Goal: Task Accomplishment & Management: Use online tool/utility

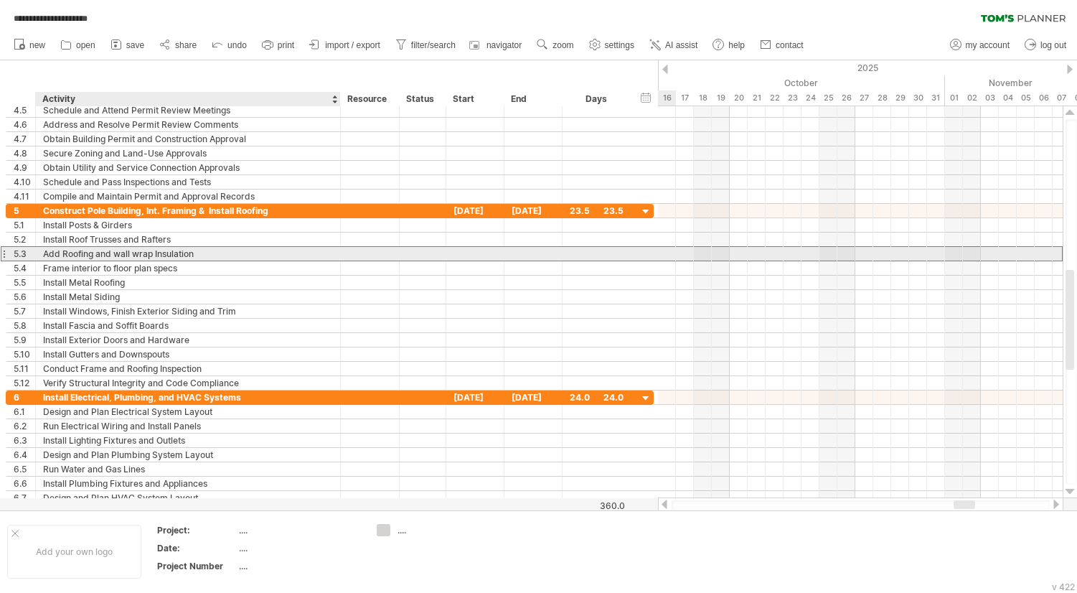
click at [59, 253] on div "Add Roofing and wall wrap Insulation" at bounding box center [188, 254] width 290 height 14
click at [60, 253] on input "**********" at bounding box center [188, 254] width 290 height 14
click at [139, 256] on input "**********" at bounding box center [188, 254] width 290 height 14
click at [92, 256] on input "**********" at bounding box center [188, 254] width 290 height 14
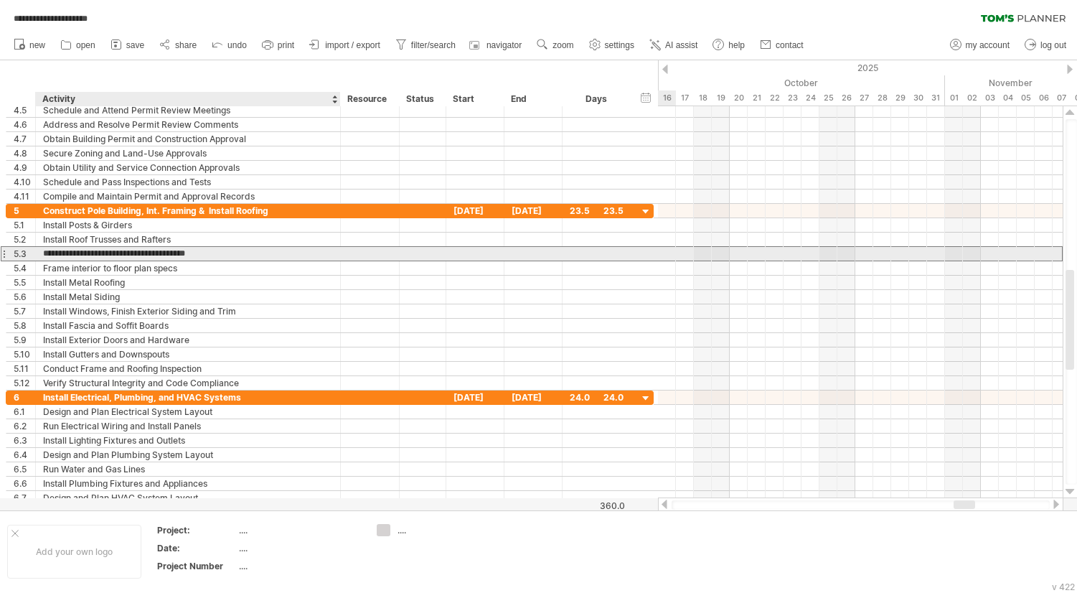
type input "**********"
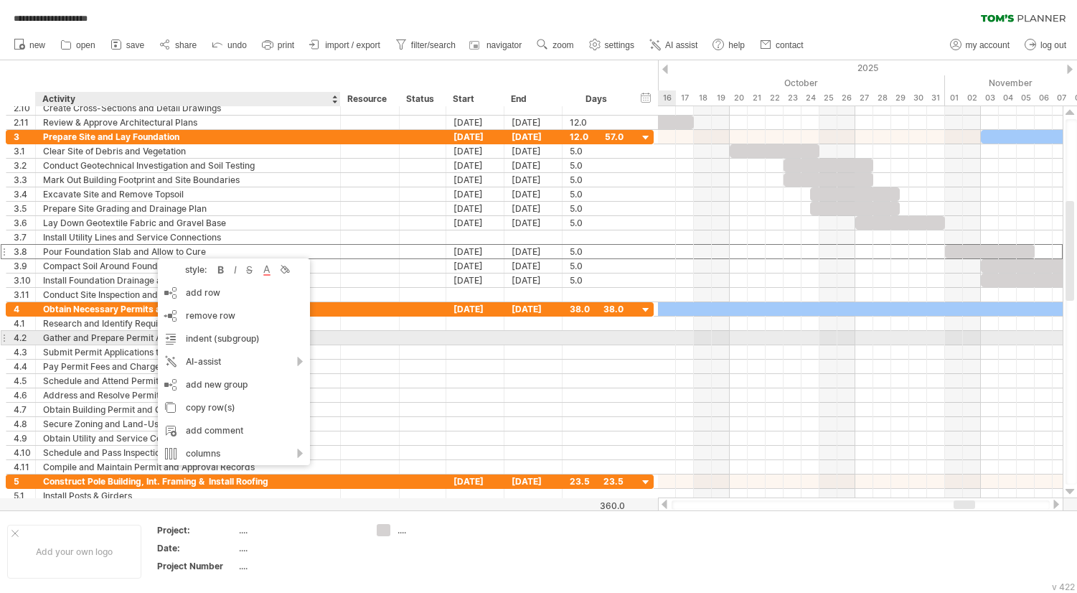
drag, startPoint x: 151, startPoint y: 251, endPoint x: 143, endPoint y: 345, distance: 93.7
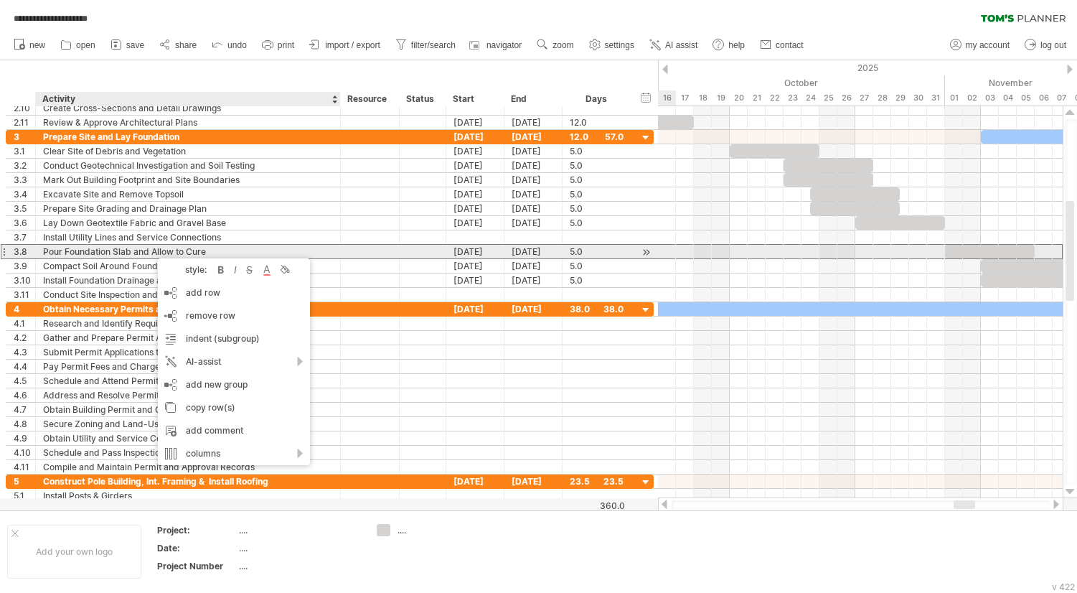
click at [132, 251] on div "Pour Foundation Slab and Allow to Cure" at bounding box center [188, 252] width 290 height 14
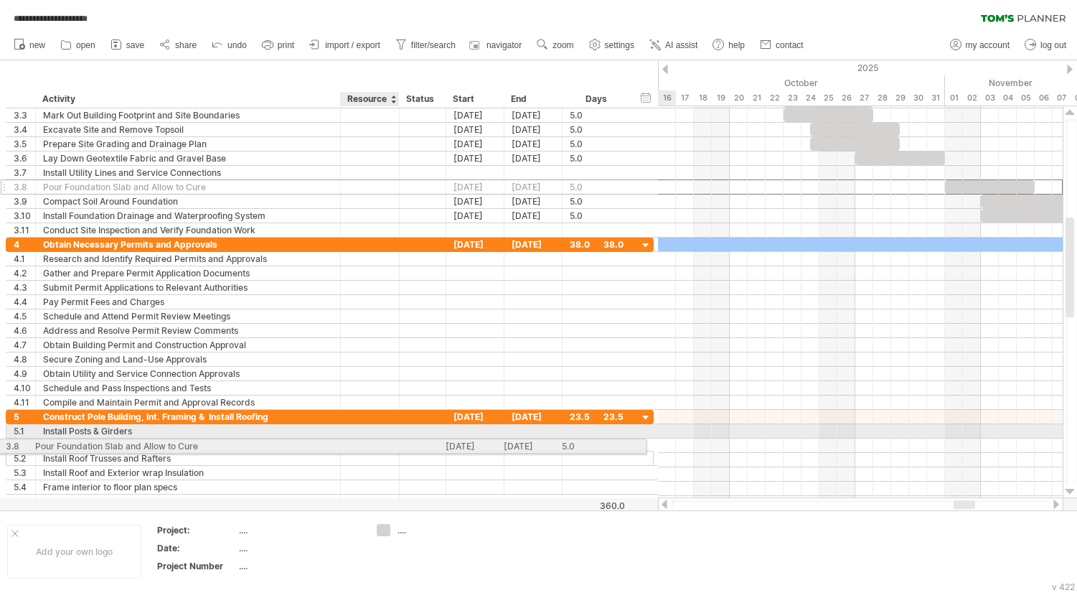
drag, startPoint x: 363, startPoint y: 247, endPoint x: 350, endPoint y: 444, distance: 197.1
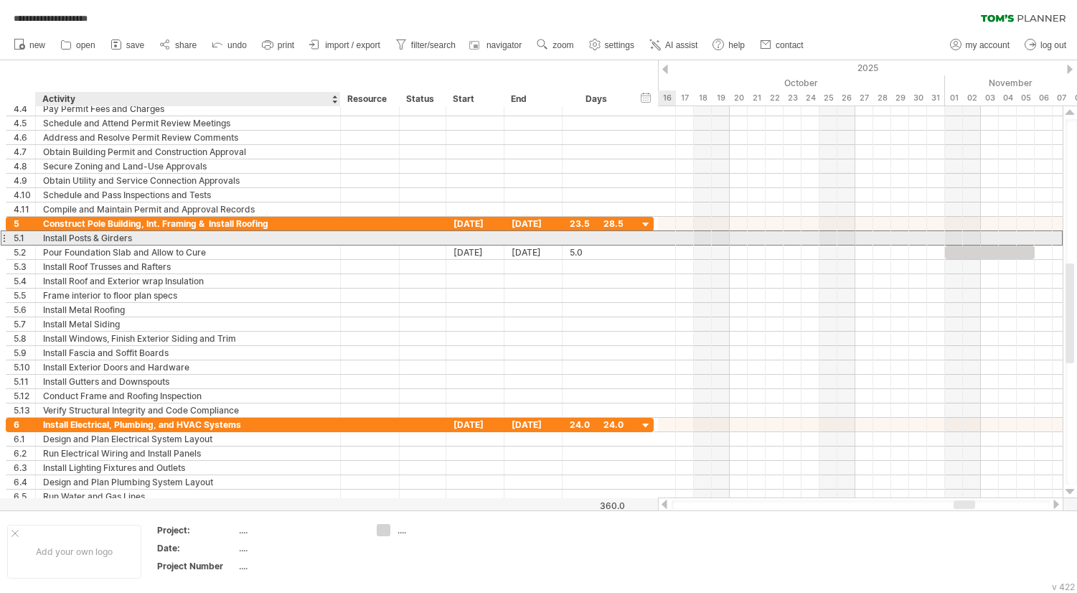
click at [150, 239] on div "Install Posts & Girders" at bounding box center [188, 238] width 290 height 14
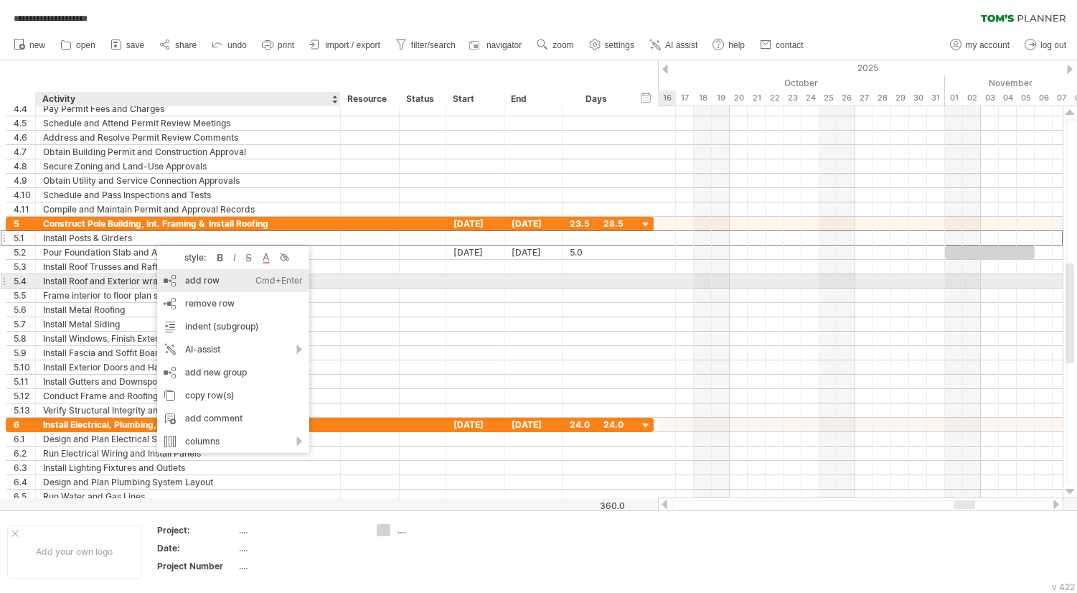
click at [207, 286] on div "add row Ctrl+Enter Cmd+Enter" at bounding box center [233, 280] width 152 height 23
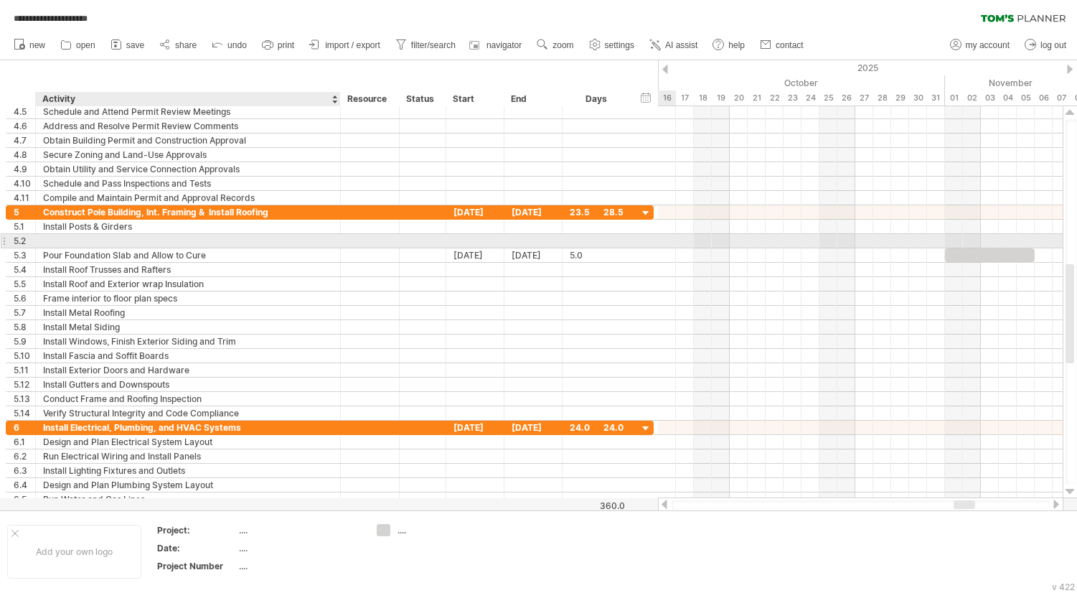
click at [151, 243] on div at bounding box center [188, 241] width 290 height 14
type input "**********"
click at [74, 239] on input "**********" at bounding box center [188, 241] width 290 height 14
click at [305, 242] on input "**********" at bounding box center [188, 241] width 290 height 14
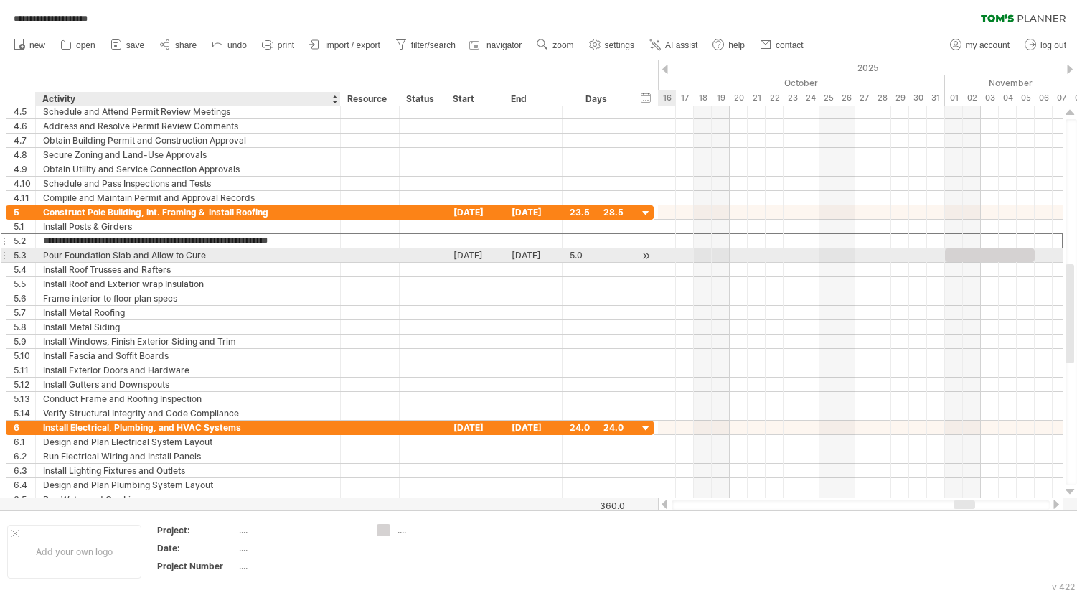
click at [296, 254] on div "Pour Foundation Slab and Allow to Cure" at bounding box center [188, 255] width 290 height 14
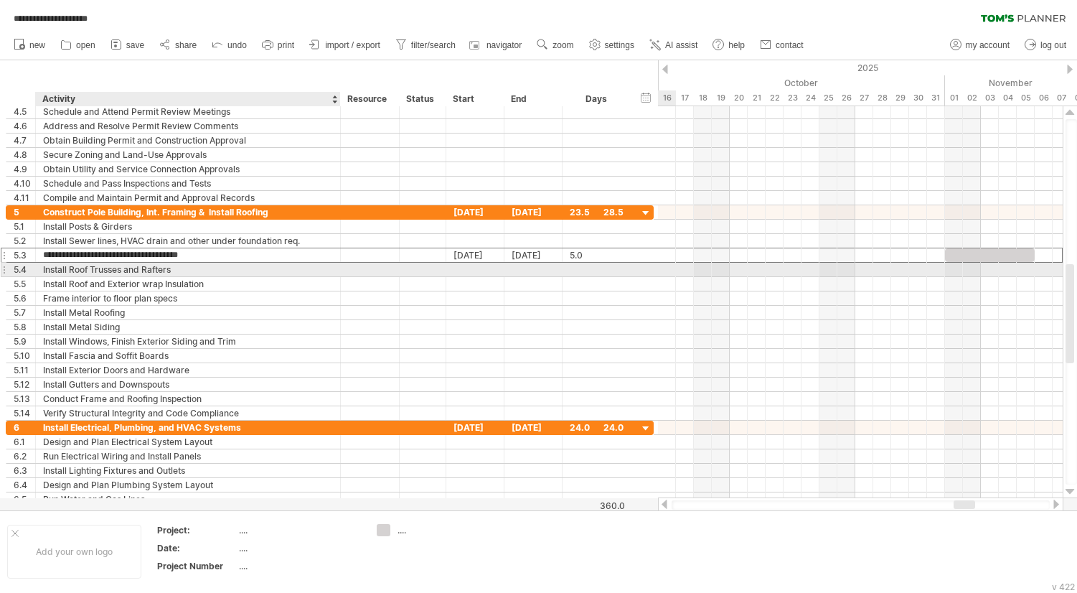
click at [152, 272] on div "Install Roof Trusses and Rafters" at bounding box center [188, 270] width 290 height 14
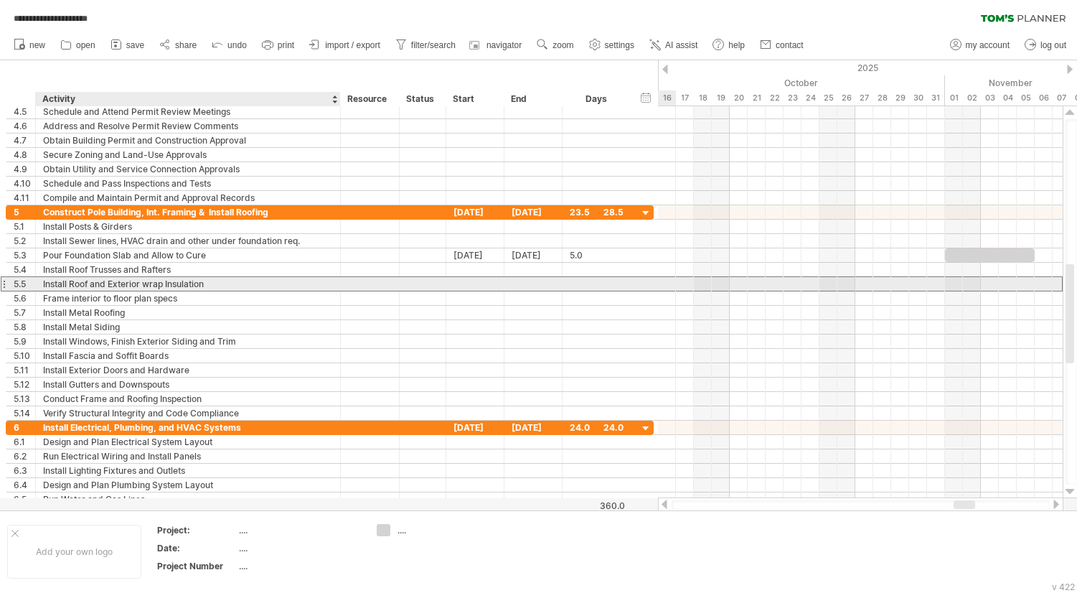
click at [149, 290] on div "Install Roof and Exterior wrap Insulation" at bounding box center [188, 284] width 290 height 14
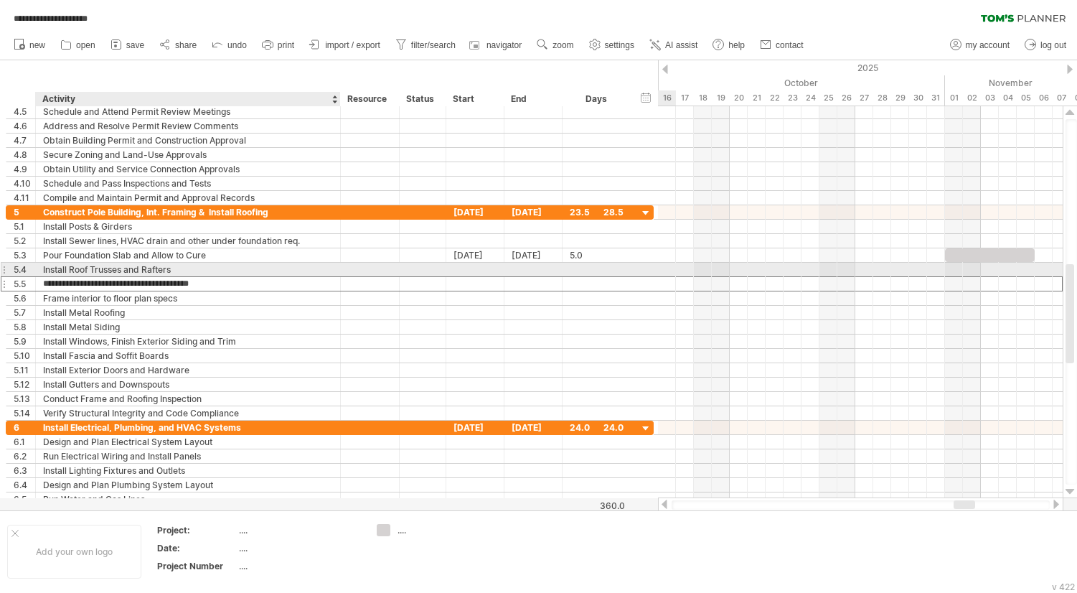
click at [145, 273] on div "Install Roof Trusses and Rafters" at bounding box center [188, 270] width 290 height 14
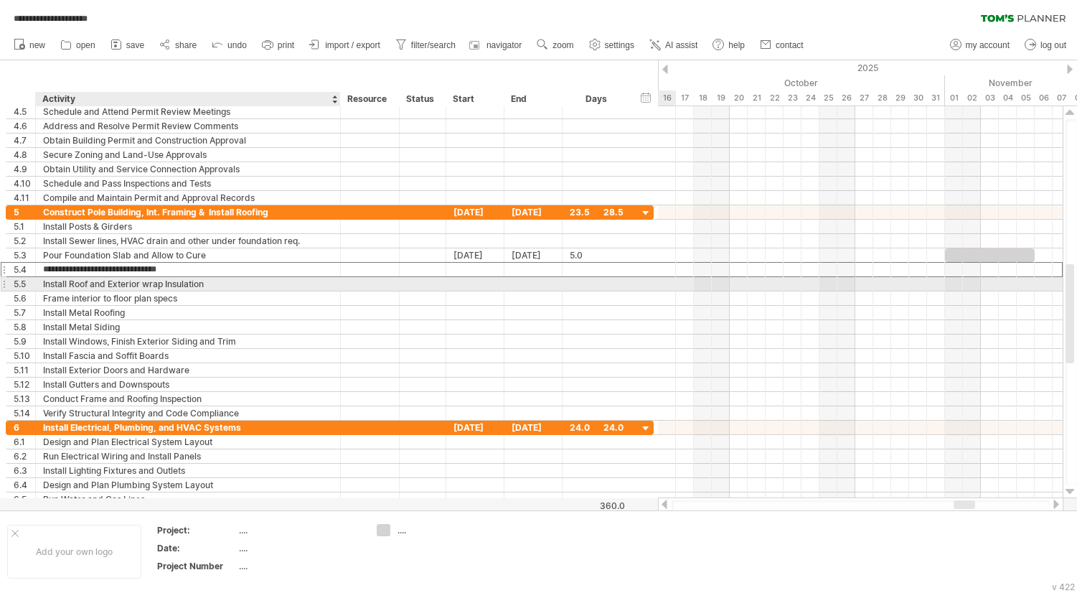
click at [145, 285] on div "Install Roof and Exterior wrap Insulation" at bounding box center [188, 284] width 290 height 14
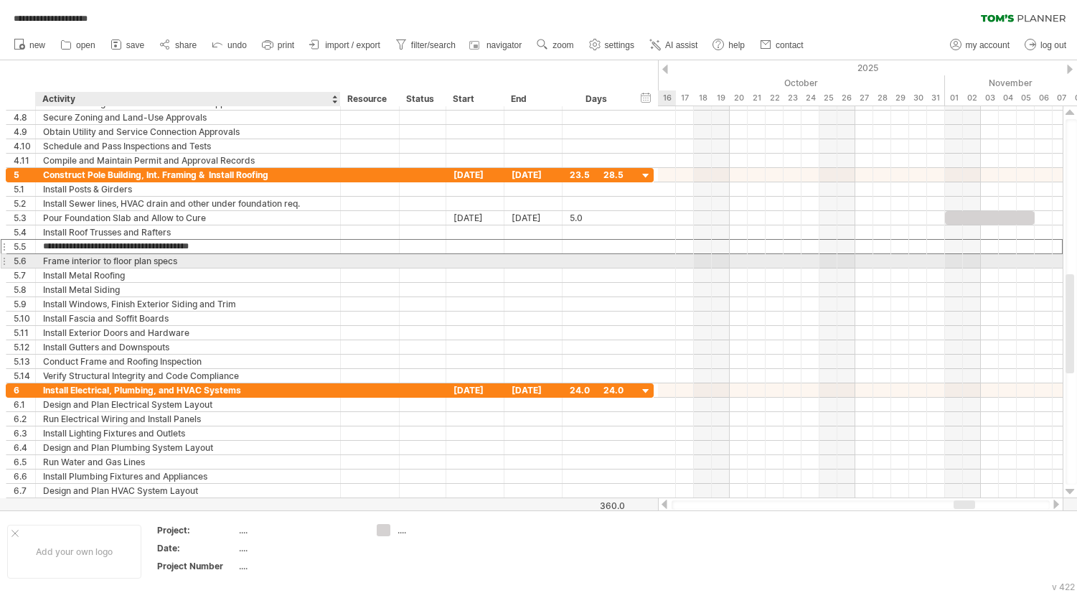
click at [124, 261] on div "Frame interior to floor plan specs" at bounding box center [188, 261] width 290 height 14
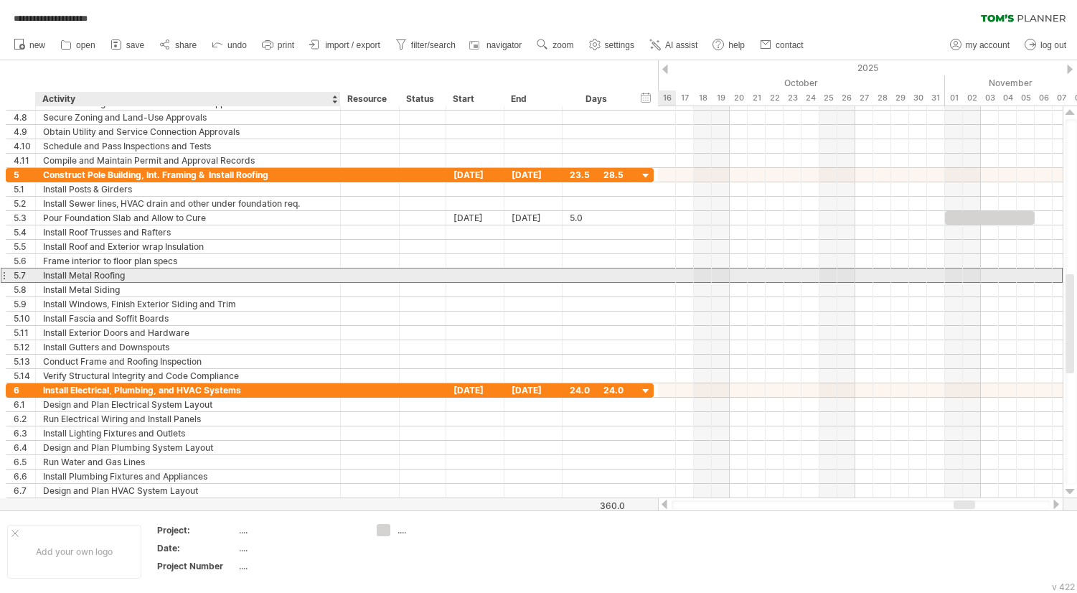
click at [142, 274] on div "Install Metal Roofing" at bounding box center [188, 275] width 290 height 14
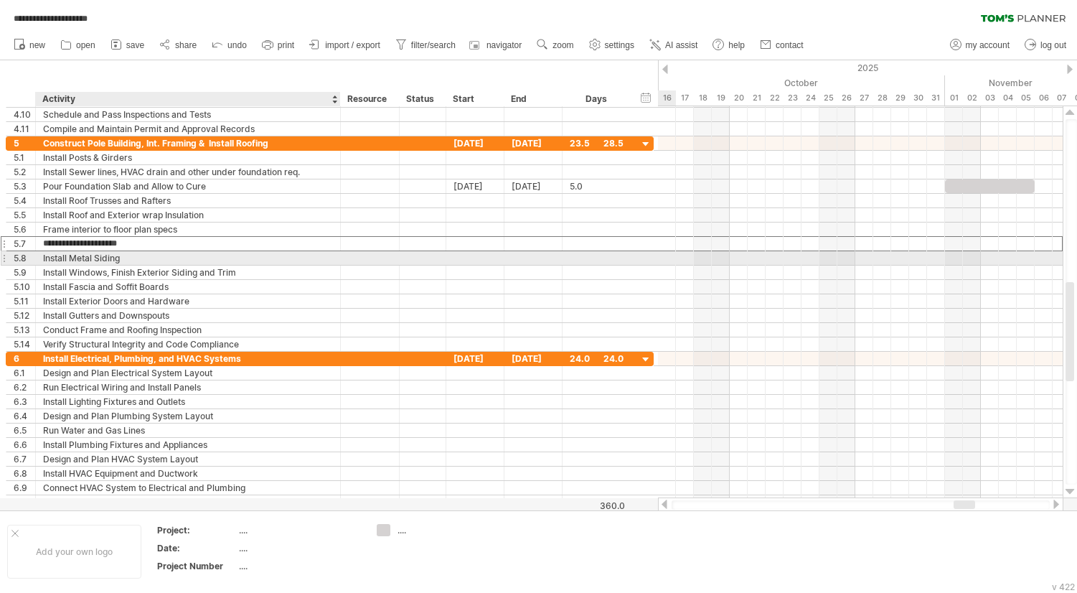
click at [123, 256] on div "Install Metal Siding" at bounding box center [188, 258] width 290 height 14
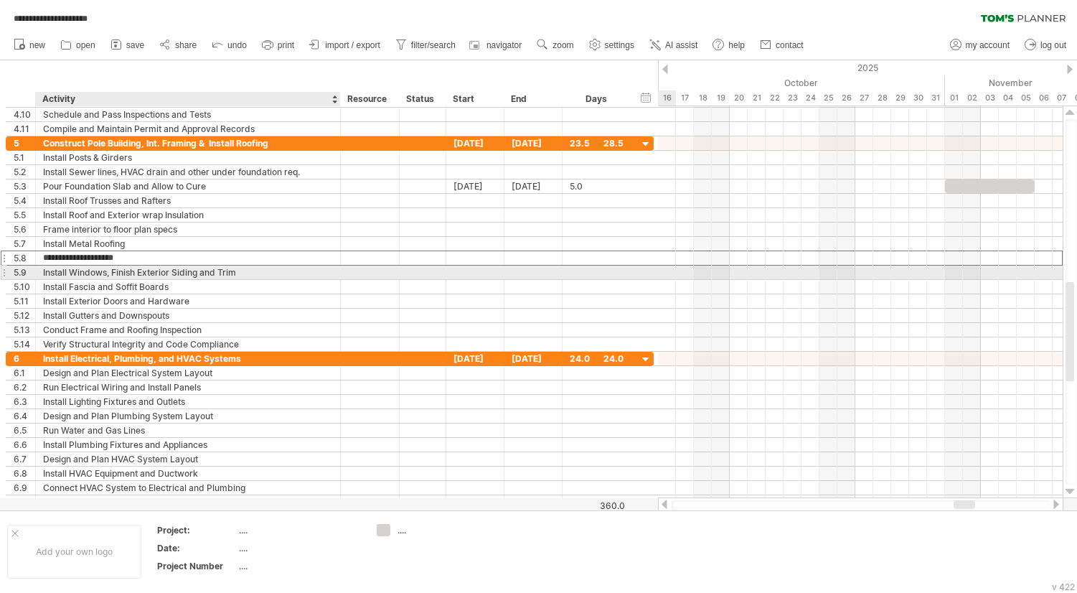
click at [128, 272] on div "Install Windows, Finish Exterior Siding and Trim" at bounding box center [188, 273] width 290 height 14
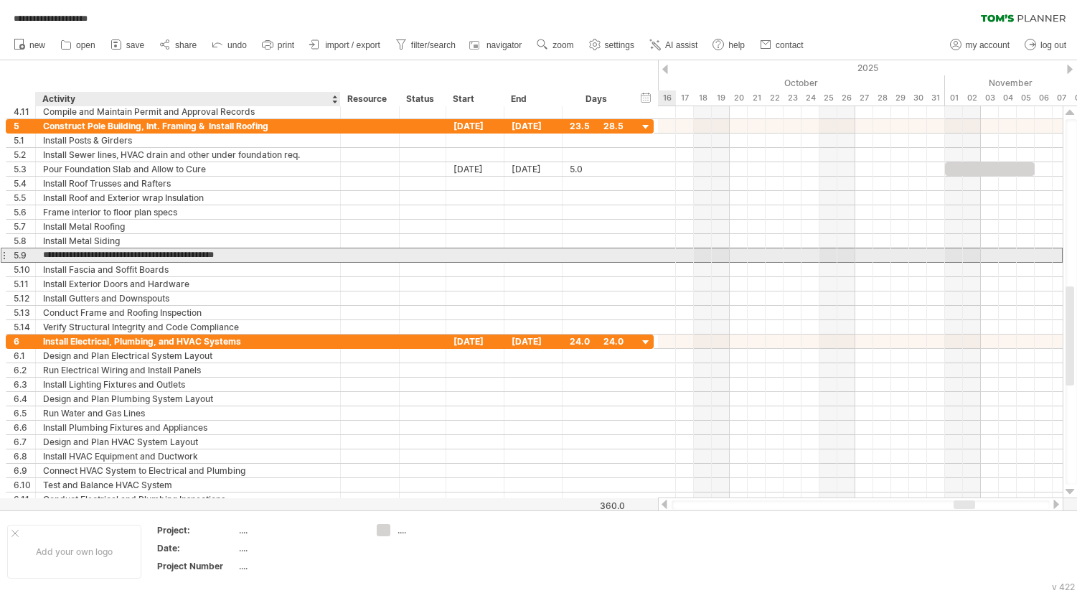
click at [128, 275] on div "Install Fascia and Soffit Boards" at bounding box center [188, 270] width 290 height 14
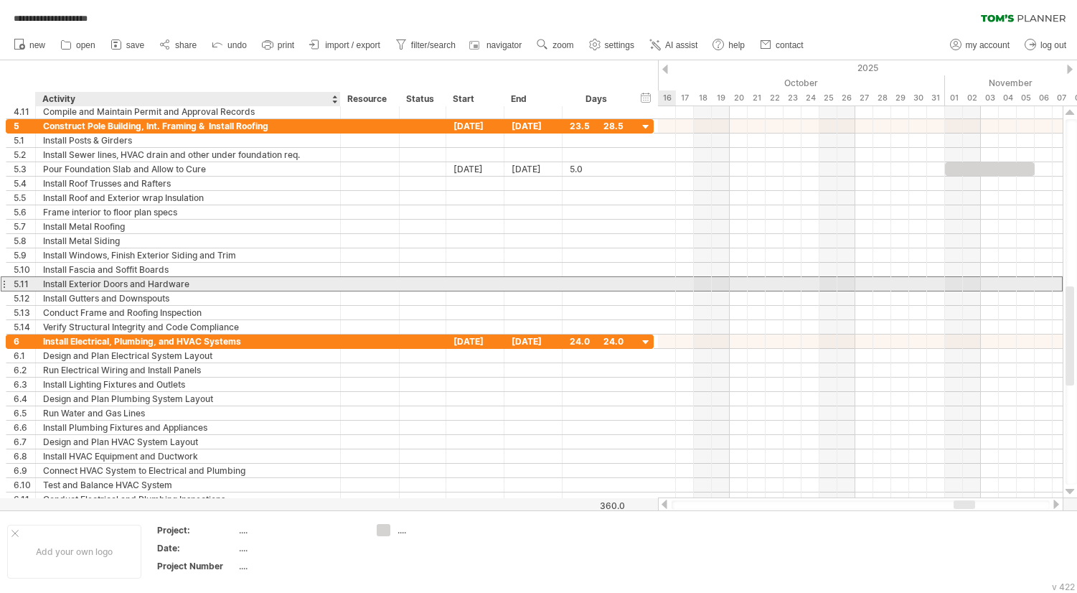
click at [142, 285] on div "Install Exterior Doors and Hardware" at bounding box center [188, 284] width 290 height 14
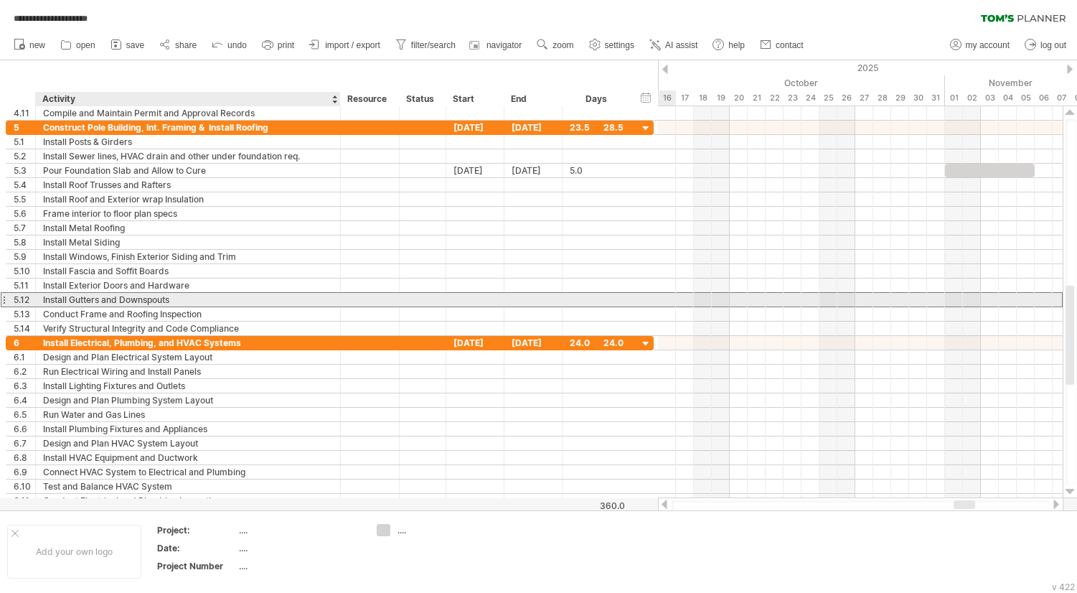
click at [74, 296] on div "Install Gutters and Downspouts" at bounding box center [188, 300] width 290 height 14
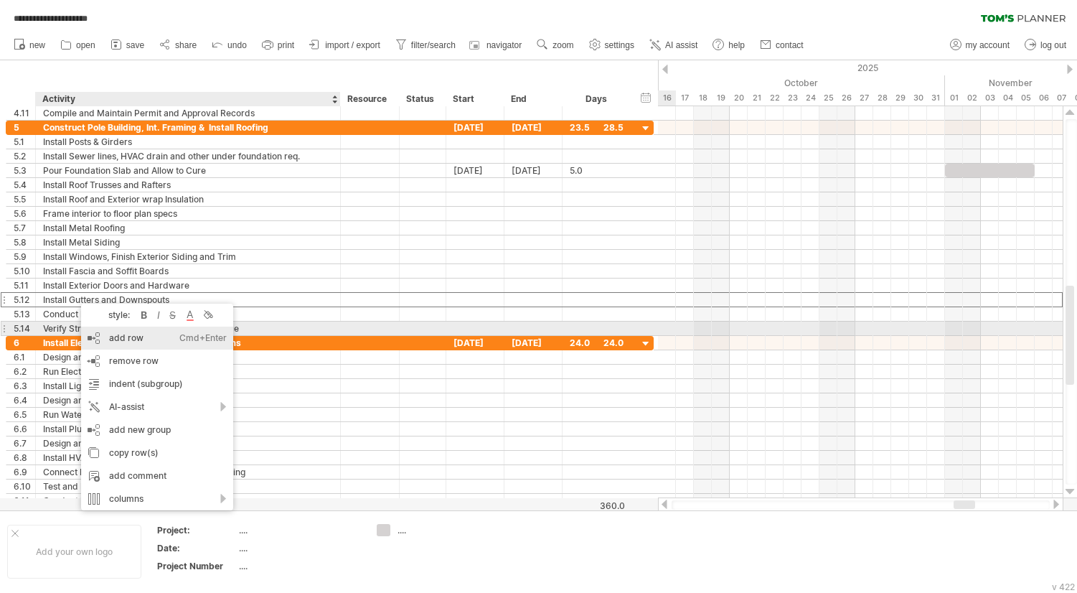
click at [118, 333] on div "add row Ctrl+Enter Cmd+Enter" at bounding box center [157, 338] width 152 height 23
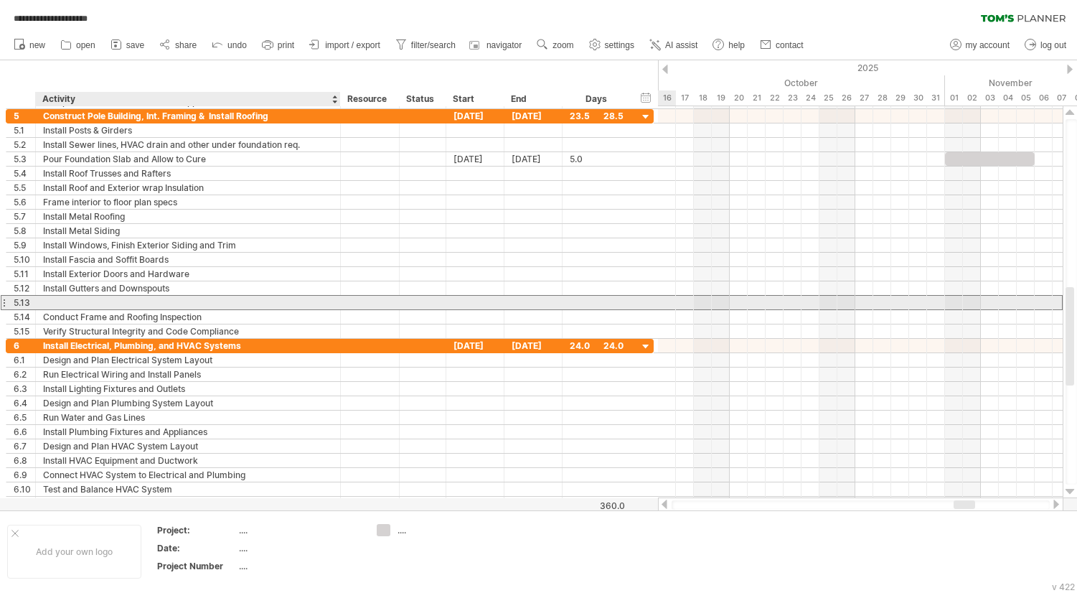
click at [87, 304] on div at bounding box center [188, 303] width 290 height 14
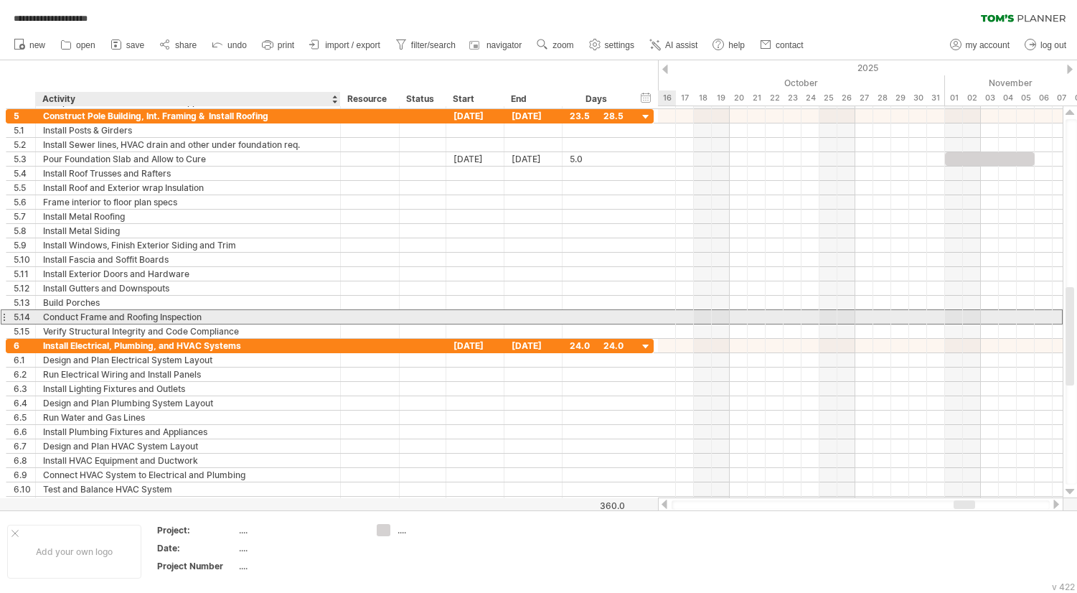
click at [90, 317] on div "Conduct Frame and Roofing Inspection" at bounding box center [188, 317] width 290 height 14
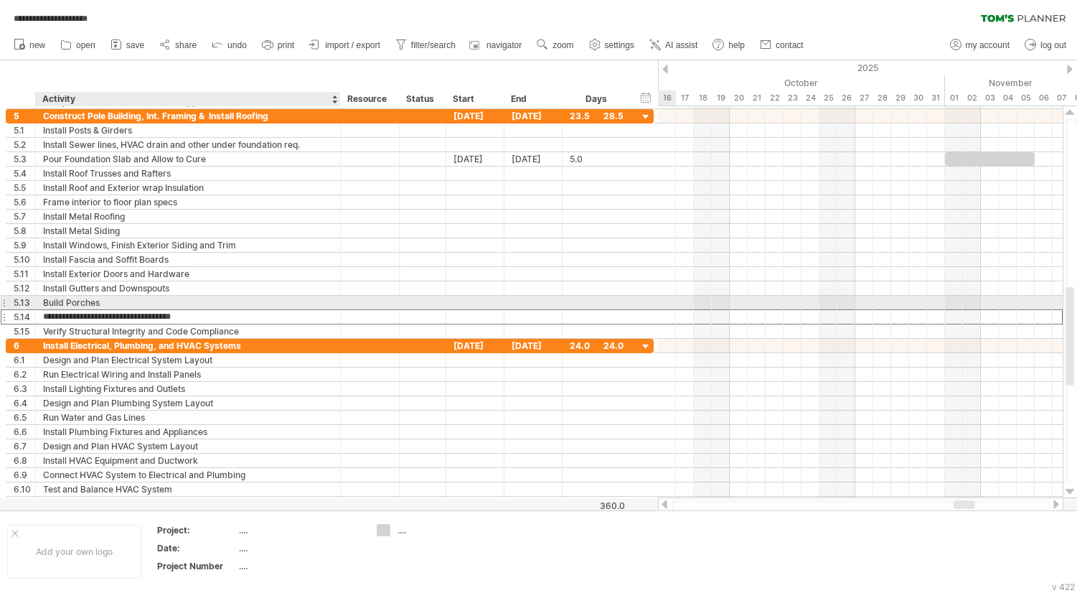
click at [106, 304] on div "Build Porches" at bounding box center [188, 303] width 290 height 14
click at [98, 305] on input "**********" at bounding box center [188, 303] width 290 height 14
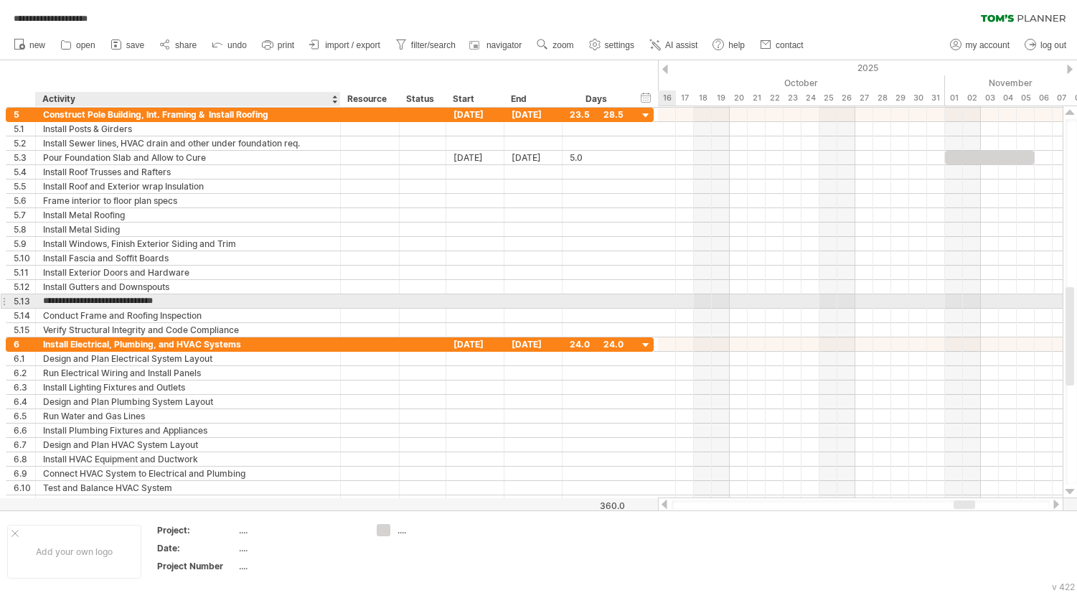
drag, startPoint x: 174, startPoint y: 307, endPoint x: 141, endPoint y: 300, distance: 33.1
click at [141, 300] on input "**********" at bounding box center [188, 301] width 290 height 14
click at [220, 298] on input "**********" at bounding box center [188, 301] width 290 height 14
type input "**********"
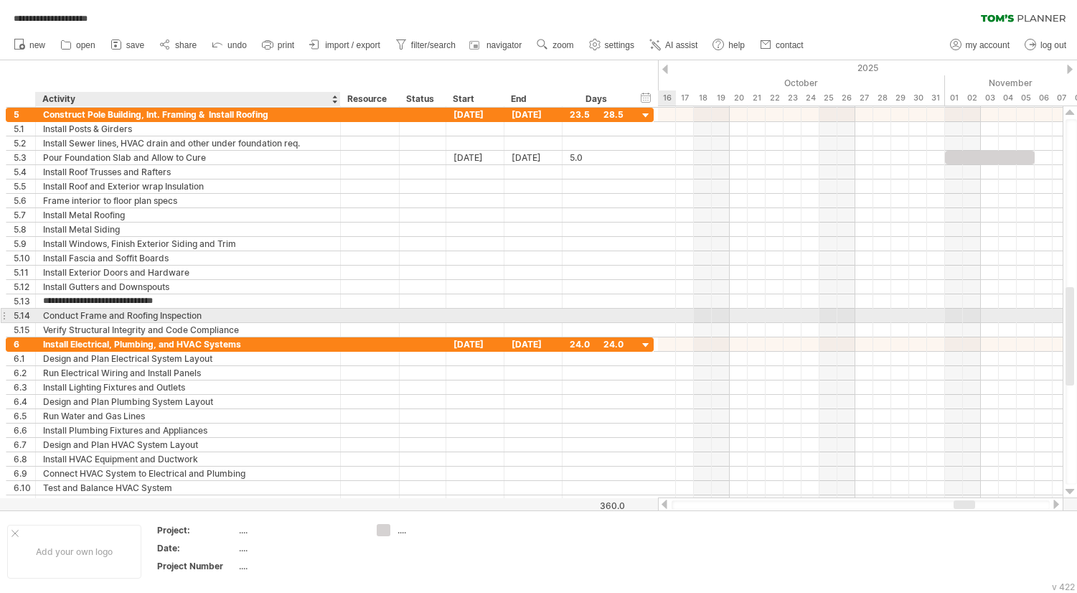
click at [196, 319] on div "Conduct Frame and Roofing Inspection" at bounding box center [188, 316] width 290 height 14
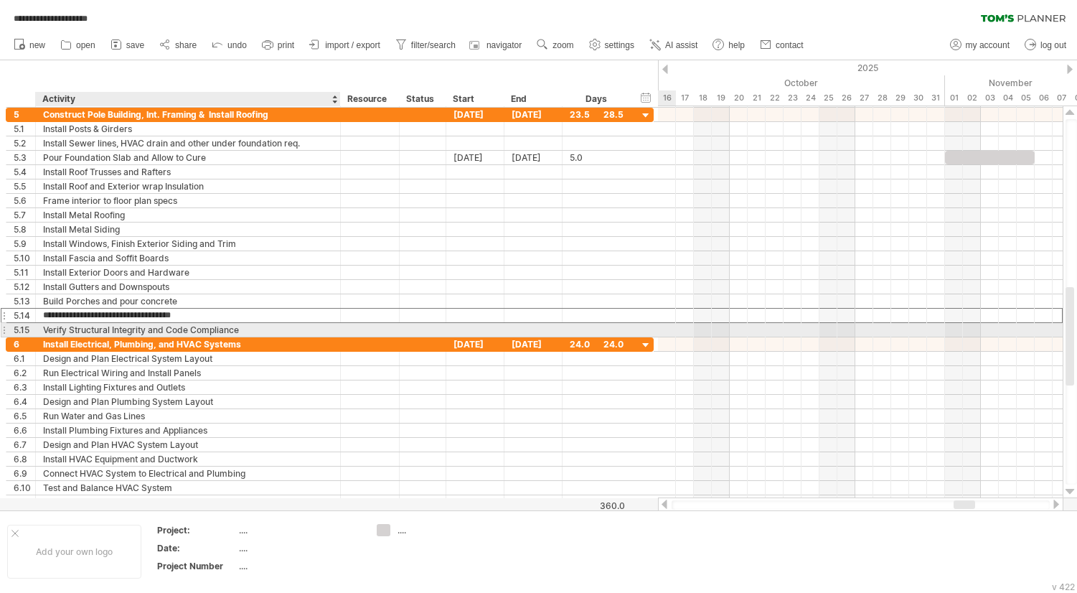
click at [147, 336] on div "Verify Structural Integrity and Code Compliance" at bounding box center [188, 330] width 290 height 14
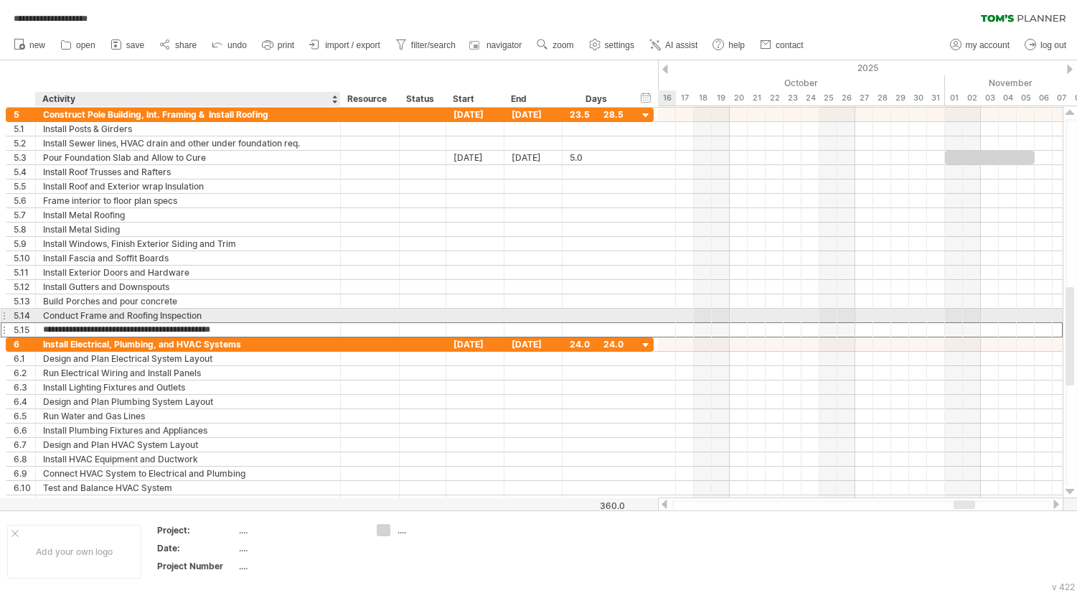
click at [144, 317] on div "Conduct Frame and Roofing Inspection" at bounding box center [188, 316] width 290 height 14
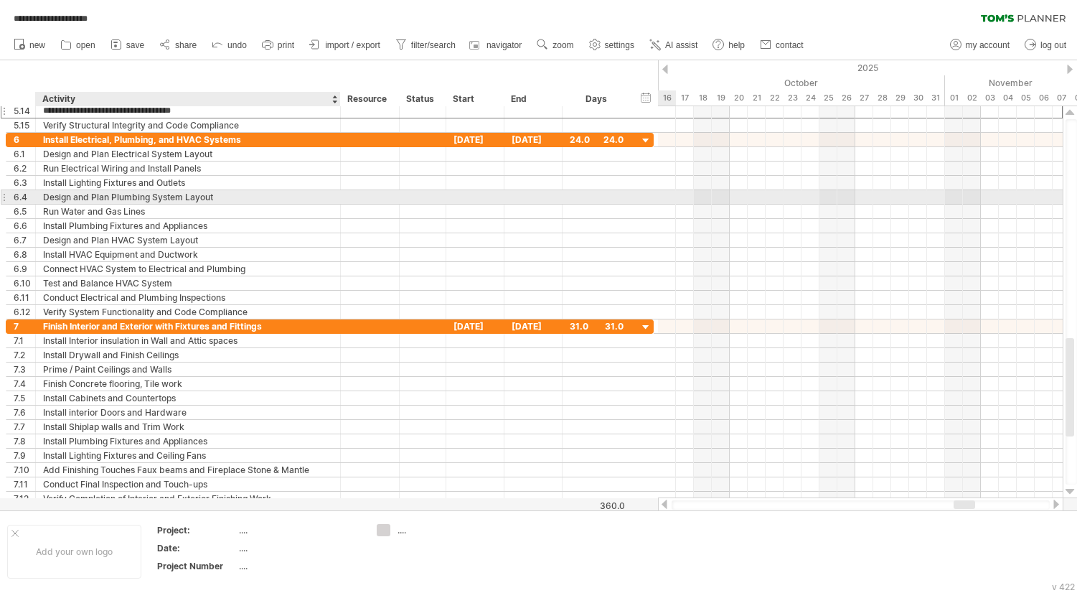
click at [217, 192] on div "Design and Plan Plumbing System Layout" at bounding box center [188, 197] width 290 height 14
click at [93, 197] on input "**********" at bounding box center [188, 197] width 290 height 14
click at [123, 200] on input "**********" at bounding box center [188, 197] width 290 height 14
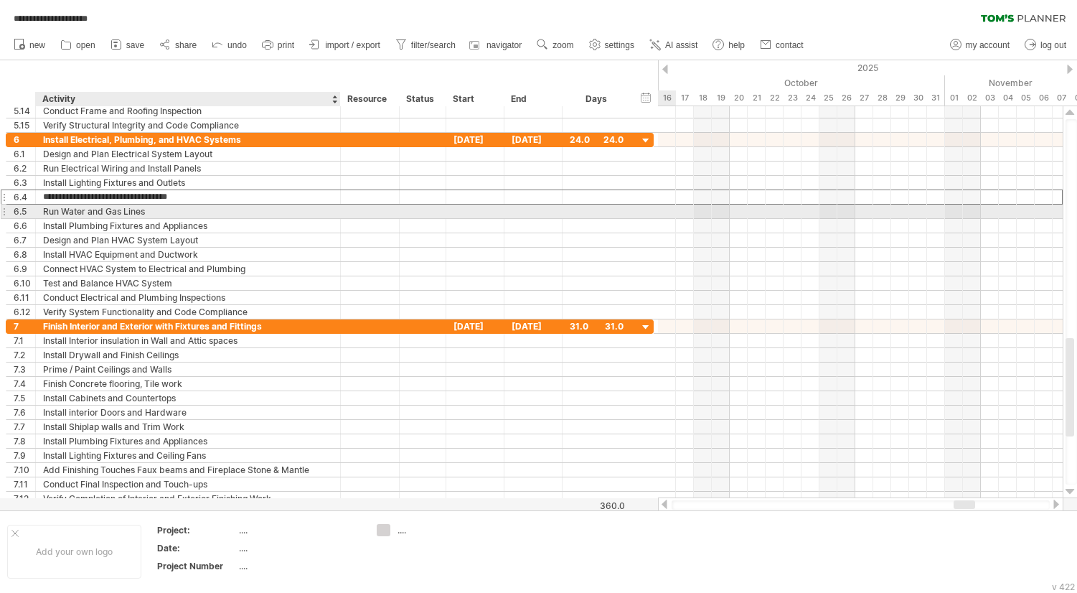
click at [123, 210] on div "Run Water and Gas Lines" at bounding box center [188, 212] width 290 height 14
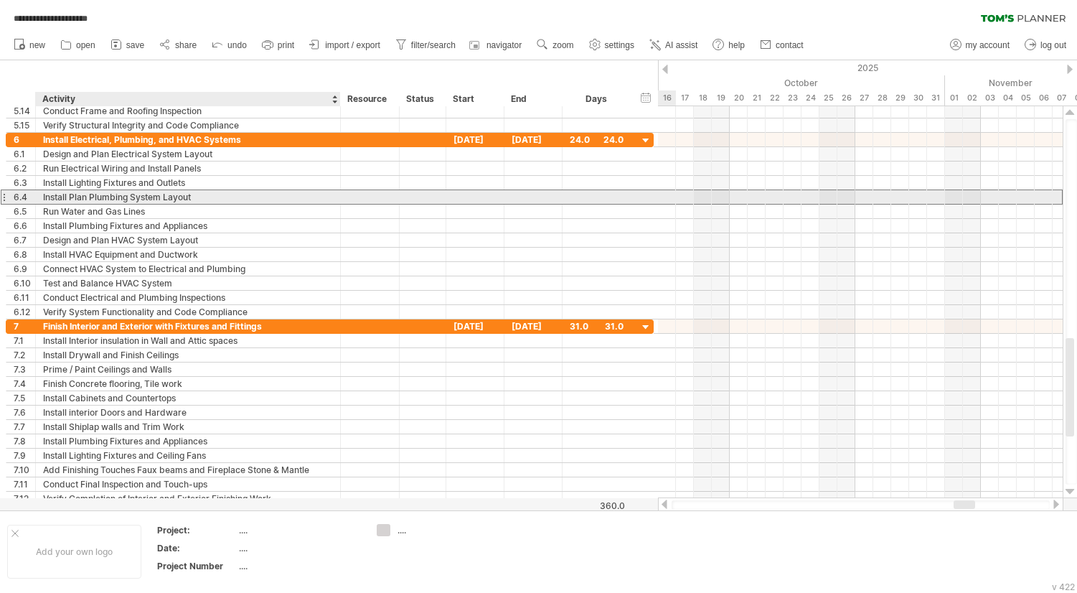
click at [121, 196] on div "Install Plan Plumbing System Layout" at bounding box center [188, 197] width 290 height 14
click at [87, 198] on input "**********" at bounding box center [188, 197] width 290 height 14
click at [172, 195] on input "**********" at bounding box center [188, 197] width 290 height 14
type input "**********"
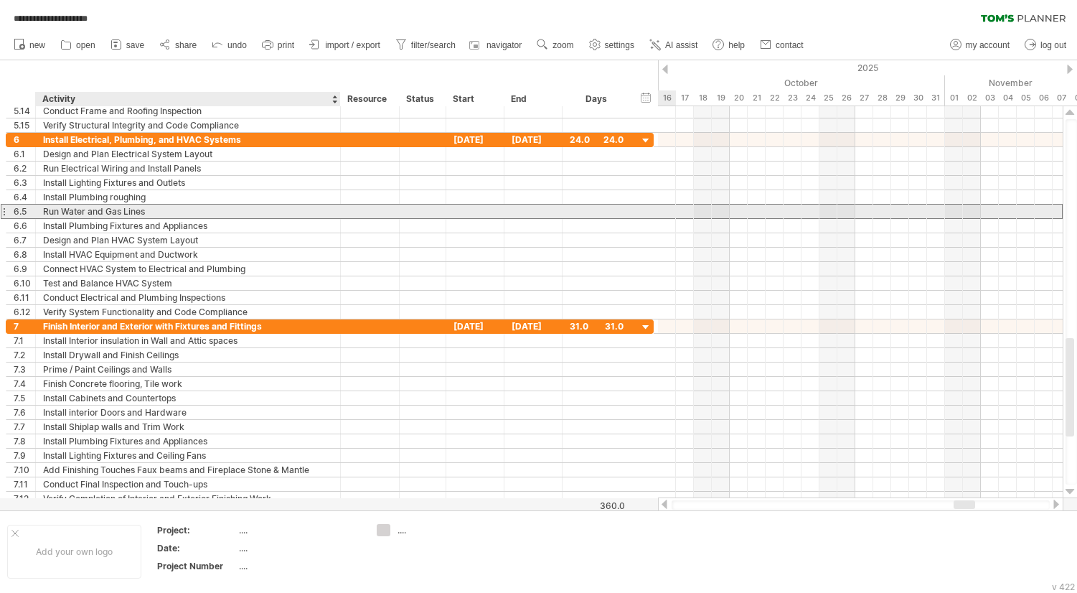
click at [64, 211] on div "Run Water and Gas Lines" at bounding box center [188, 212] width 290 height 14
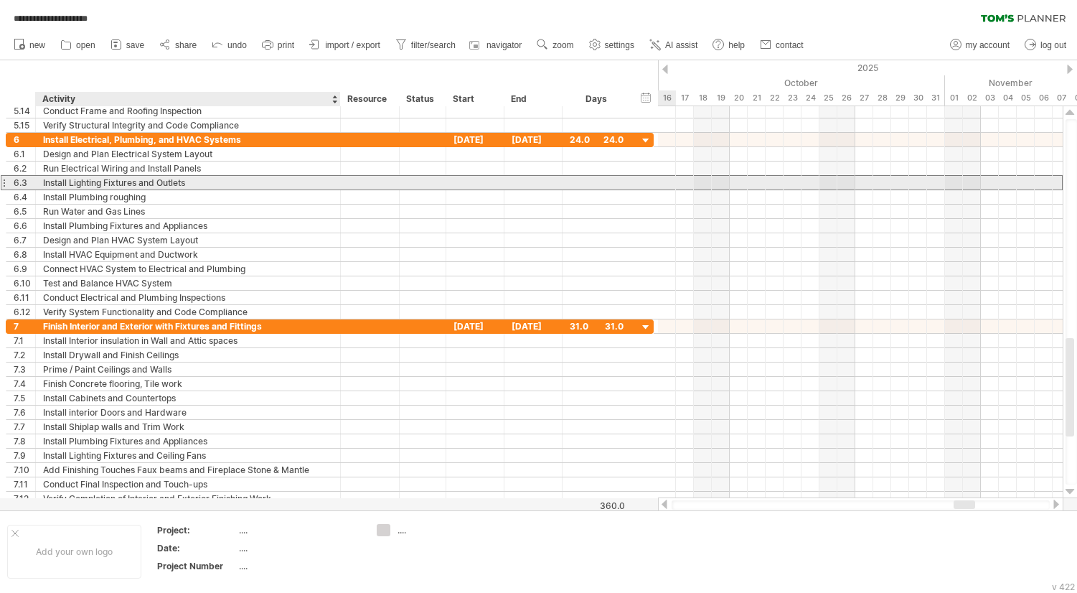
click at [159, 184] on div "Install Lighting Fixtures and Outlets" at bounding box center [188, 183] width 290 height 14
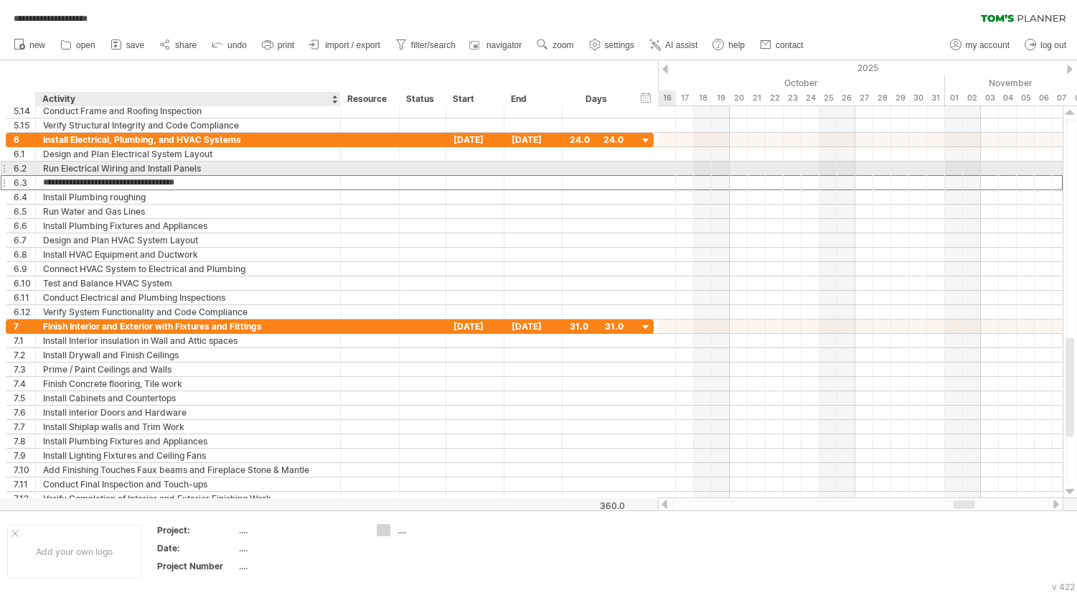
click at [57, 168] on div "Run Electrical Wiring and Install Panels" at bounding box center [188, 169] width 290 height 14
click at [59, 169] on input "**********" at bounding box center [188, 169] width 290 height 14
click at [56, 167] on input "**********" at bounding box center [188, 169] width 290 height 14
click at [57, 167] on input "**********" at bounding box center [188, 169] width 290 height 14
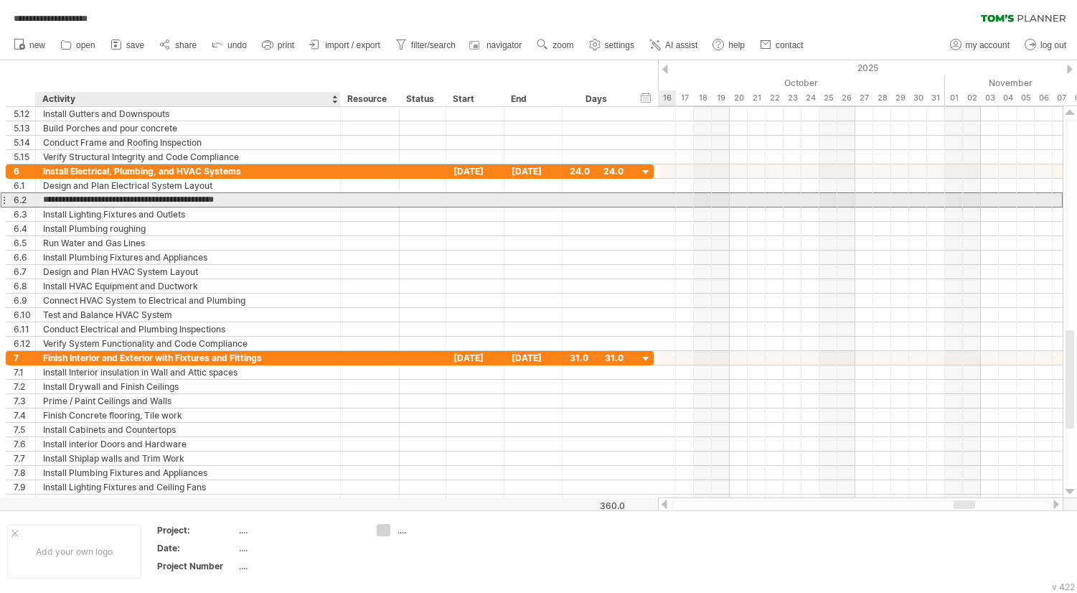
click at [44, 199] on input "**********" at bounding box center [188, 200] width 290 height 14
click at [113, 200] on input "**********" at bounding box center [188, 200] width 290 height 14
type input "**********"
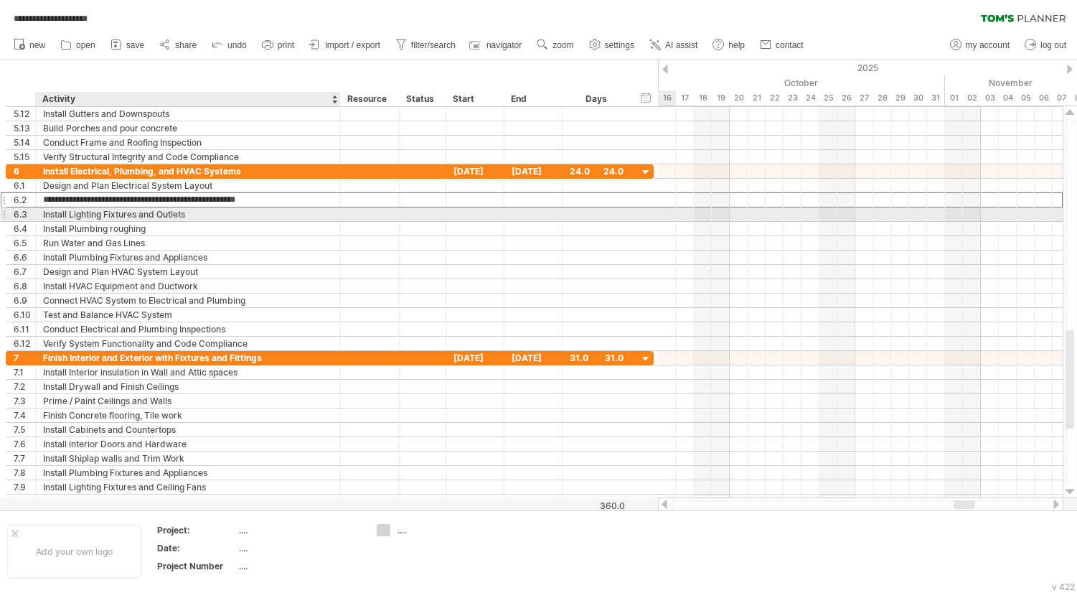
click at [195, 210] on div "Install Lighting Fixtures and Outlets" at bounding box center [188, 214] width 290 height 14
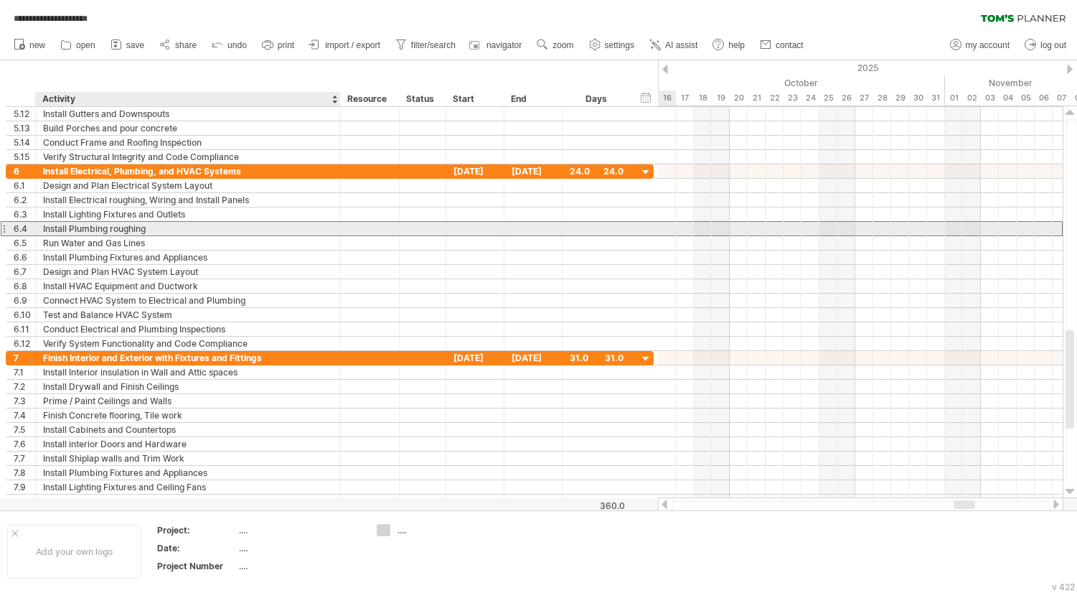
click at [149, 224] on div "Install Plumbing roughing" at bounding box center [188, 229] width 290 height 14
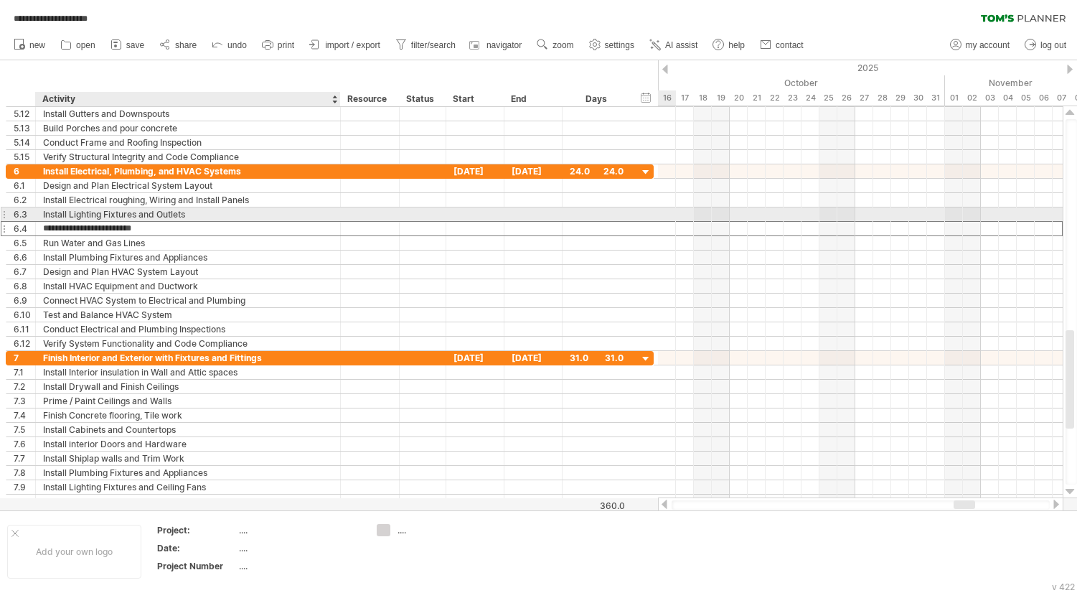
click at [91, 215] on div "Install Lighting Fixtures and Outlets" at bounding box center [188, 214] width 290 height 14
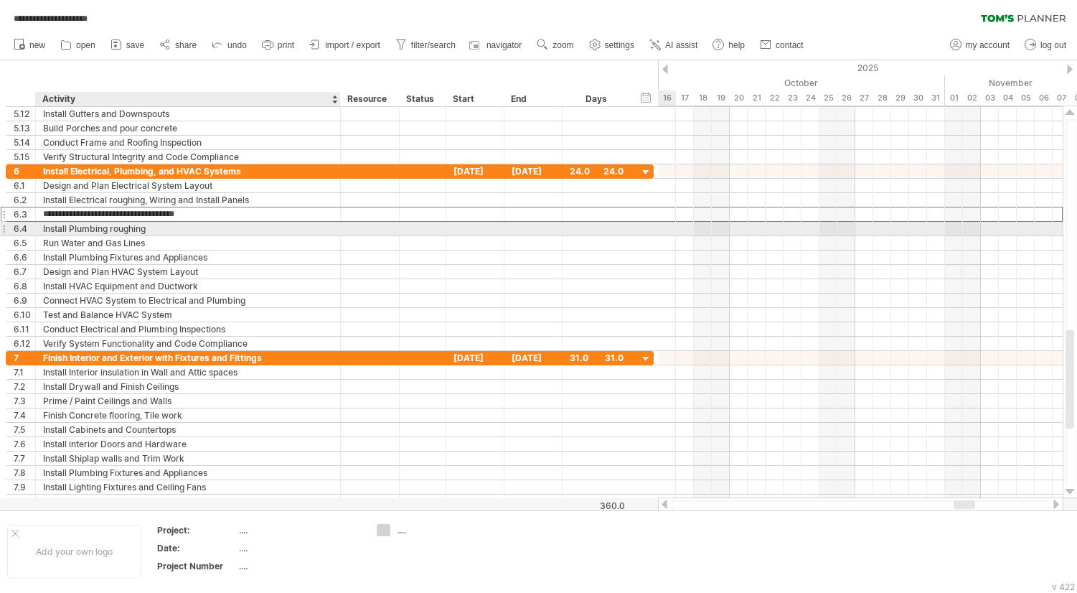
click at [90, 225] on div "Install Plumbing roughing" at bounding box center [188, 229] width 290 height 14
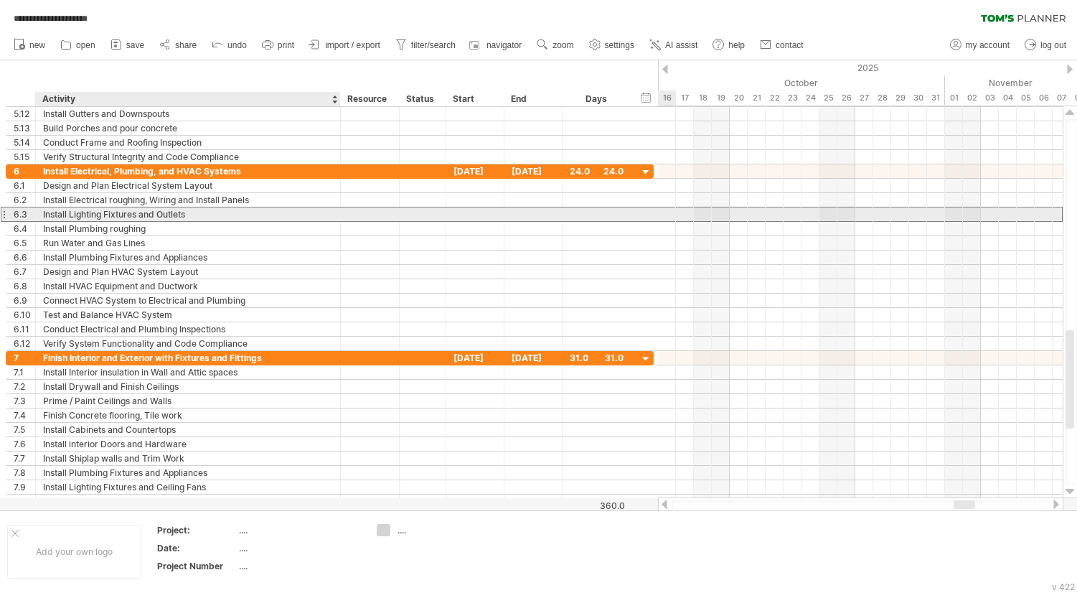
click at [89, 212] on div "Install Lighting Fixtures and Outlets" at bounding box center [188, 214] width 290 height 14
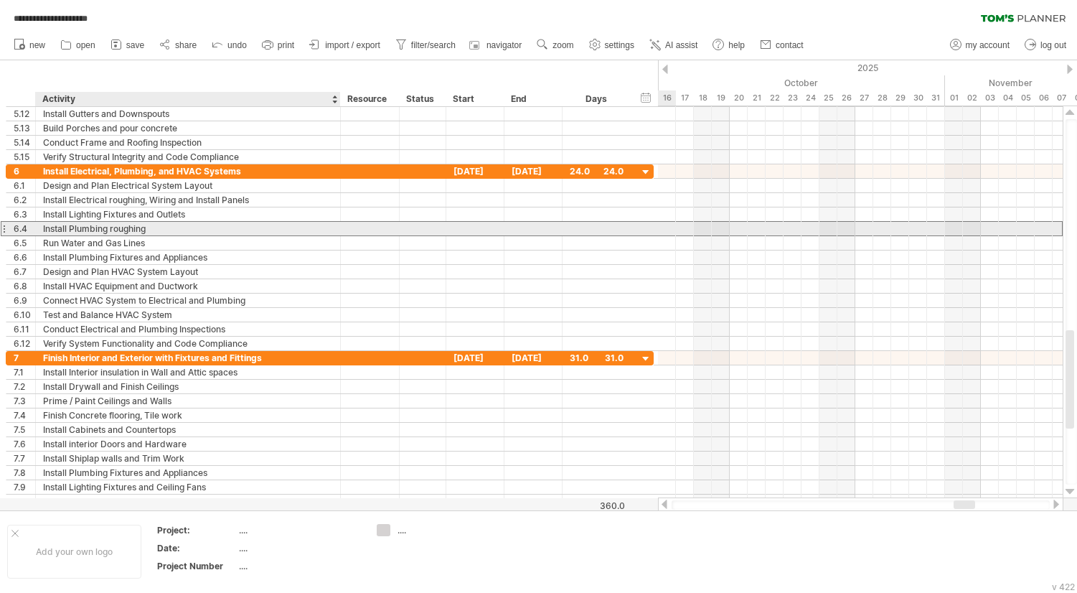
click at [89, 228] on div "Install Plumbing roughing" at bounding box center [188, 229] width 290 height 14
click at [150, 229] on input "**********" at bounding box center [188, 229] width 290 height 14
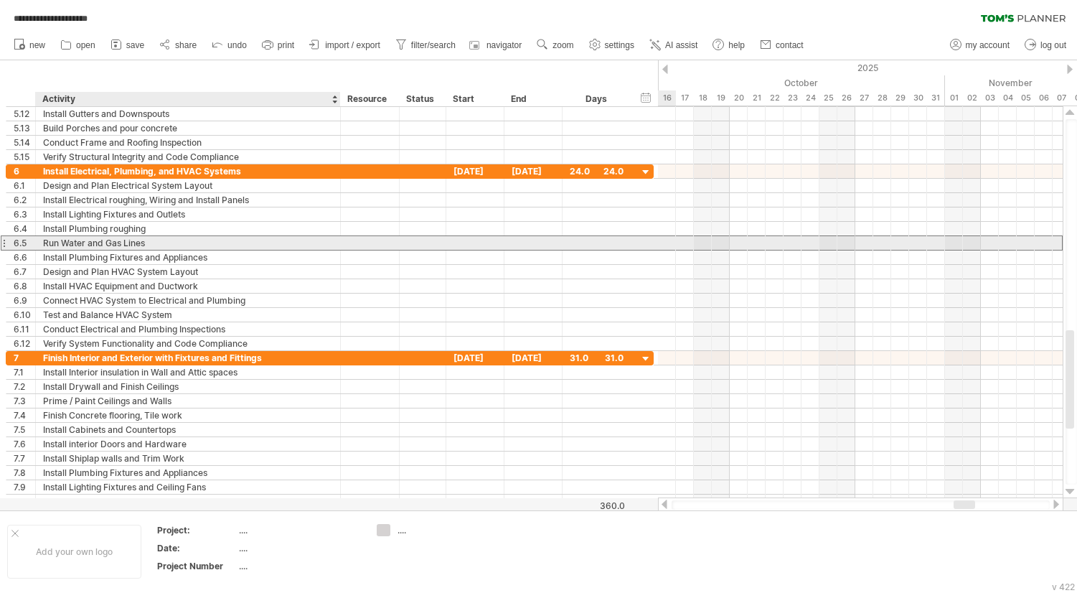
click at [90, 247] on div "Run Water and Gas Lines" at bounding box center [188, 243] width 290 height 14
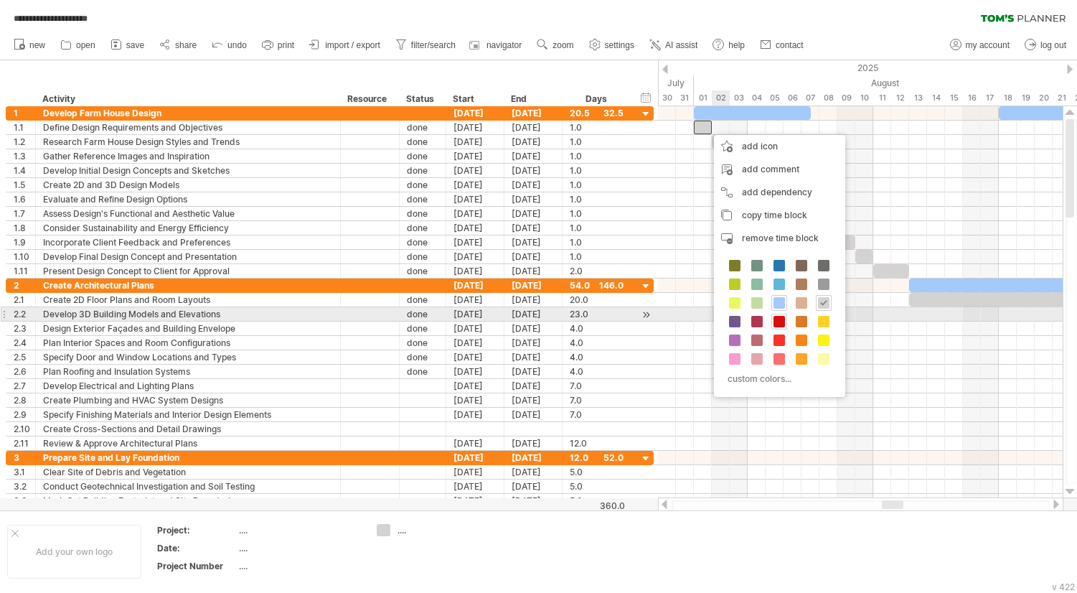
click at [777, 318] on span at bounding box center [779, 321] width 11 height 11
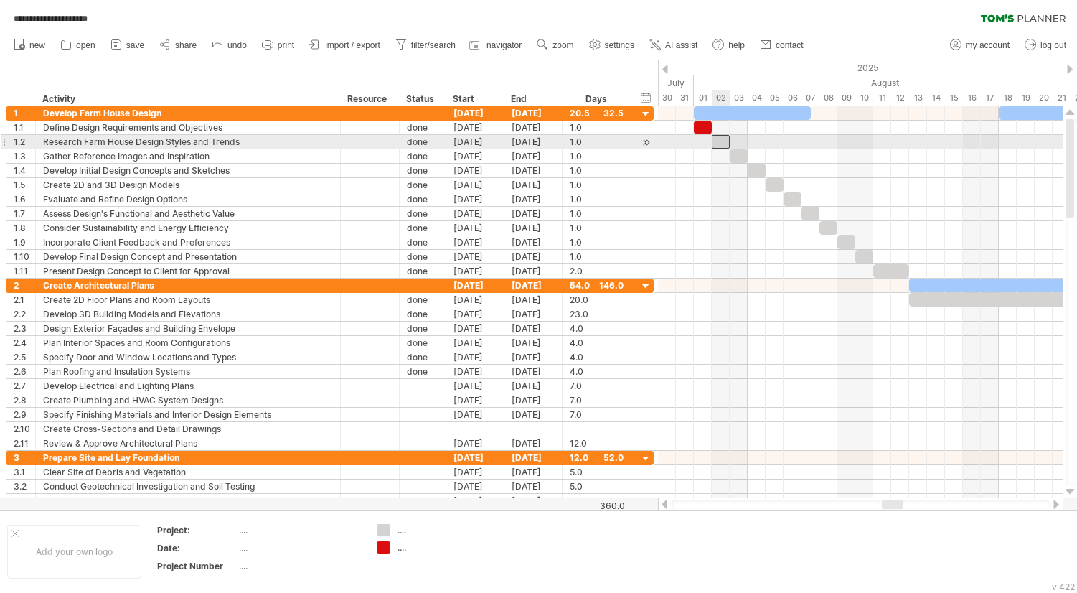
click at [721, 143] on div at bounding box center [721, 142] width 18 height 14
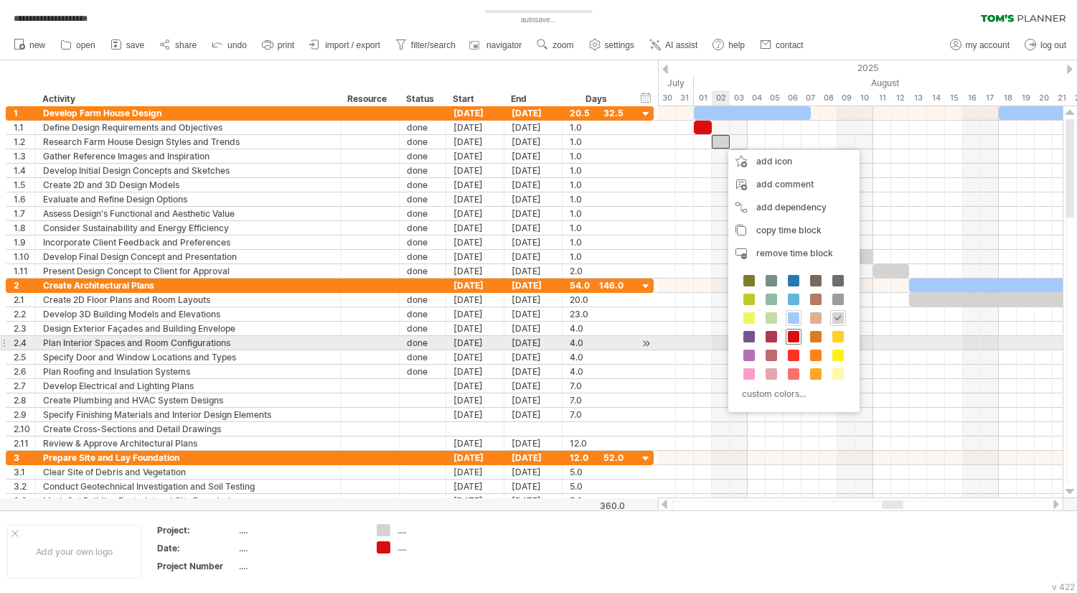
click at [793, 335] on span at bounding box center [793, 336] width 11 height 11
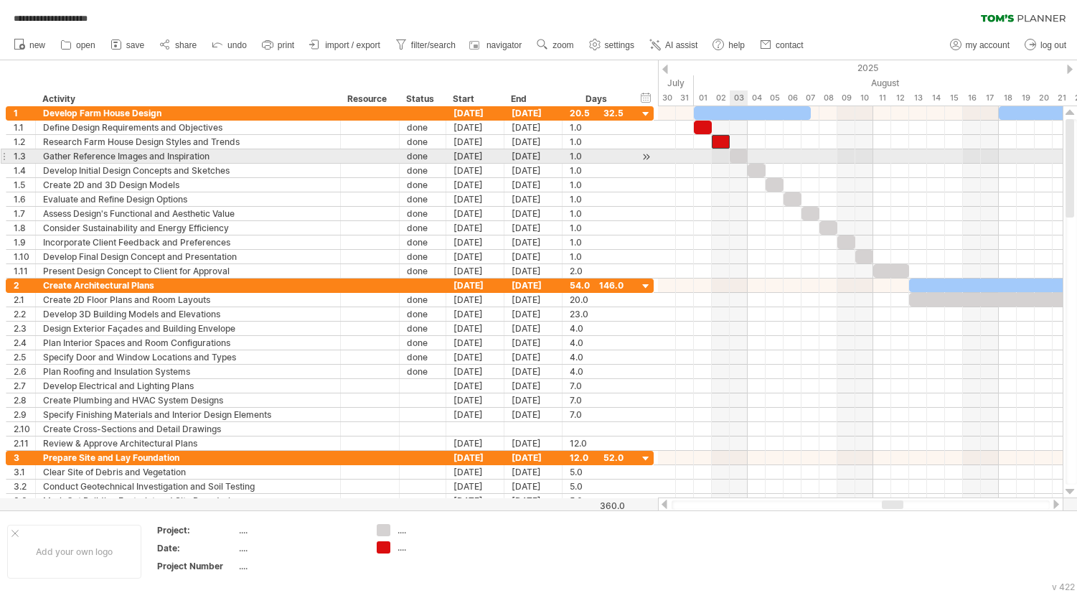
click at [740, 154] on div at bounding box center [739, 156] width 18 height 14
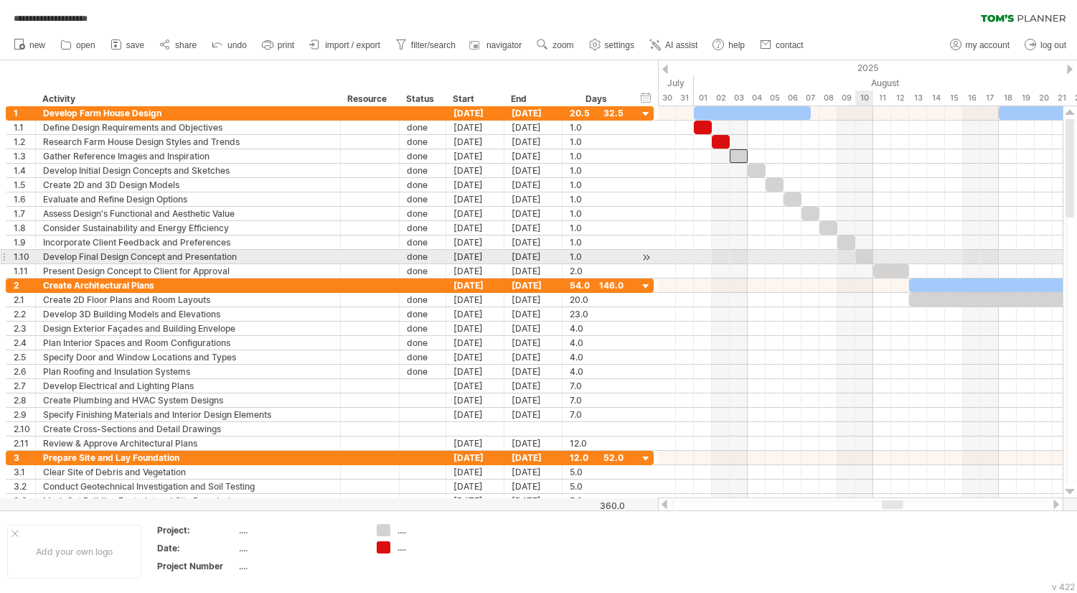
click at [864, 258] on div at bounding box center [865, 257] width 18 height 14
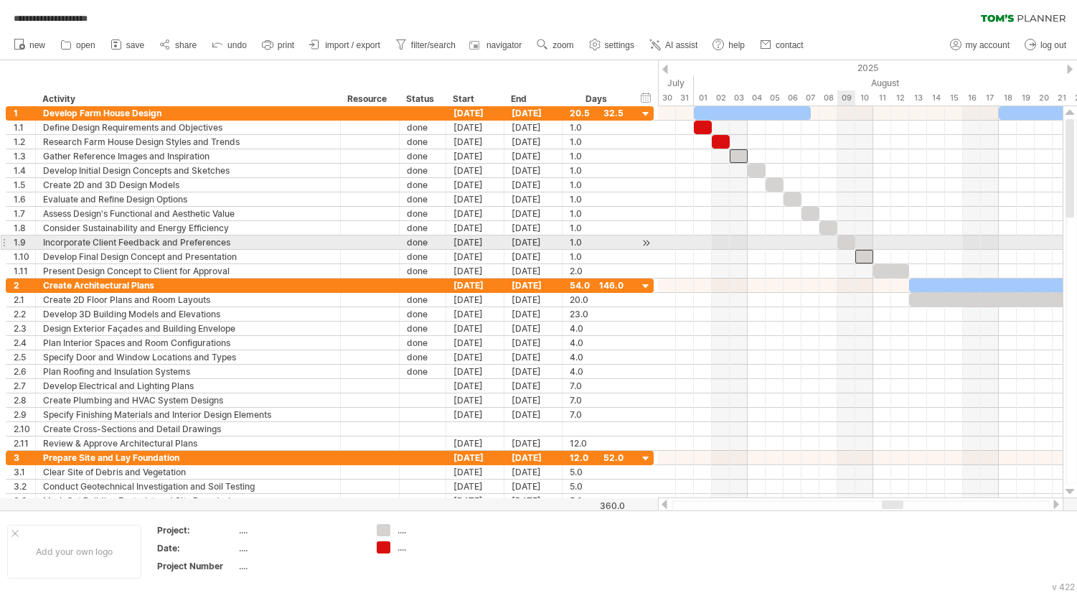
click at [845, 241] on div at bounding box center [847, 242] width 18 height 14
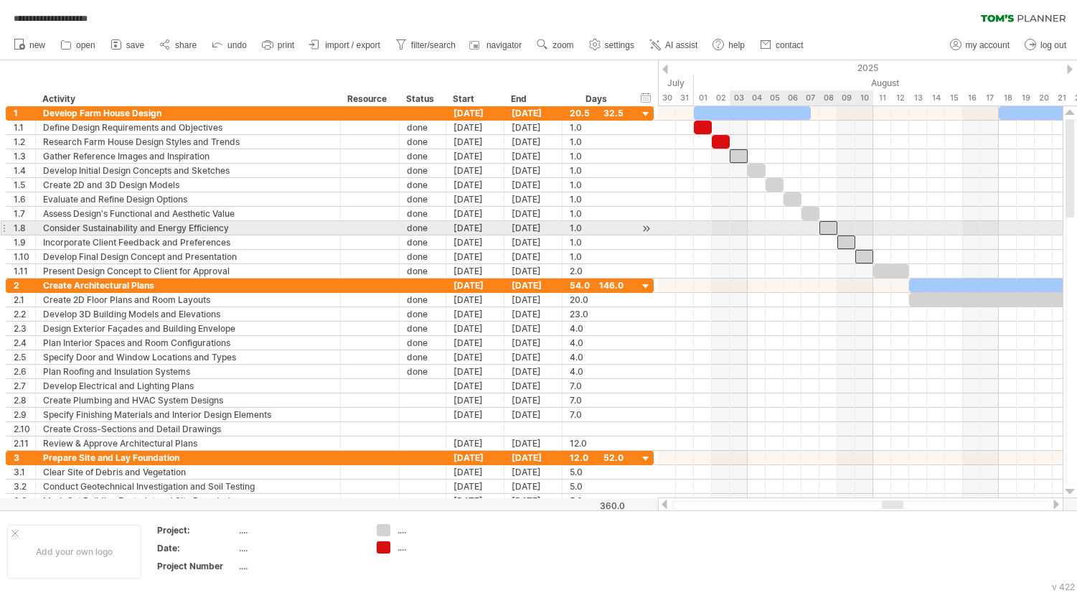
click at [832, 229] on div at bounding box center [829, 228] width 18 height 14
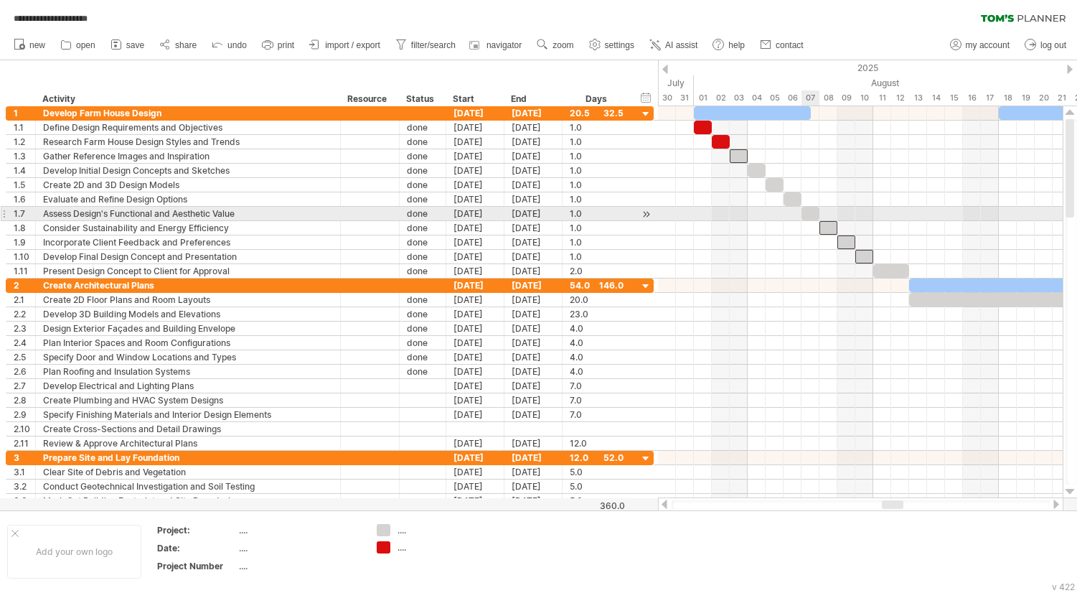
click at [812, 214] on div at bounding box center [811, 214] width 18 height 14
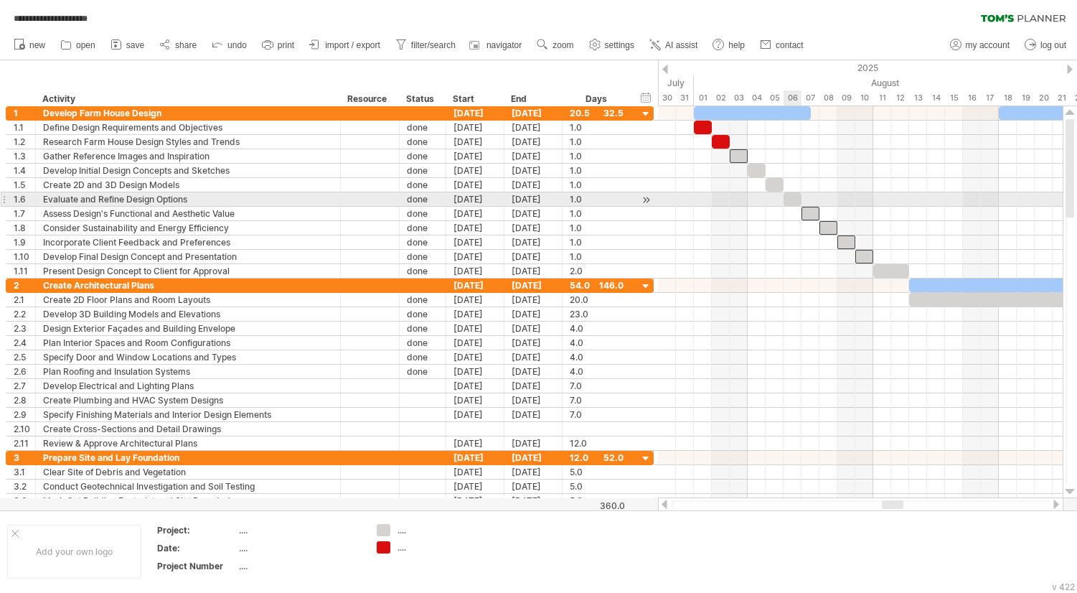
click at [793, 199] on div at bounding box center [793, 199] width 18 height 14
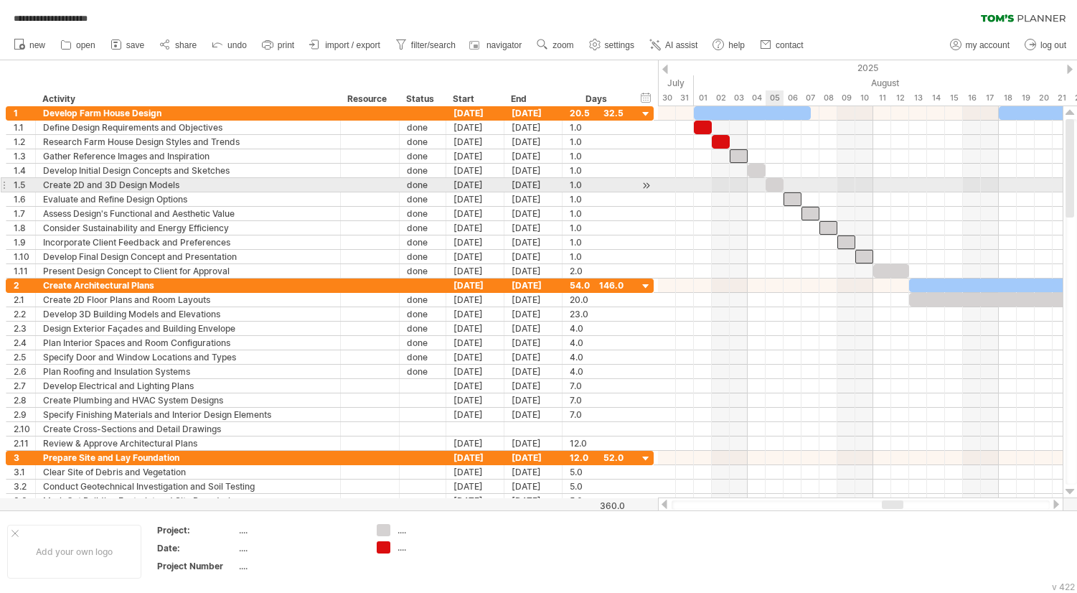
click at [780, 188] on div at bounding box center [775, 185] width 18 height 14
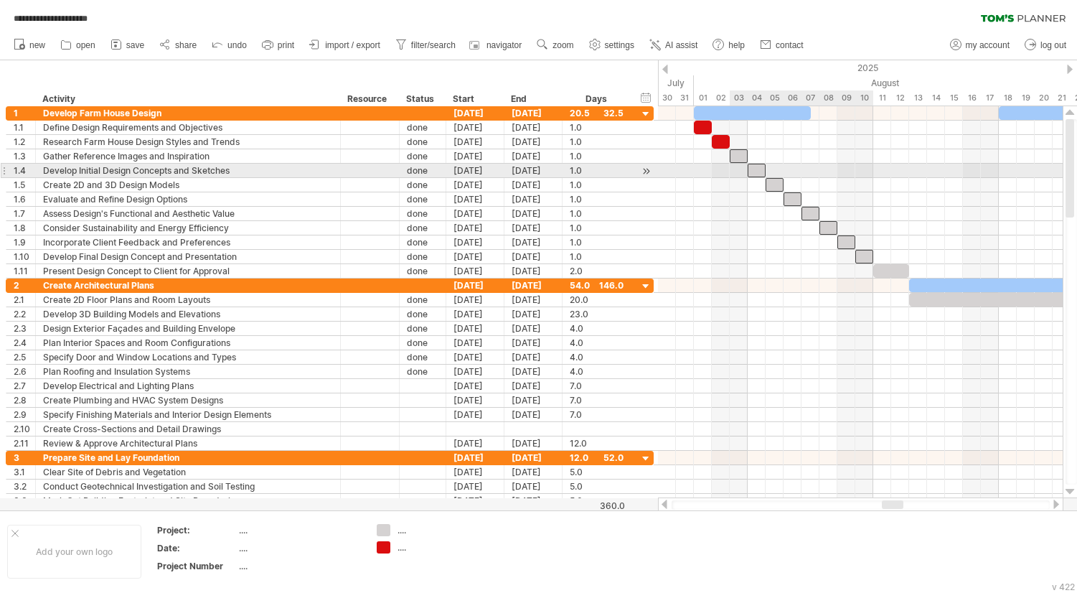
click at [758, 169] on div at bounding box center [757, 171] width 18 height 14
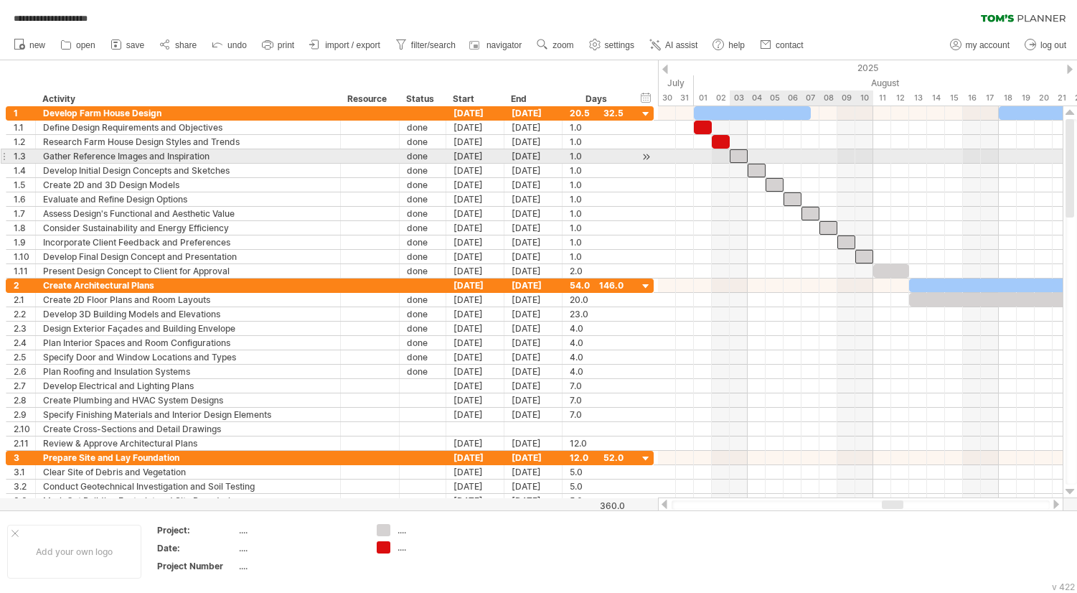
click at [736, 155] on div at bounding box center [739, 156] width 18 height 14
click at [737, 157] on div at bounding box center [739, 156] width 18 height 14
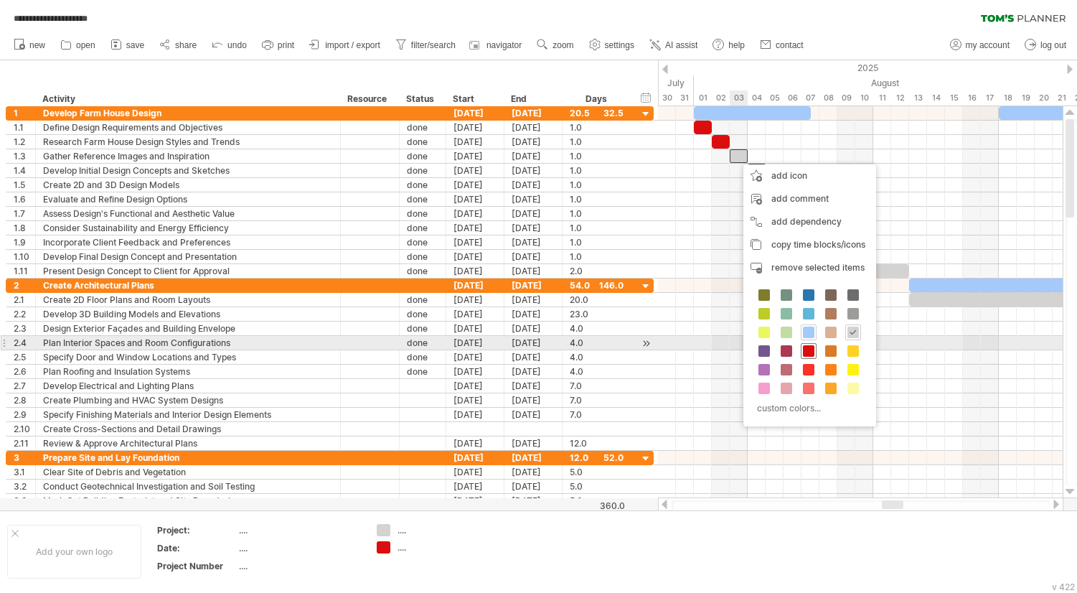
click at [810, 349] on span at bounding box center [808, 350] width 11 height 11
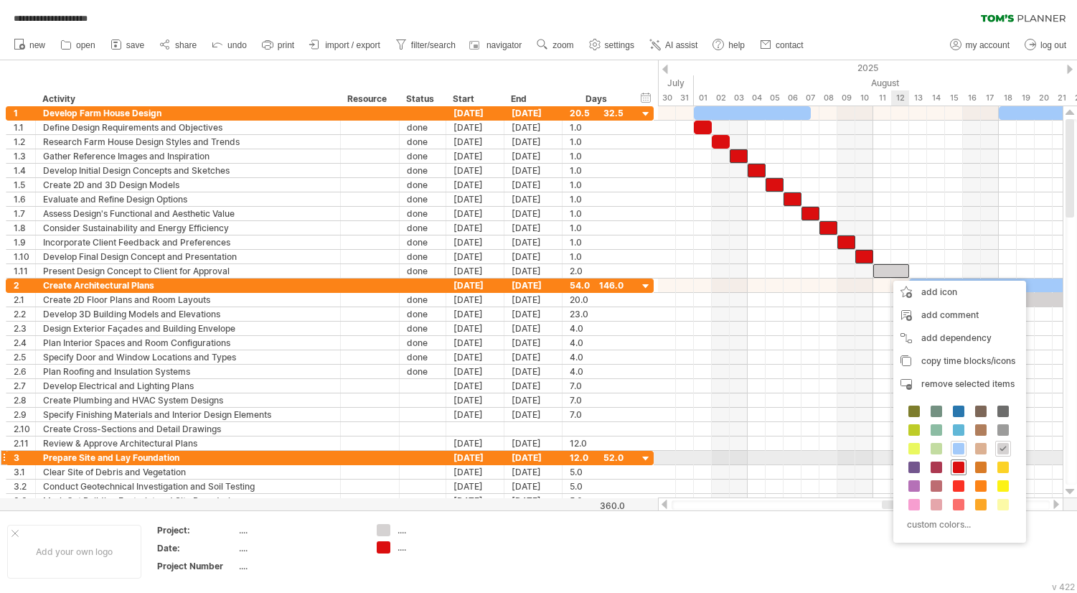
click at [960, 463] on span at bounding box center [958, 467] width 11 height 11
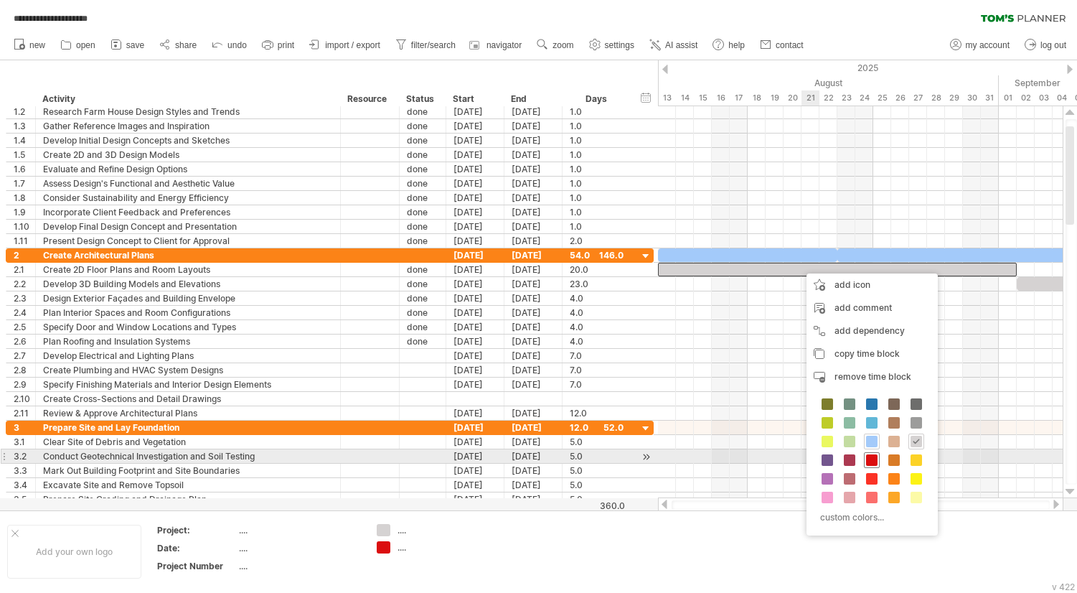
click at [872, 462] on span at bounding box center [871, 459] width 11 height 11
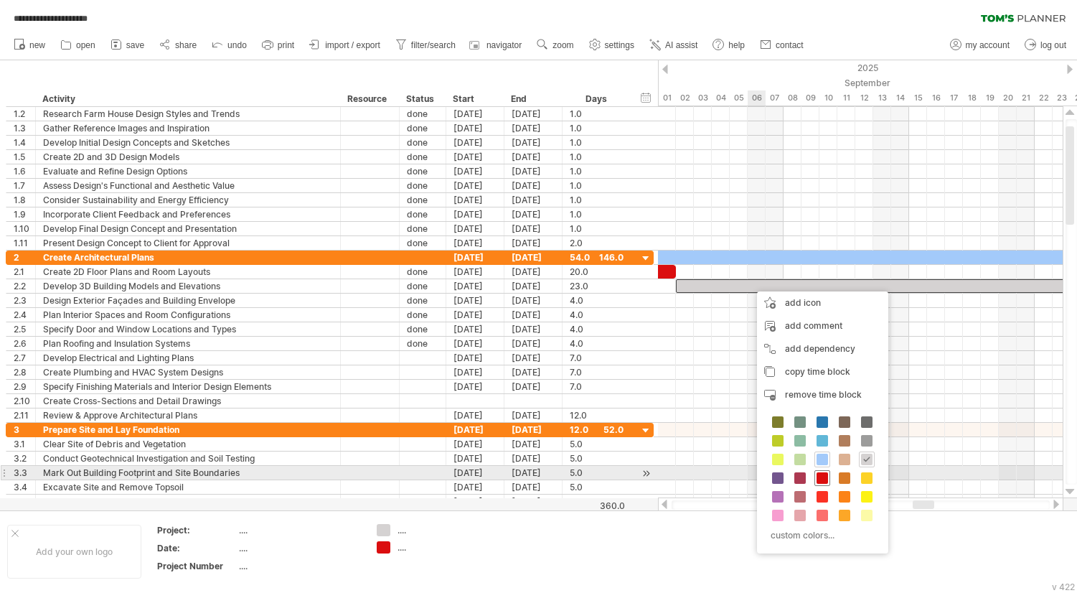
click at [823, 474] on span at bounding box center [822, 477] width 11 height 11
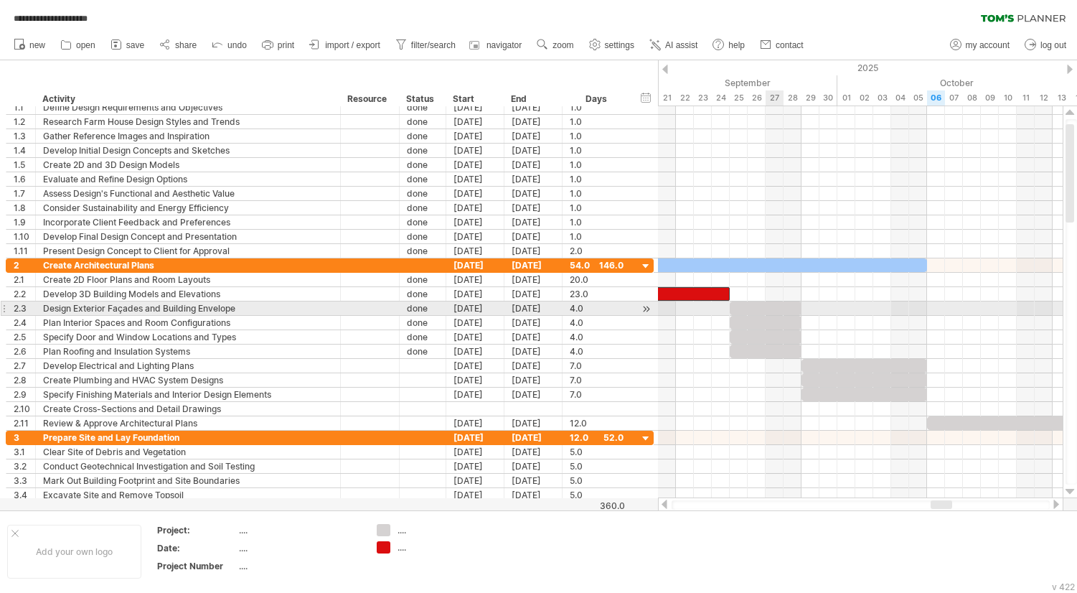
click at [780, 311] on div at bounding box center [766, 308] width 72 height 14
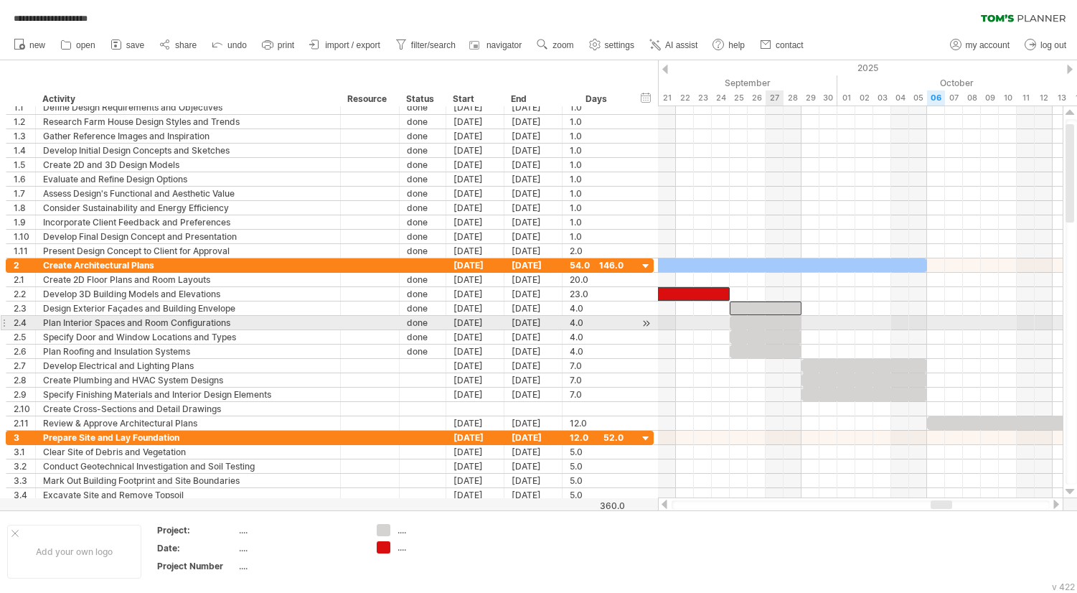
click at [771, 322] on div at bounding box center [766, 323] width 72 height 14
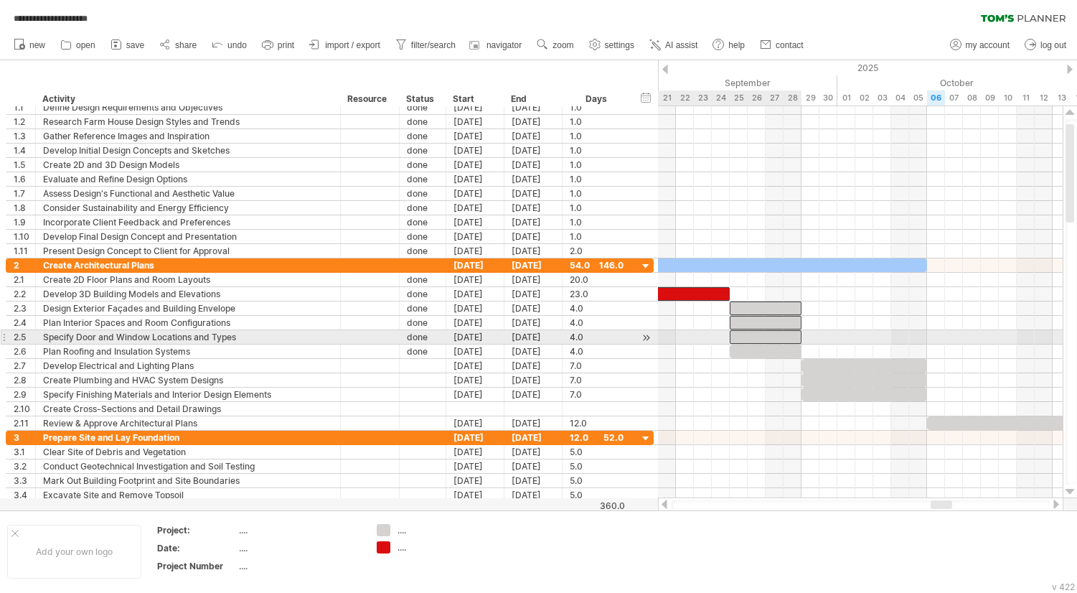
click at [771, 337] on div at bounding box center [766, 337] width 72 height 14
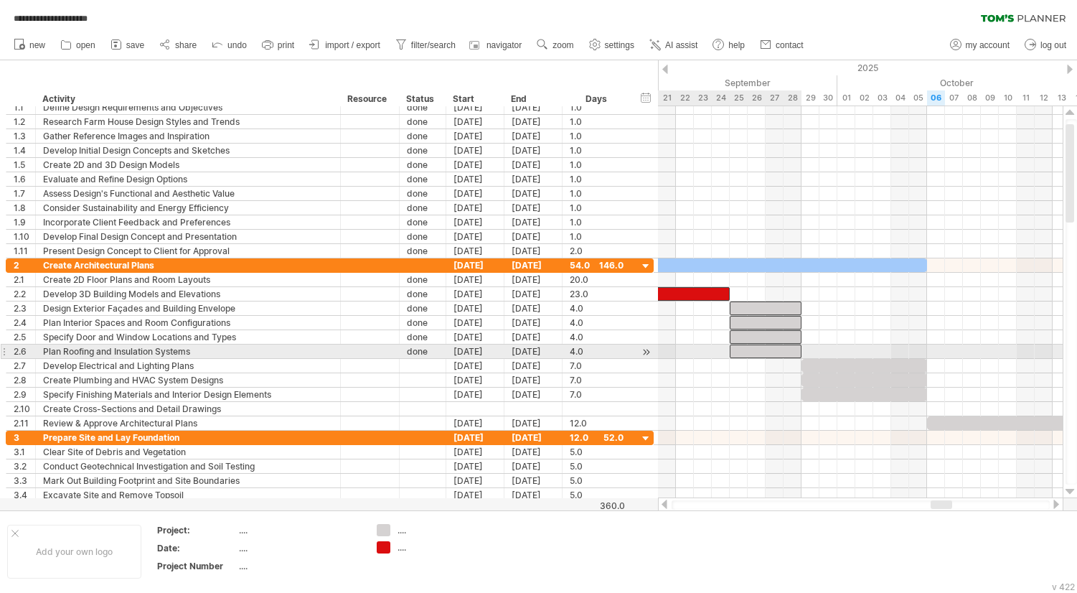
click at [772, 355] on div at bounding box center [766, 352] width 72 height 14
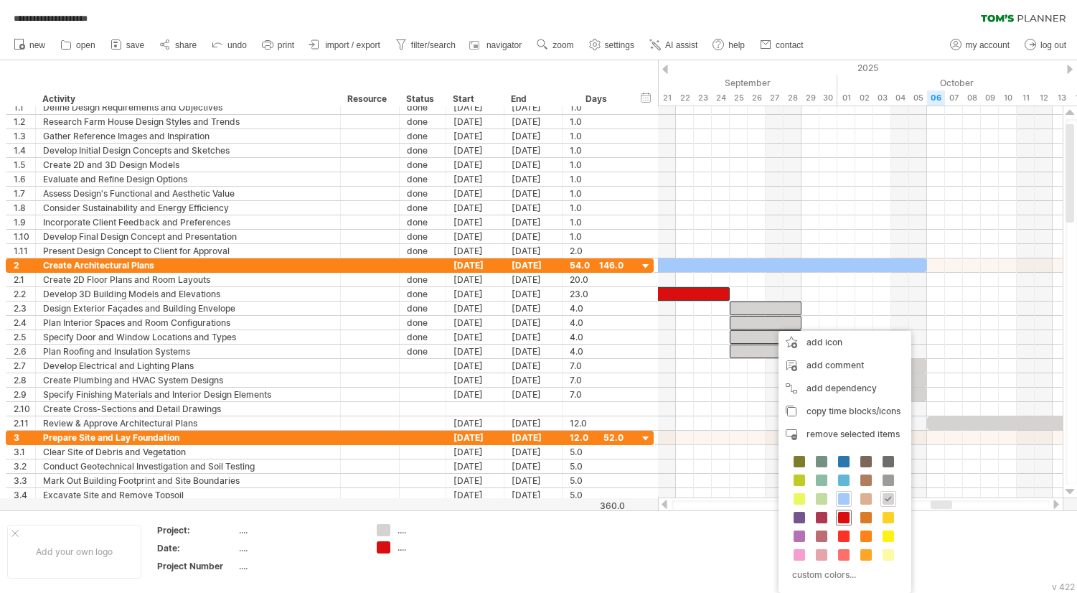
click at [844, 523] on span at bounding box center [843, 517] width 11 height 11
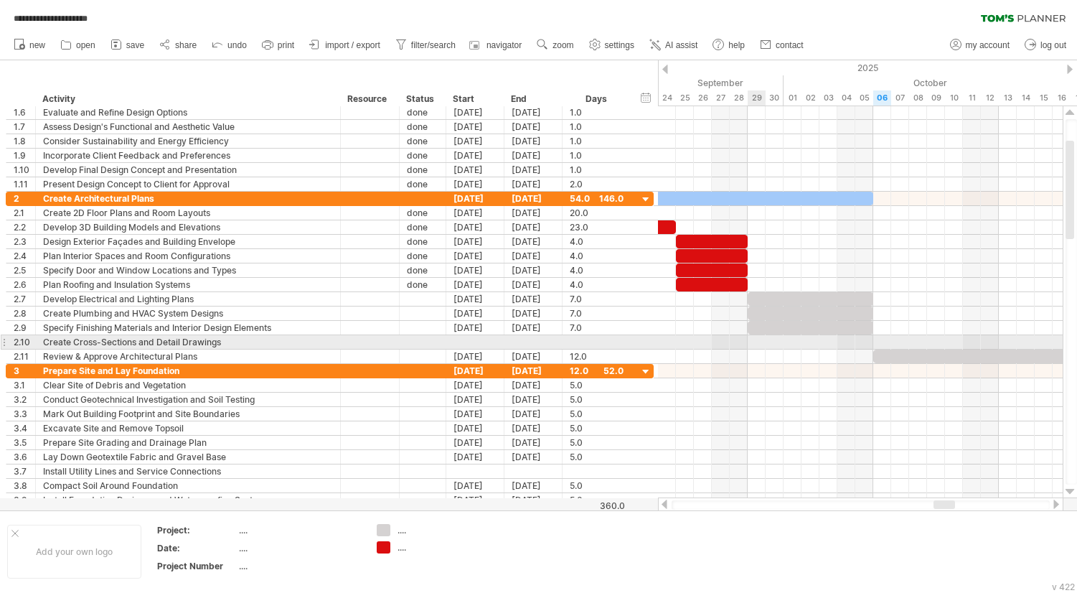
click at [755, 344] on div at bounding box center [860, 342] width 405 height 14
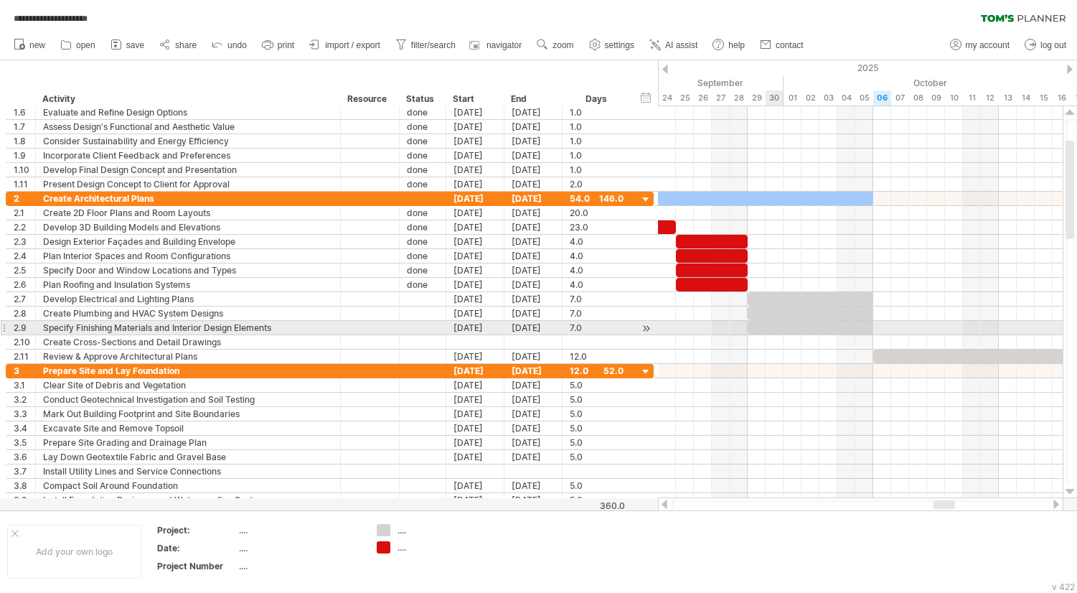
click at [781, 328] on div at bounding box center [811, 328] width 126 height 14
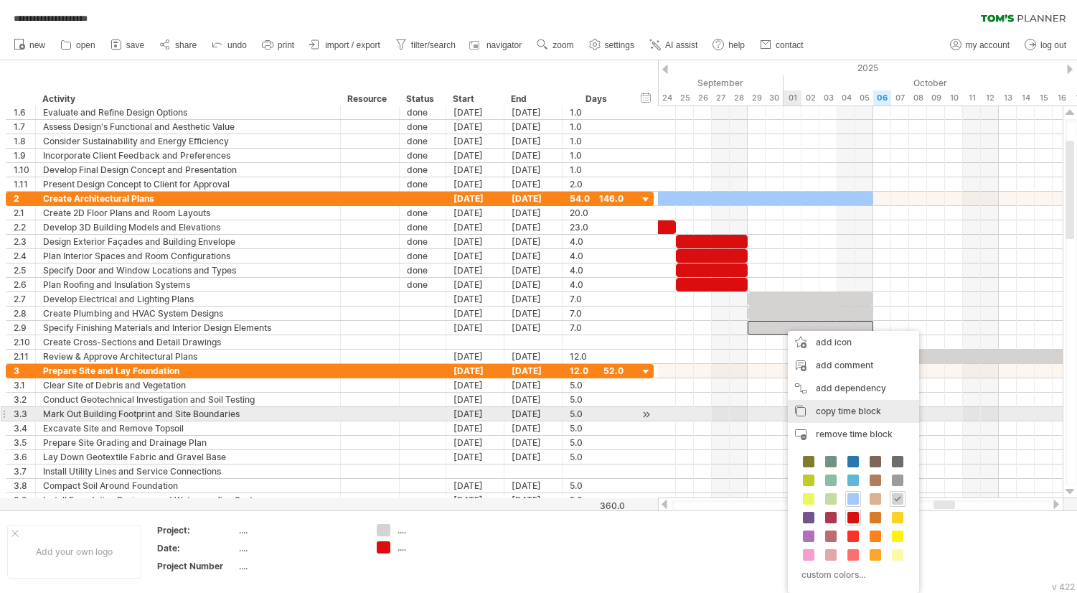
click at [830, 413] on span "copy time block" at bounding box center [848, 411] width 65 height 11
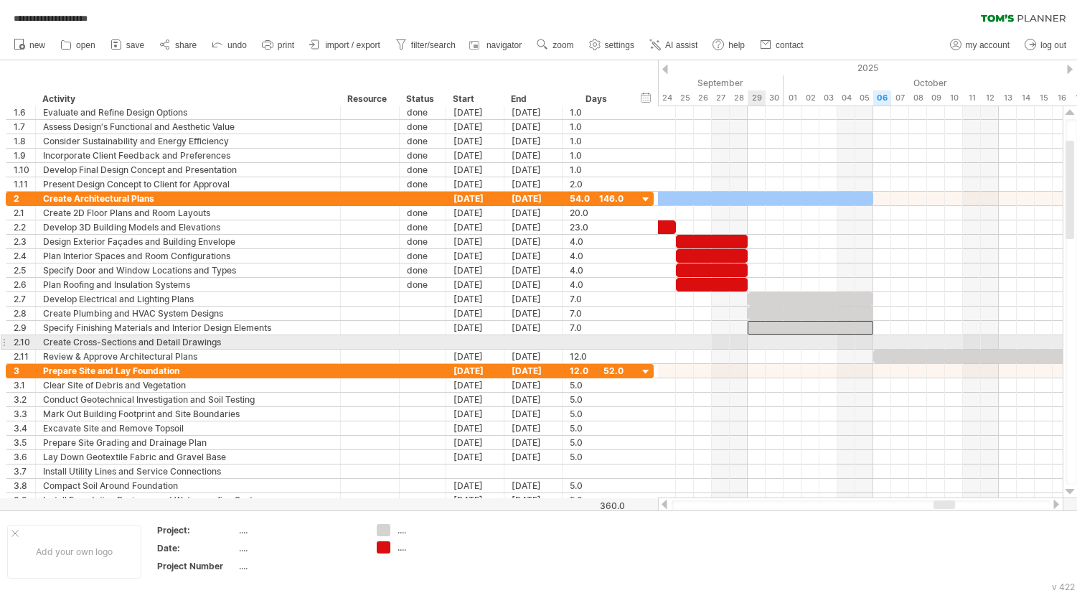
click at [756, 345] on div at bounding box center [860, 342] width 405 height 14
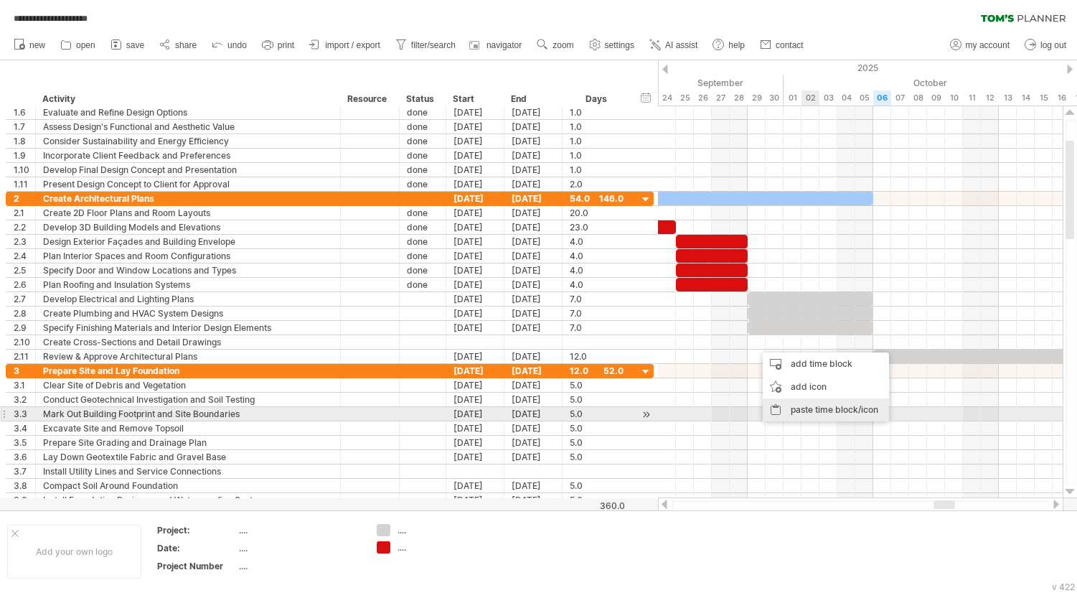
click at [802, 415] on div "paste time block/icon" at bounding box center [826, 409] width 126 height 23
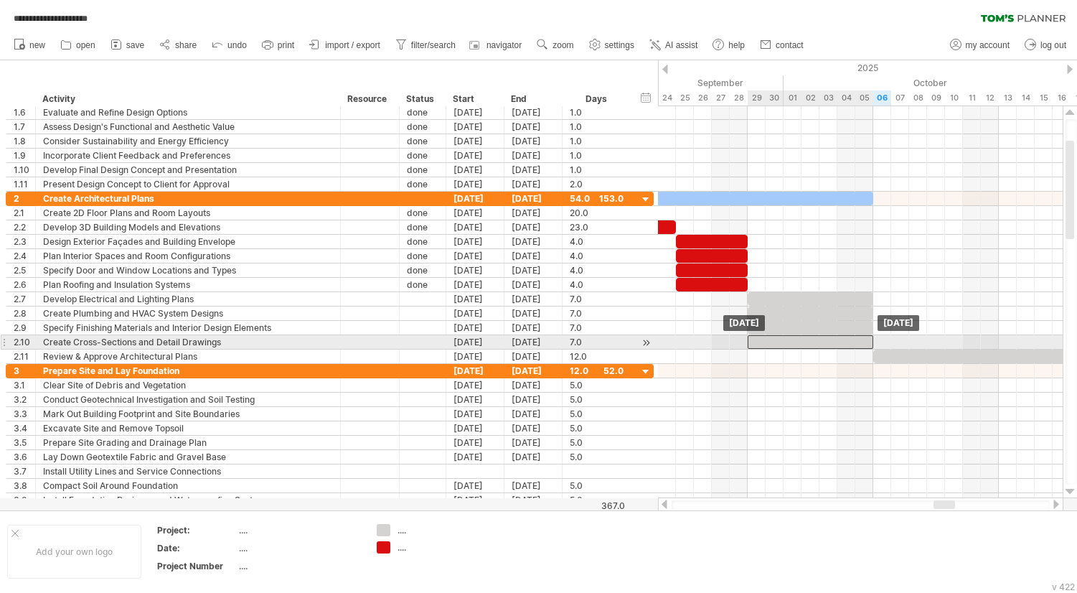
drag, startPoint x: 795, startPoint y: 342, endPoint x: 785, endPoint y: 343, distance: 10.1
click at [785, 343] on div at bounding box center [811, 342] width 126 height 14
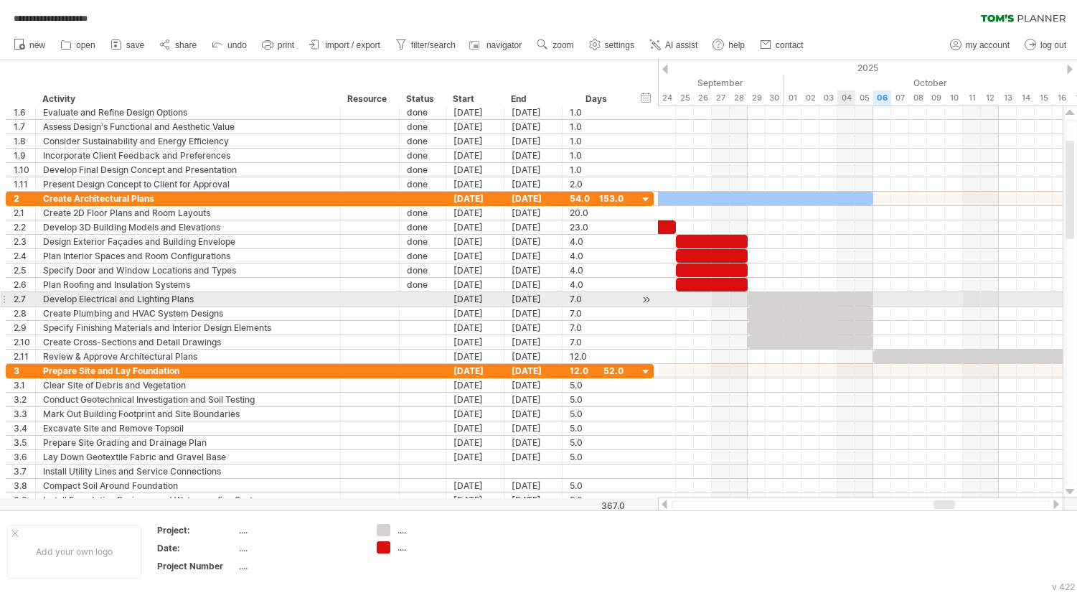
click at [847, 297] on div at bounding box center [811, 299] width 126 height 14
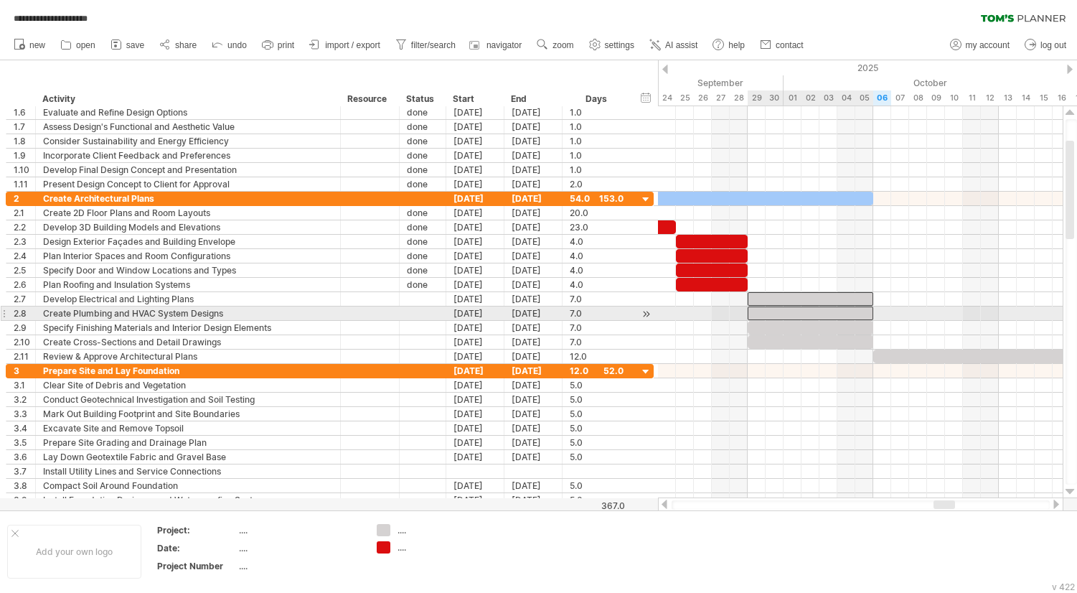
click at [843, 314] on div at bounding box center [811, 314] width 126 height 14
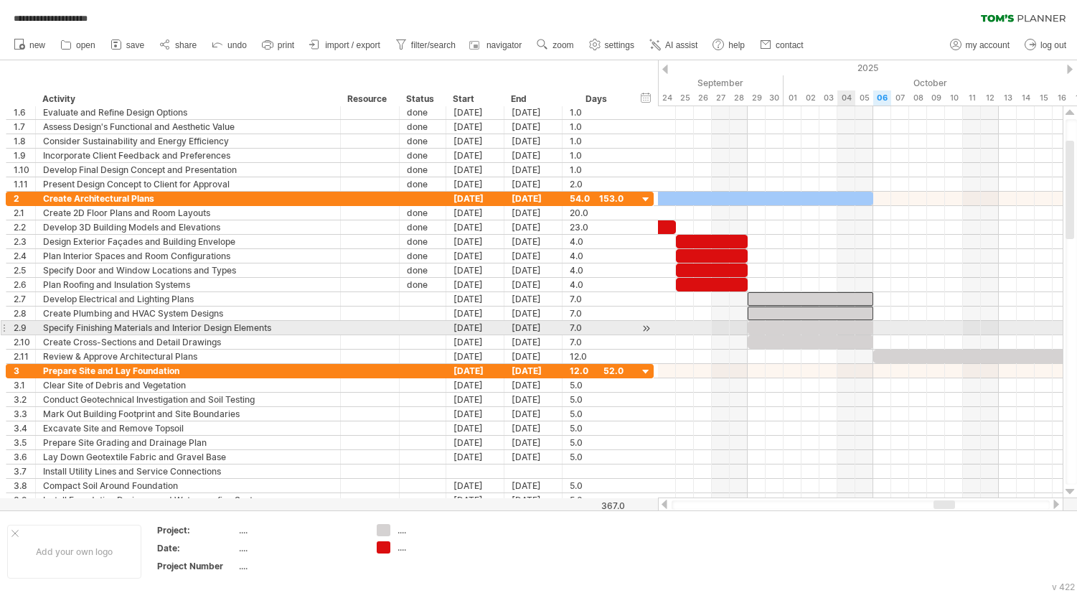
click at [843, 329] on div at bounding box center [811, 328] width 126 height 14
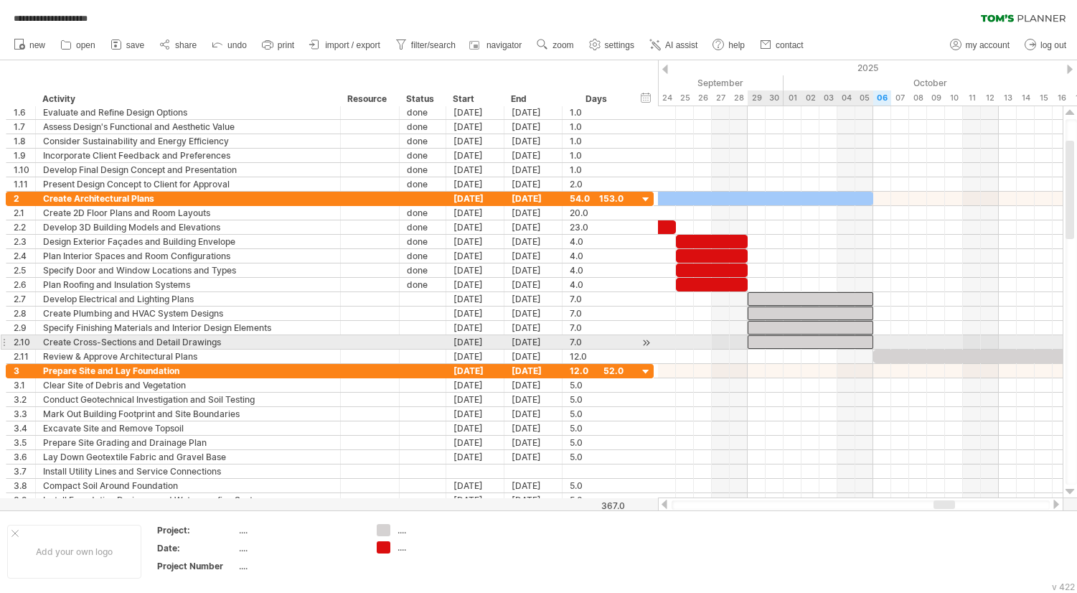
click at [842, 343] on div at bounding box center [811, 342] width 126 height 14
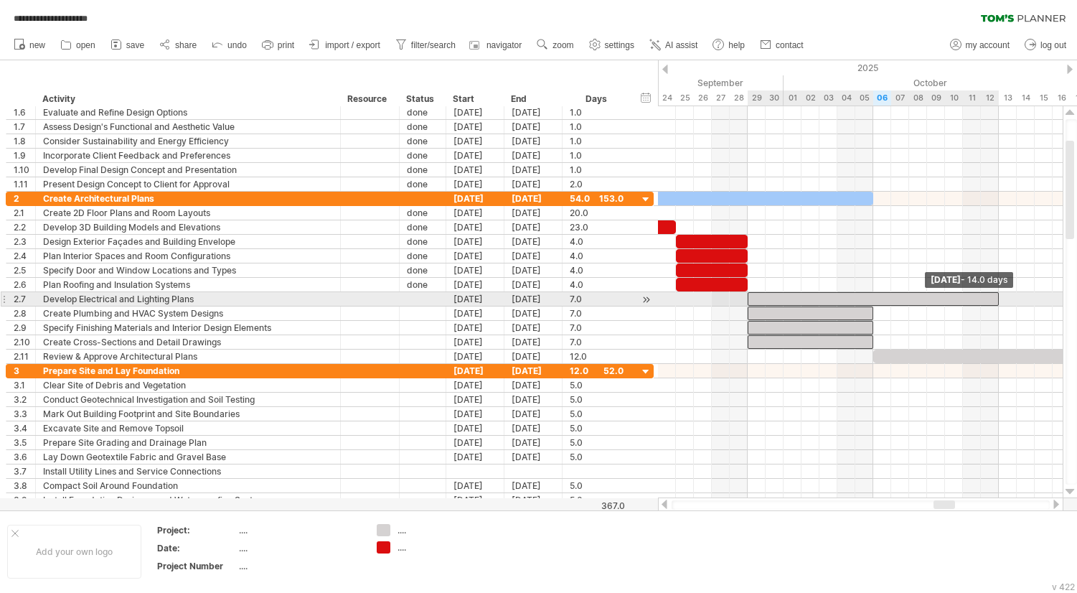
drag, startPoint x: 873, startPoint y: 296, endPoint x: 997, endPoint y: 294, distance: 124.2
click at [997, 294] on span at bounding box center [999, 299] width 6 height 14
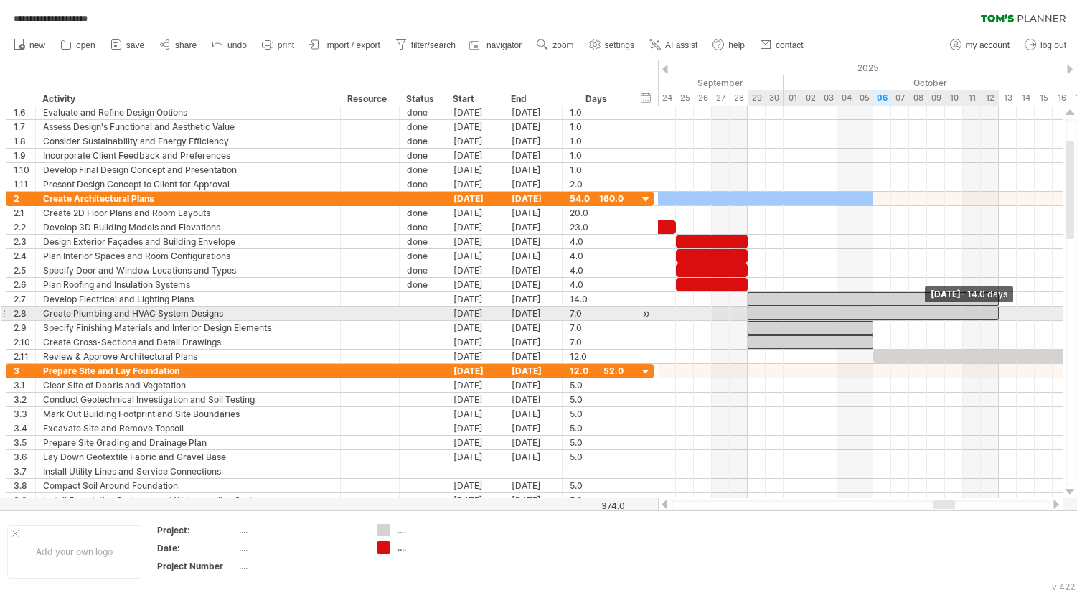
drag, startPoint x: 871, startPoint y: 317, endPoint x: 999, endPoint y: 314, distance: 127.8
click at [999, 314] on span at bounding box center [999, 314] width 6 height 14
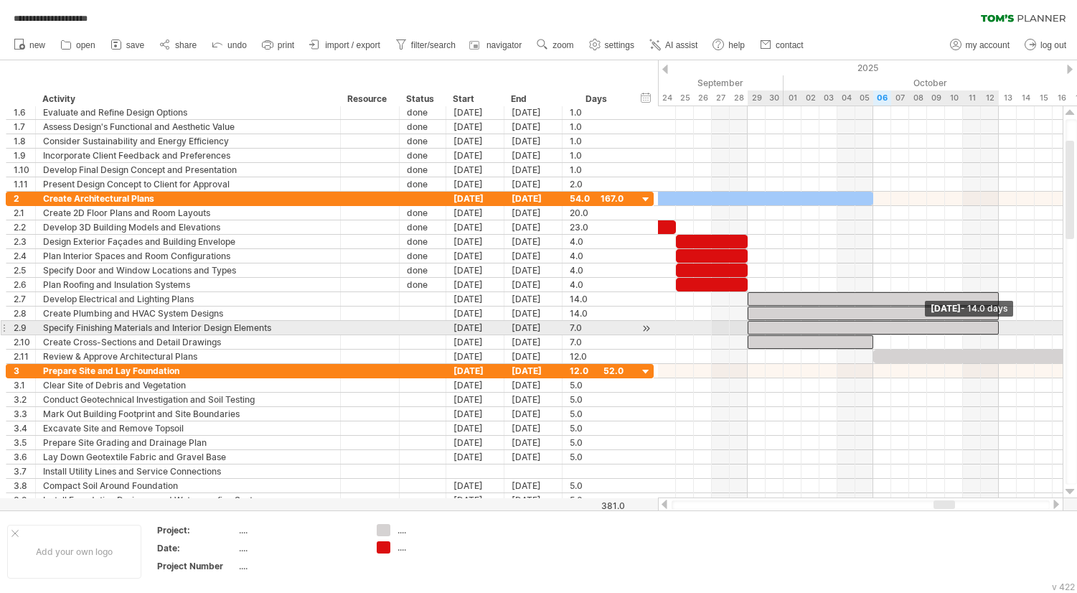
drag, startPoint x: 871, startPoint y: 330, endPoint x: 994, endPoint y: 327, distance: 122.8
click at [994, 327] on div at bounding box center [873, 328] width 251 height 14
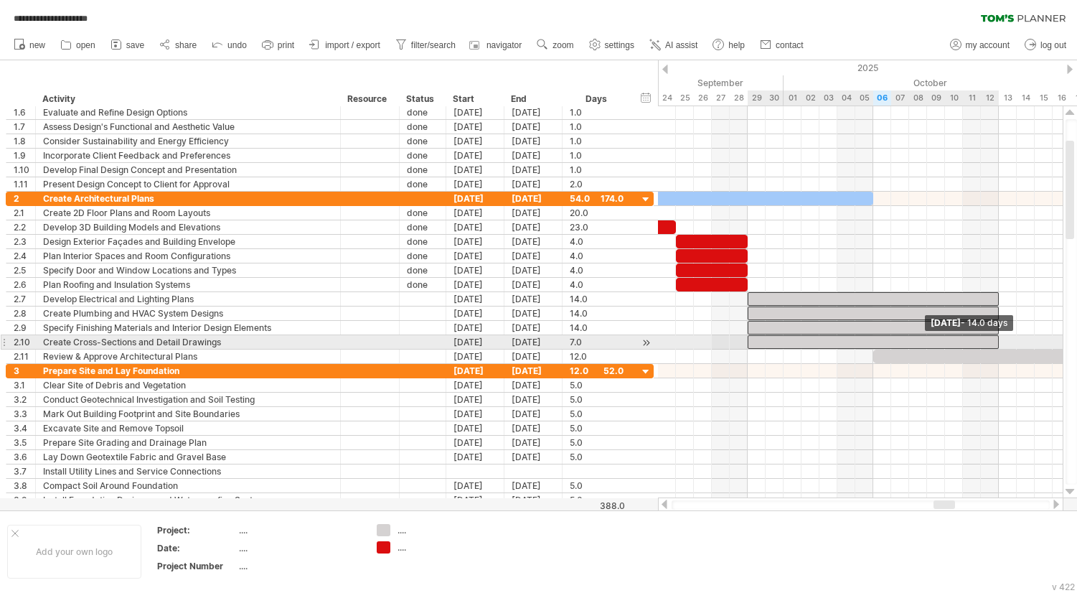
drag, startPoint x: 874, startPoint y: 345, endPoint x: 999, endPoint y: 339, distance: 125.0
click at [999, 339] on span at bounding box center [999, 342] width 6 height 14
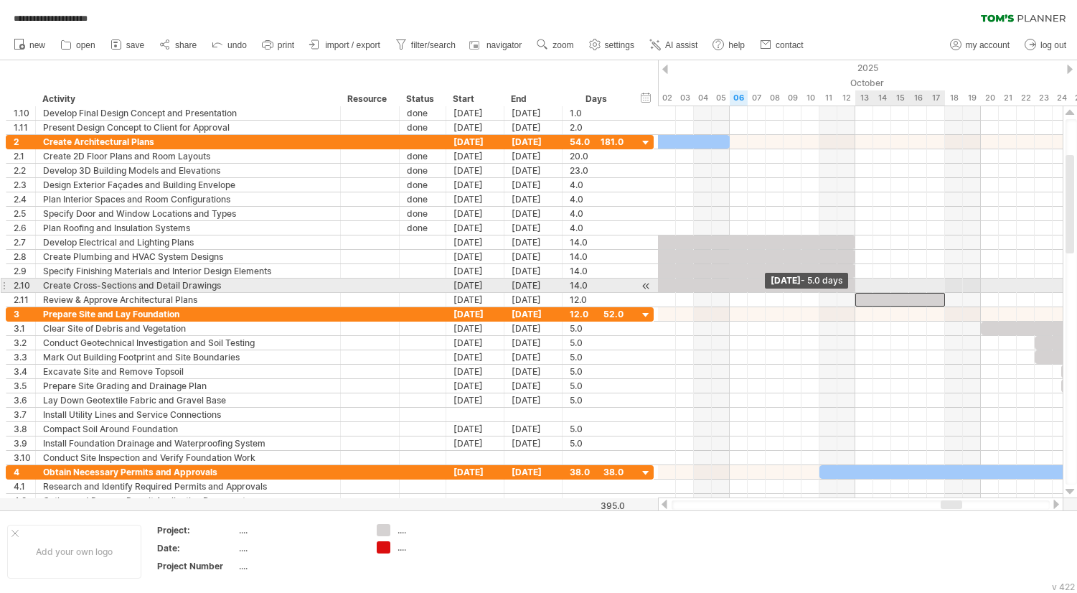
drag, startPoint x: 729, startPoint y: 296, endPoint x: 859, endPoint y: 289, distance: 130.1
click at [859, 289] on div "[DATE] - 14.0 days [DATE] - 5.0 days" at bounding box center [860, 302] width 405 height 392
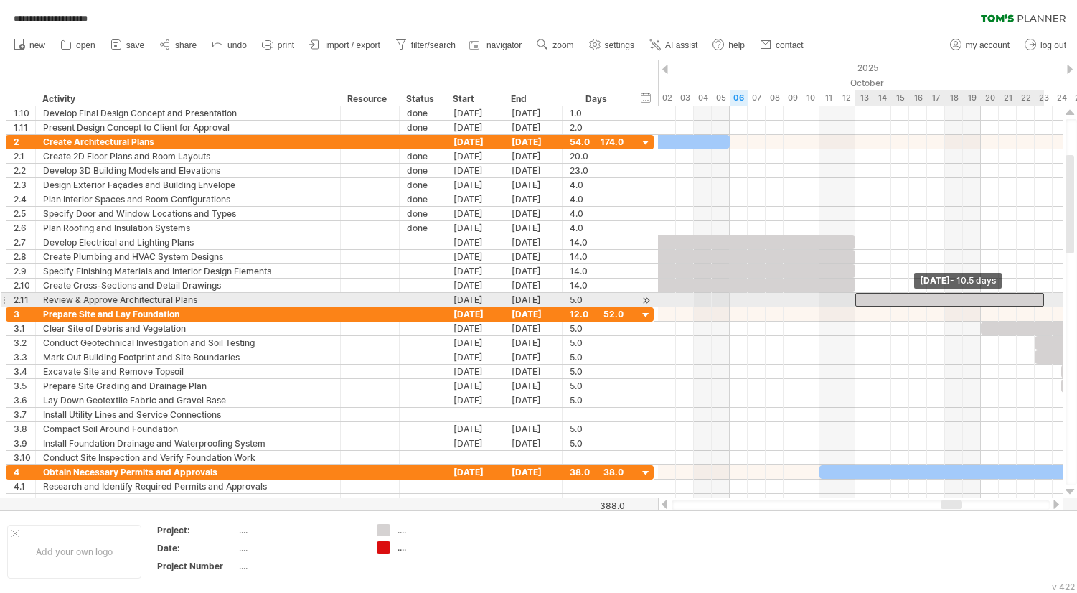
drag, startPoint x: 944, startPoint y: 299, endPoint x: 1042, endPoint y: 301, distance: 97.7
click at [1042, 301] on span at bounding box center [1045, 300] width 6 height 14
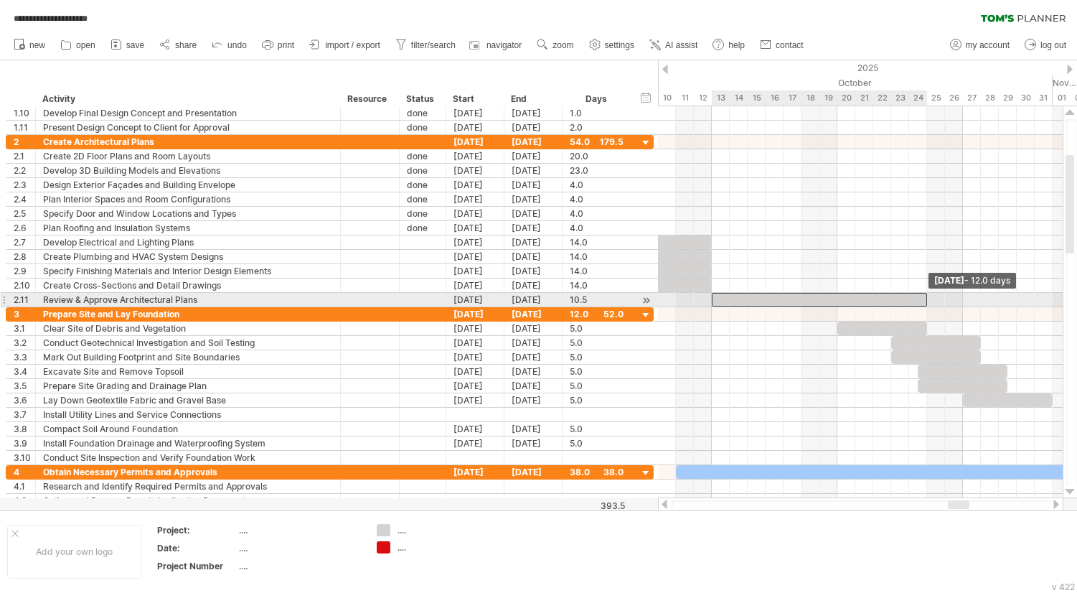
drag, startPoint x: 899, startPoint y: 301, endPoint x: 922, endPoint y: 301, distance: 23.0
click at [922, 301] on div at bounding box center [819, 300] width 215 height 14
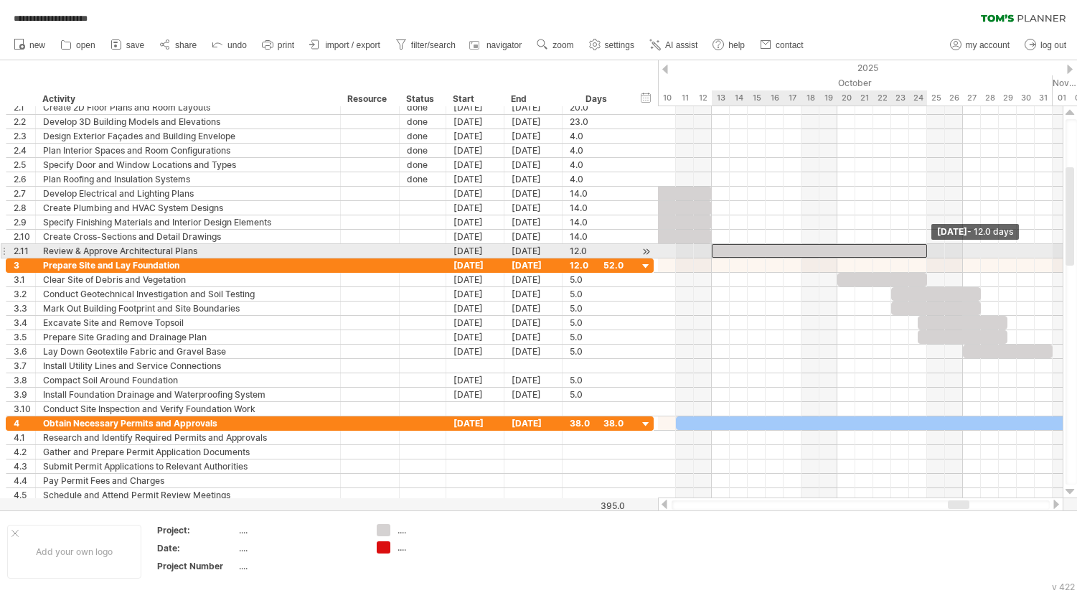
click at [927, 251] on span at bounding box center [928, 251] width 6 height 14
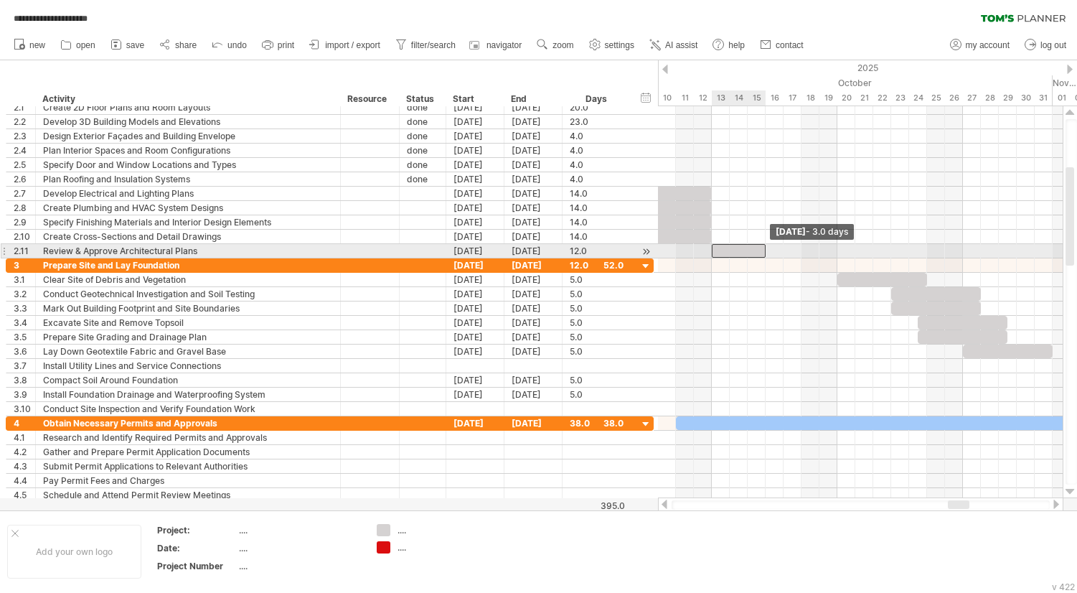
drag, startPoint x: 927, startPoint y: 251, endPoint x: 765, endPoint y: 251, distance: 161.5
click at [765, 251] on span at bounding box center [766, 251] width 6 height 14
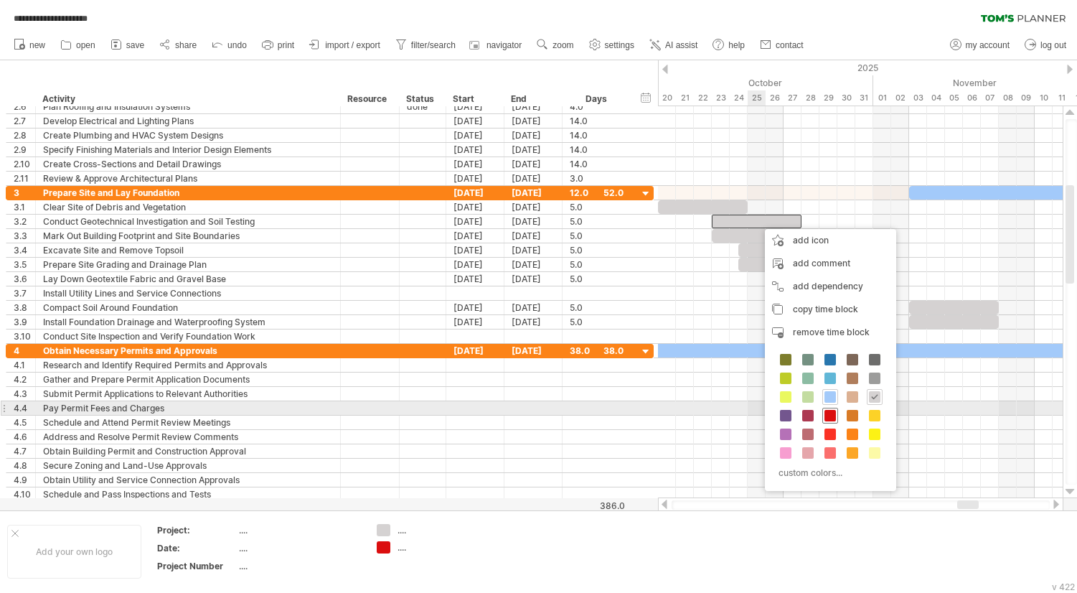
click at [832, 414] on span at bounding box center [830, 415] width 11 height 11
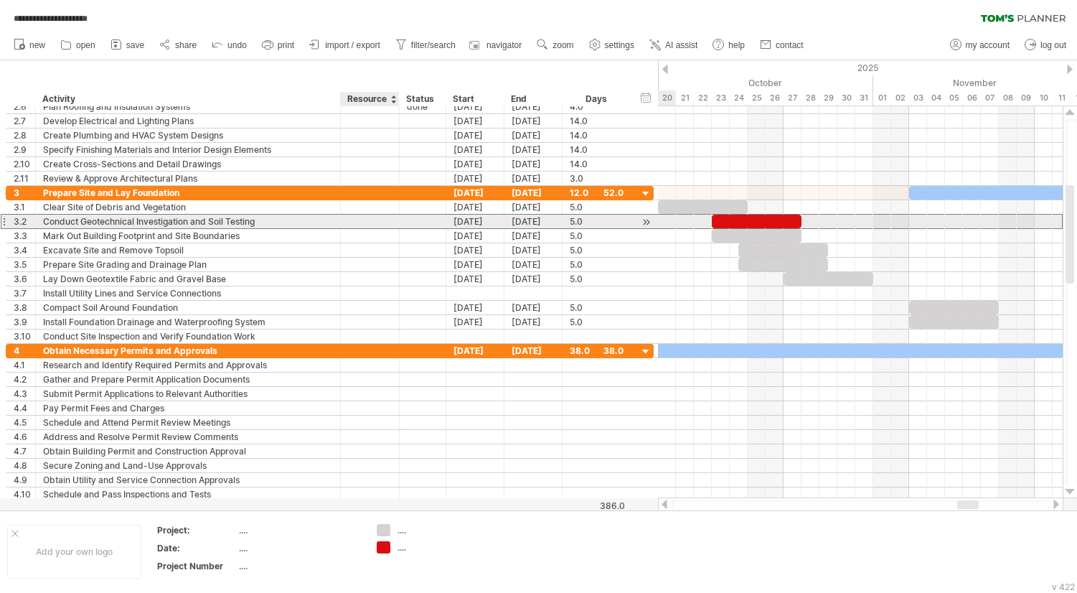
click at [367, 223] on div at bounding box center [370, 222] width 44 height 14
type input "****"
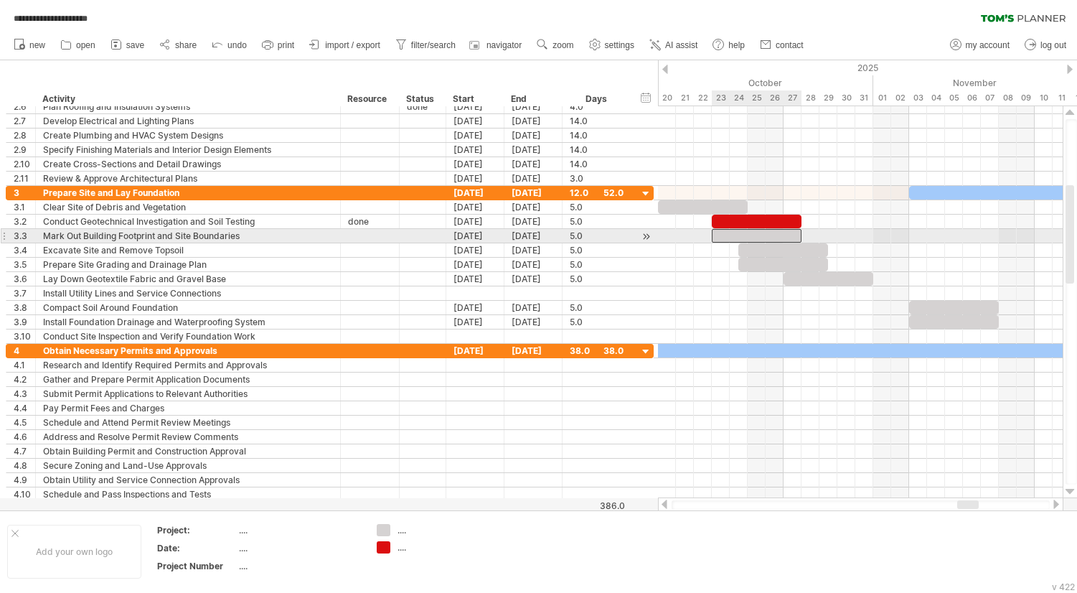
click at [765, 233] on div at bounding box center [757, 236] width 90 height 14
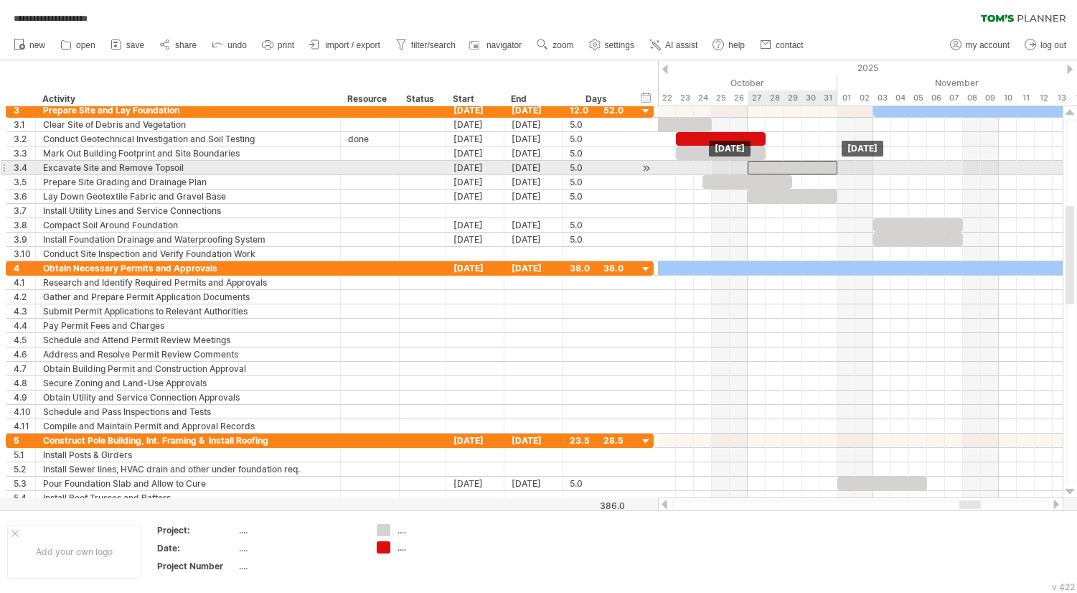
drag, startPoint x: 728, startPoint y: 169, endPoint x: 770, endPoint y: 172, distance: 41.7
click at [770, 172] on div at bounding box center [793, 168] width 90 height 14
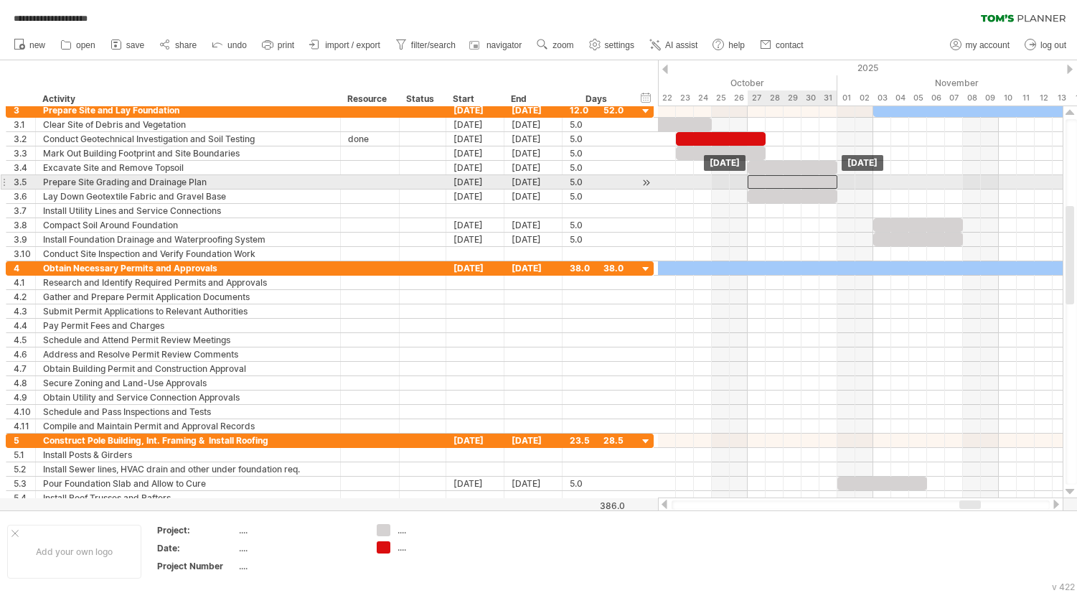
drag, startPoint x: 742, startPoint y: 182, endPoint x: 790, endPoint y: 182, distance: 48.1
click at [790, 182] on div at bounding box center [793, 182] width 90 height 14
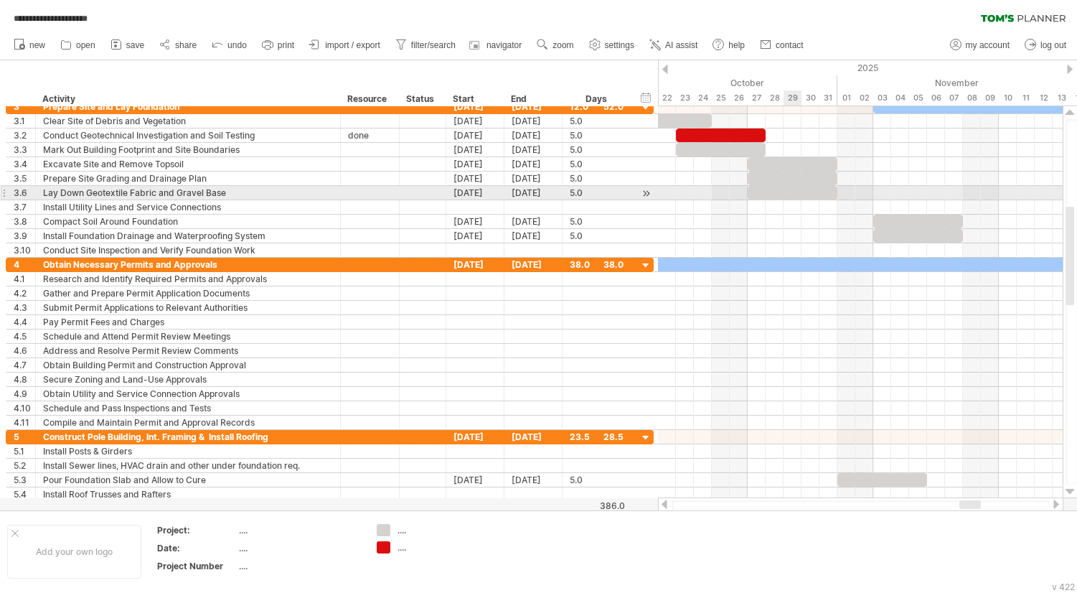
click at [790, 193] on div at bounding box center [793, 193] width 90 height 14
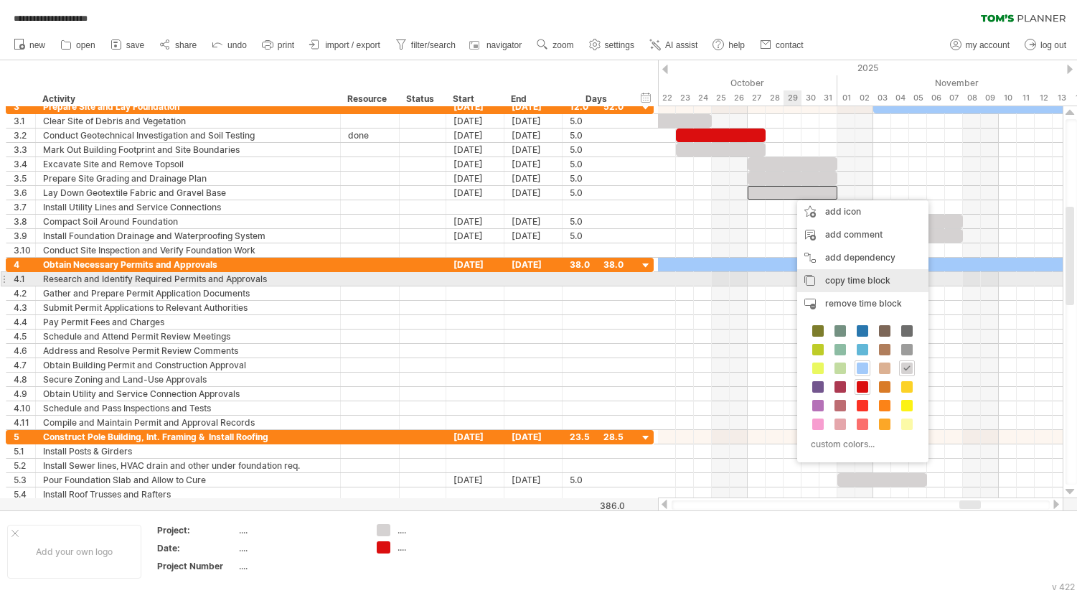
click at [851, 276] on span "copy time block" at bounding box center [858, 280] width 65 height 11
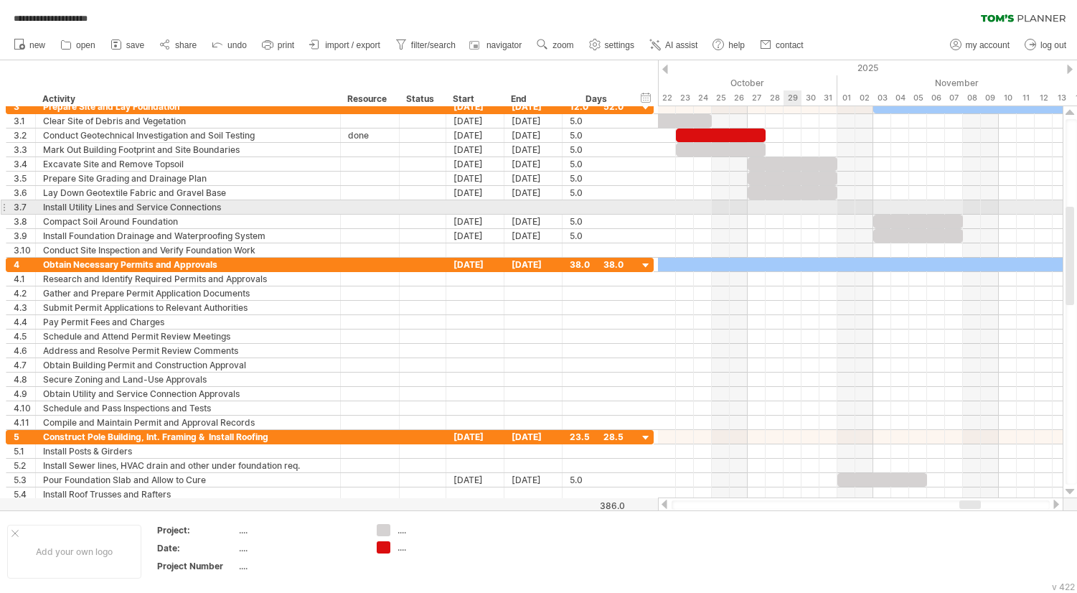
click at [792, 205] on div at bounding box center [860, 207] width 405 height 14
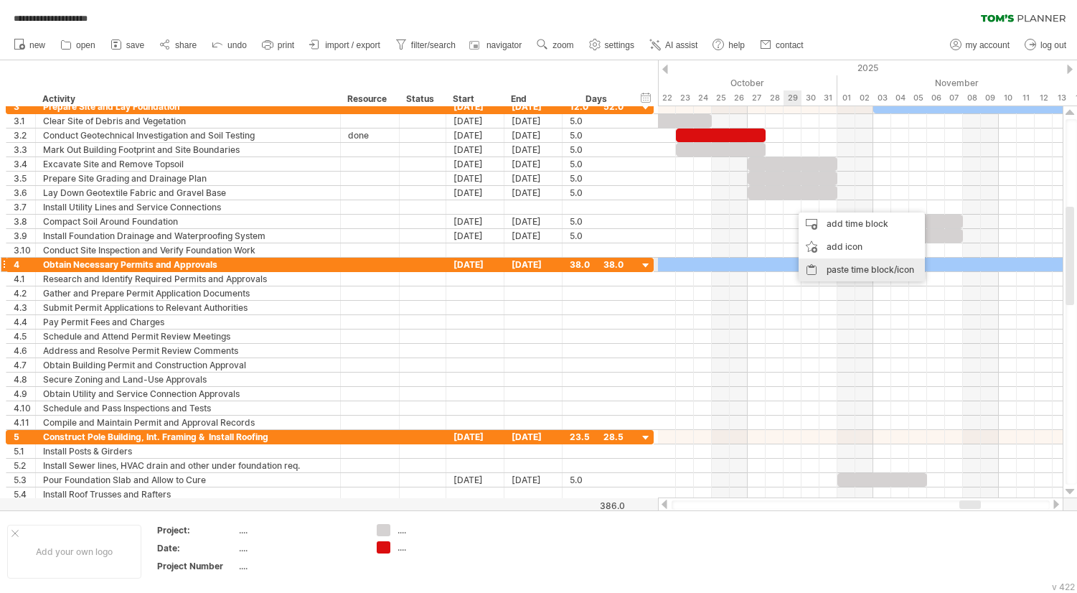
click at [829, 270] on div "paste time block/icon" at bounding box center [862, 269] width 126 height 23
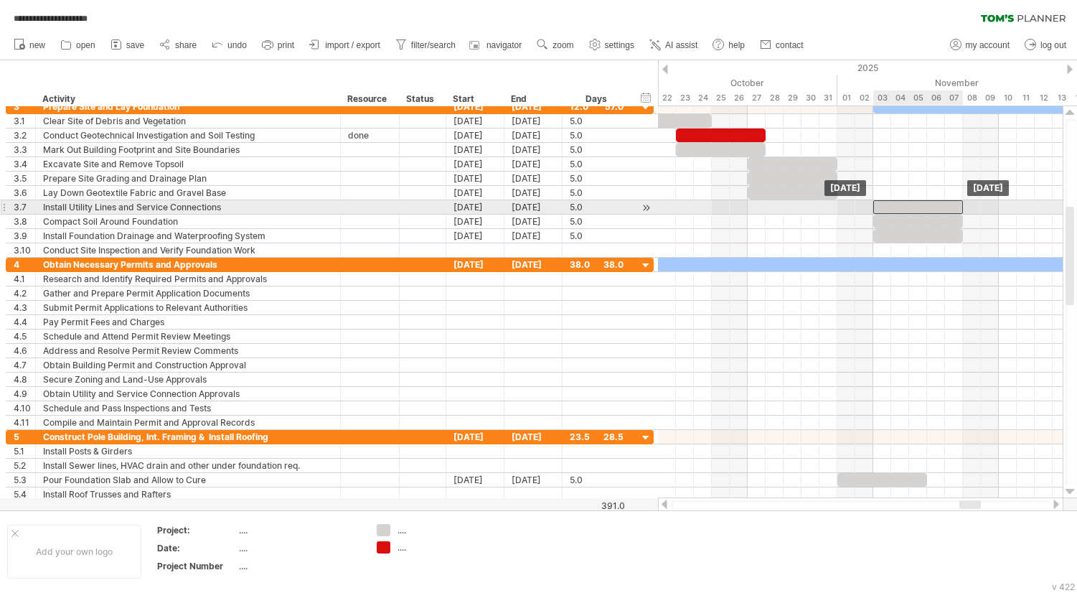
drag, startPoint x: 836, startPoint y: 208, endPoint x: 915, endPoint y: 205, distance: 79.0
click at [915, 205] on div at bounding box center [919, 207] width 90 height 14
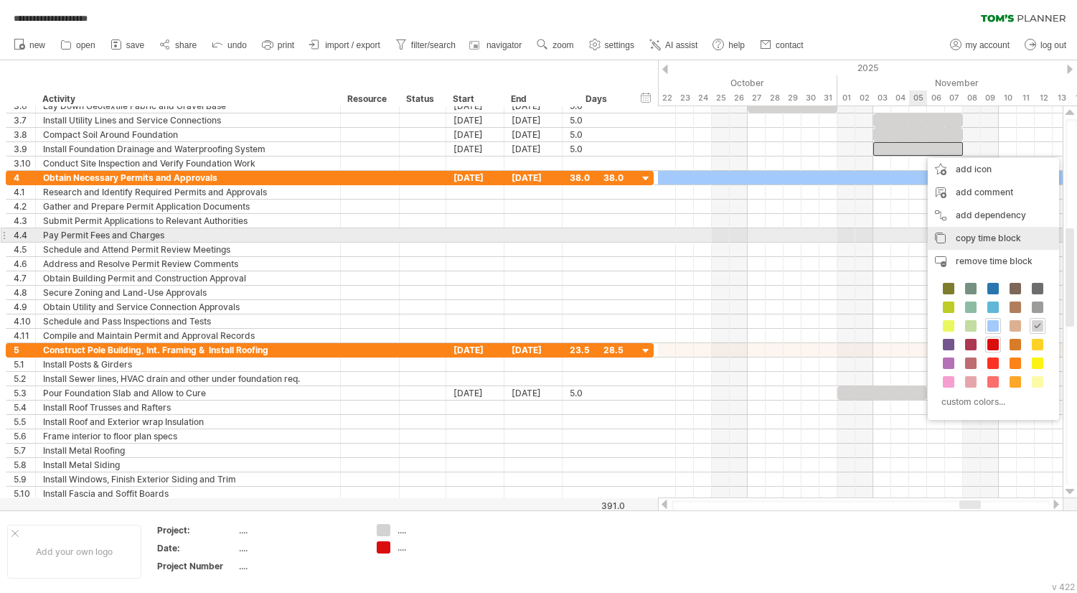
click at [986, 236] on span "copy time block" at bounding box center [988, 238] width 65 height 11
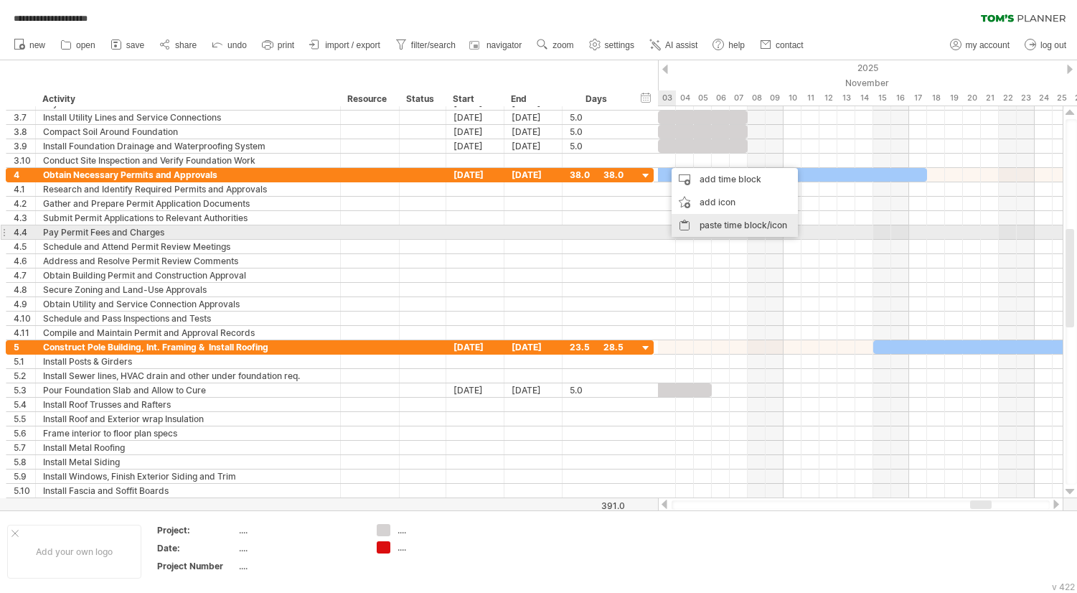
click at [719, 225] on div "paste time block/icon" at bounding box center [735, 225] width 126 height 23
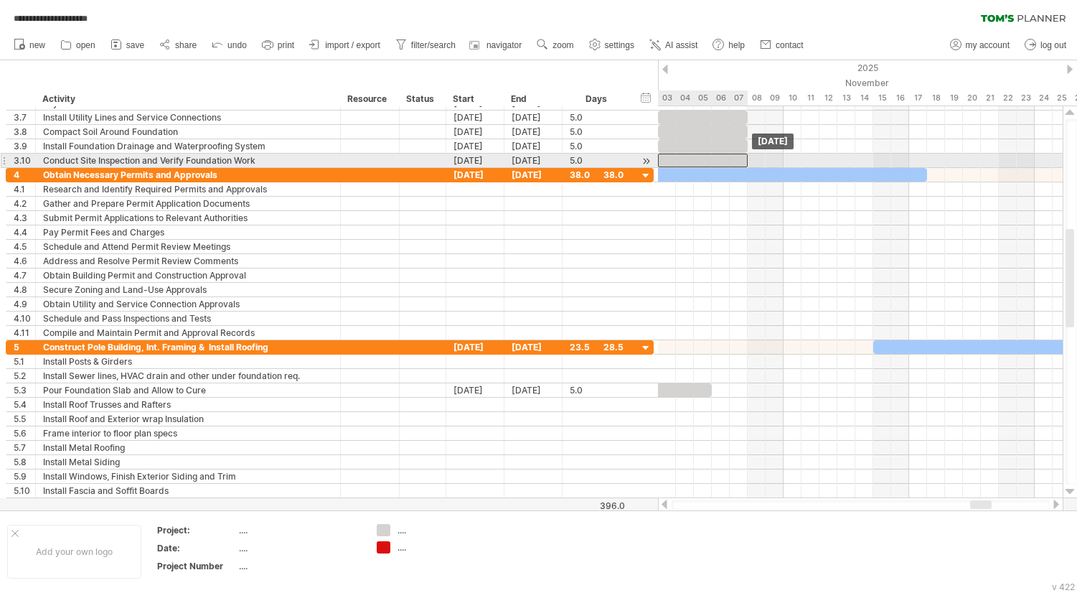
drag, startPoint x: 728, startPoint y: 158, endPoint x: 717, endPoint y: 158, distance: 10.8
click at [717, 158] on div at bounding box center [703, 161] width 90 height 14
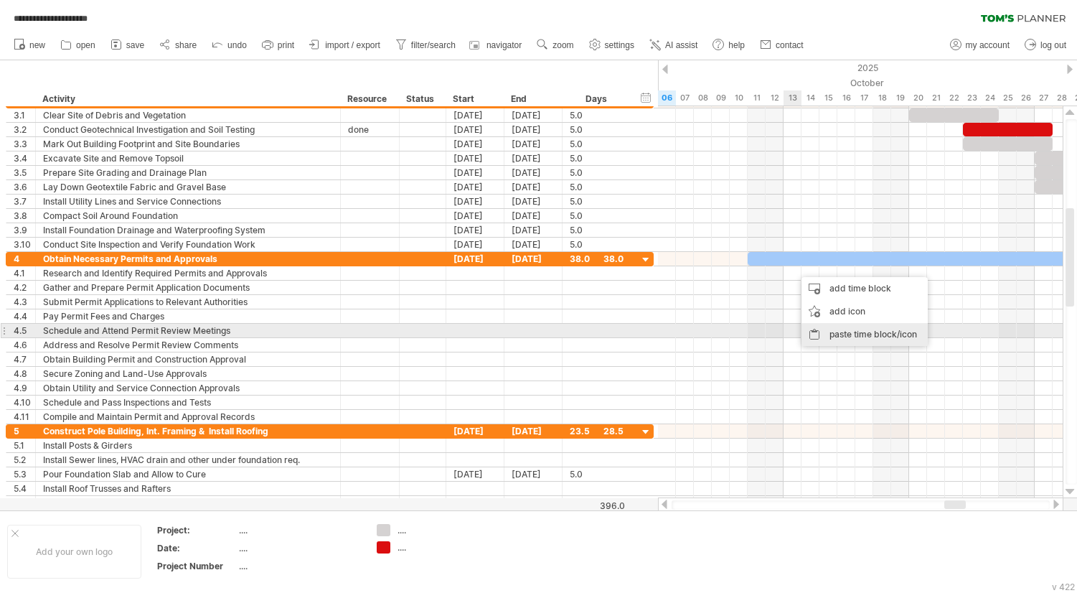
click at [848, 335] on div "paste time block/icon" at bounding box center [865, 334] width 126 height 23
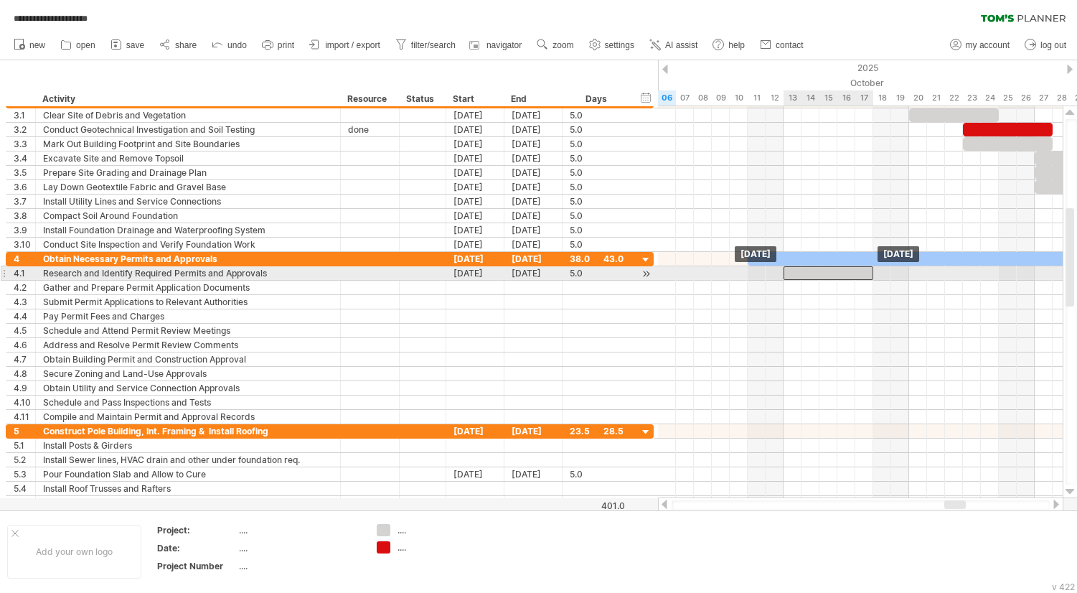
drag, startPoint x: 835, startPoint y: 274, endPoint x: 826, endPoint y: 274, distance: 9.4
click at [826, 274] on div at bounding box center [829, 273] width 90 height 14
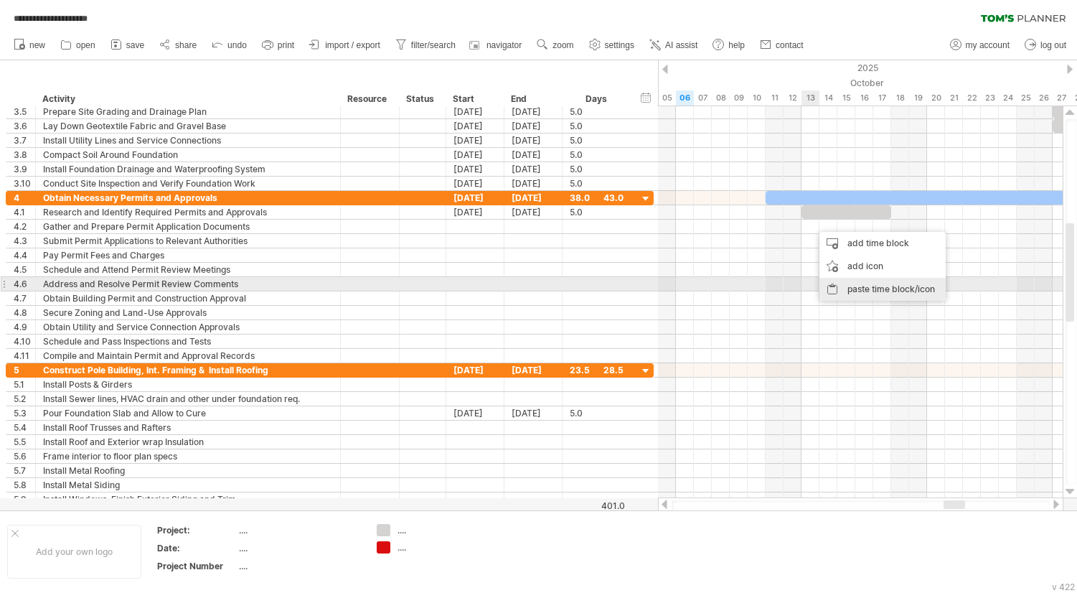
click at [856, 291] on div "paste time block/icon" at bounding box center [883, 289] width 126 height 23
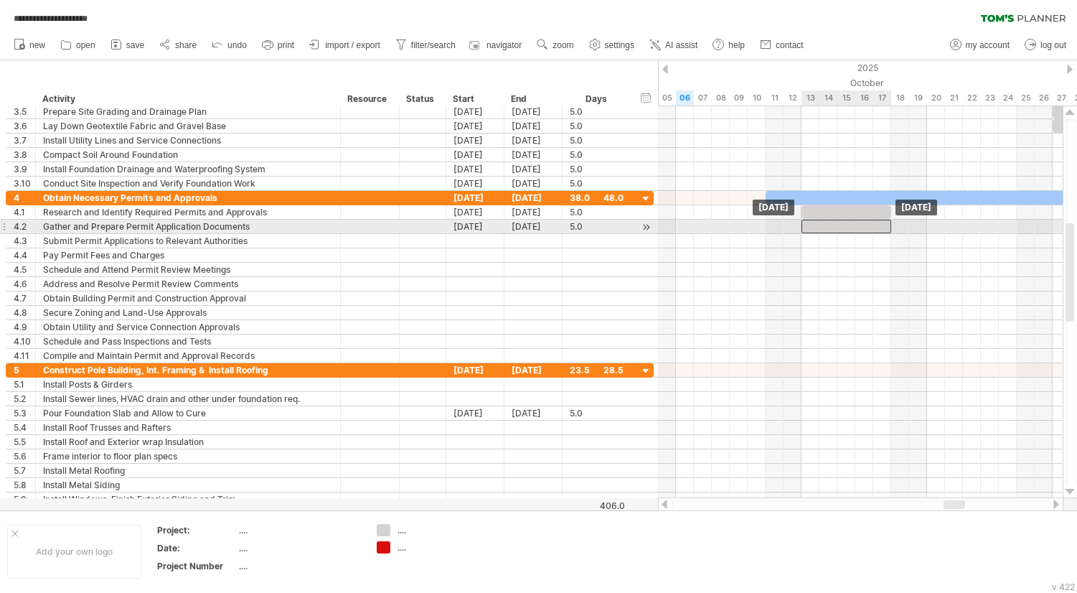
drag, startPoint x: 848, startPoint y: 224, endPoint x: 836, endPoint y: 226, distance: 12.4
click at [836, 226] on div at bounding box center [847, 227] width 90 height 14
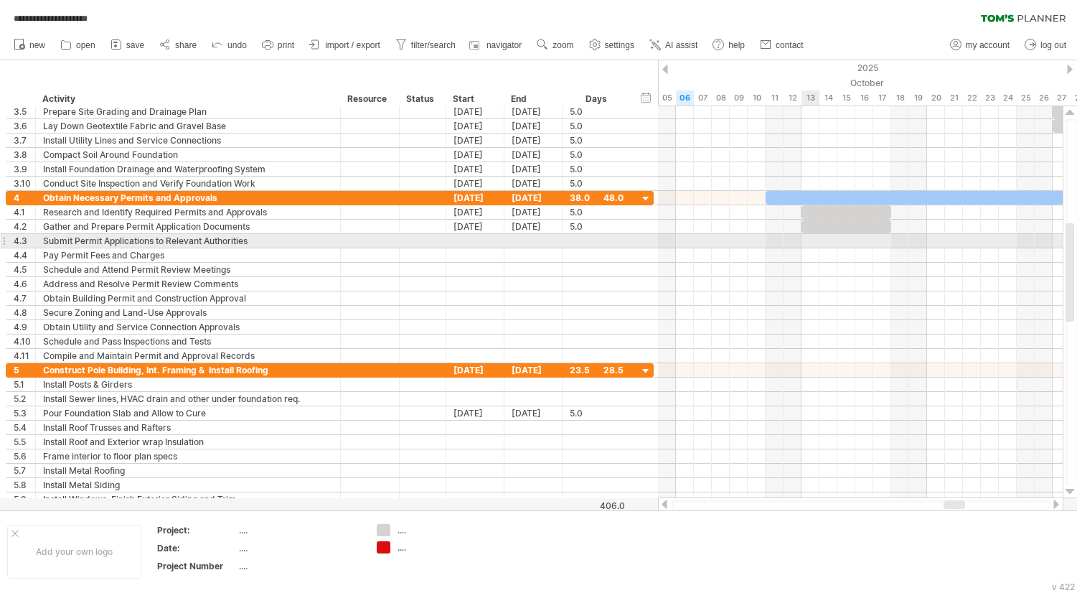
click at [809, 240] on div at bounding box center [860, 241] width 405 height 14
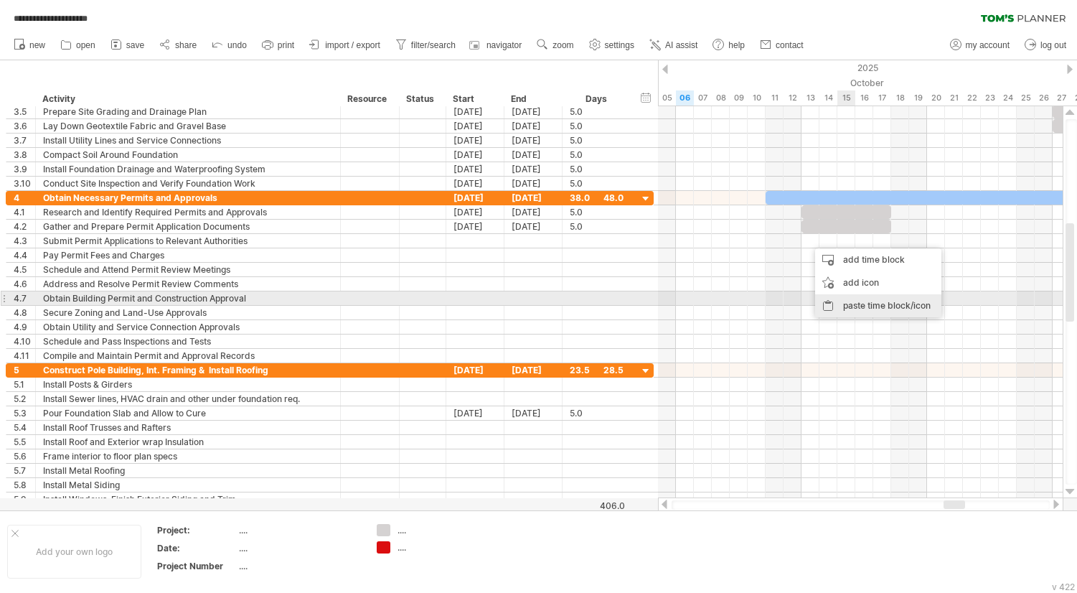
click at [851, 300] on div "paste time block/icon" at bounding box center [878, 305] width 126 height 23
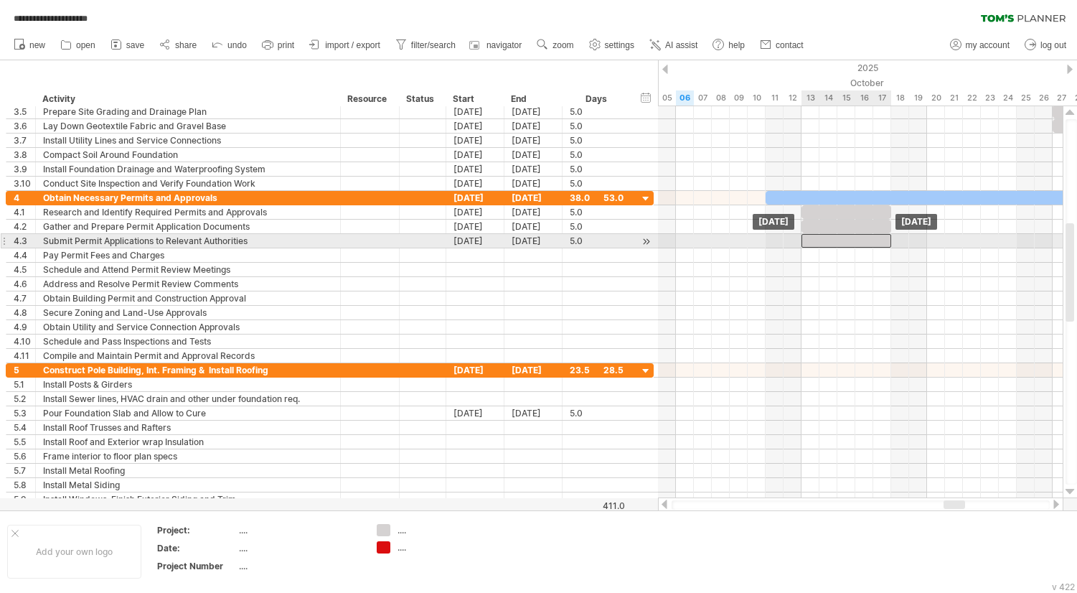
drag, startPoint x: 852, startPoint y: 240, endPoint x: 841, endPoint y: 241, distance: 11.6
click at [841, 241] on div at bounding box center [847, 241] width 90 height 14
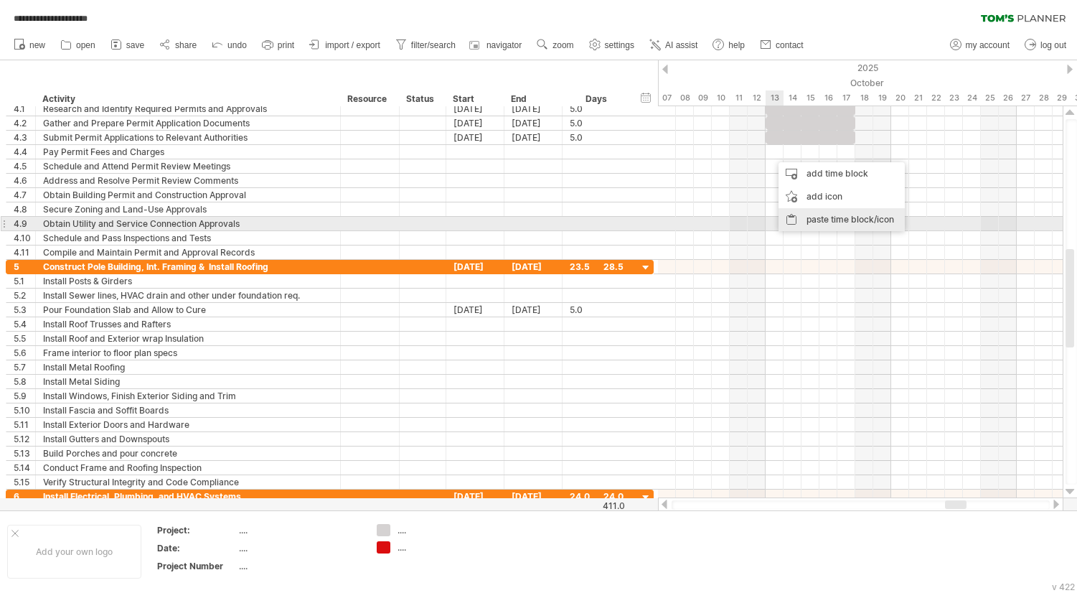
click at [810, 219] on div "paste time block/icon" at bounding box center [842, 219] width 126 height 23
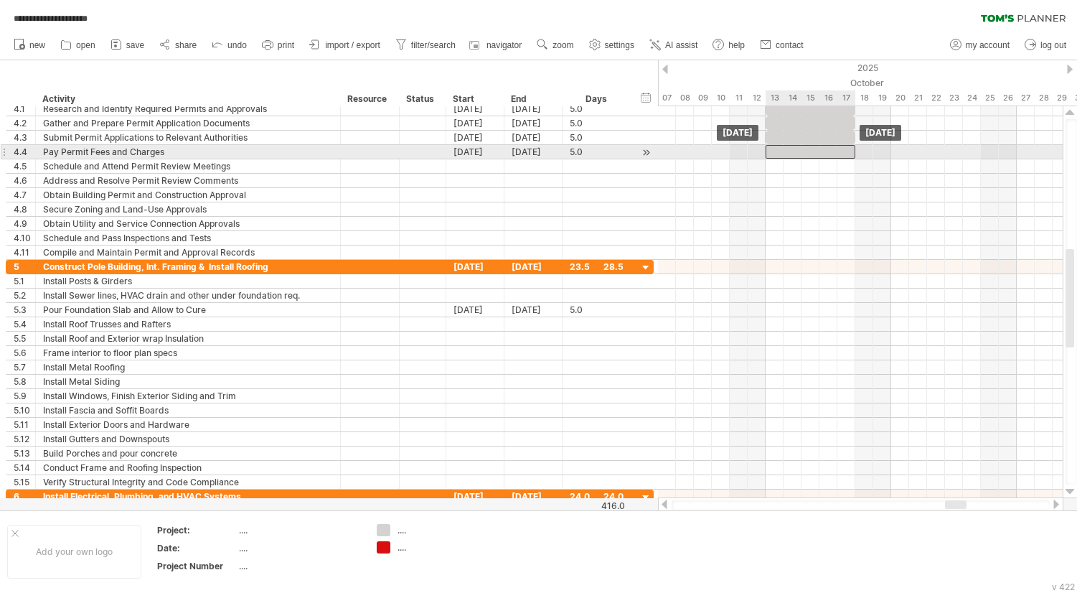
drag, startPoint x: 803, startPoint y: 152, endPoint x: 792, endPoint y: 155, distance: 11.1
click at [792, 155] on div at bounding box center [811, 152] width 90 height 14
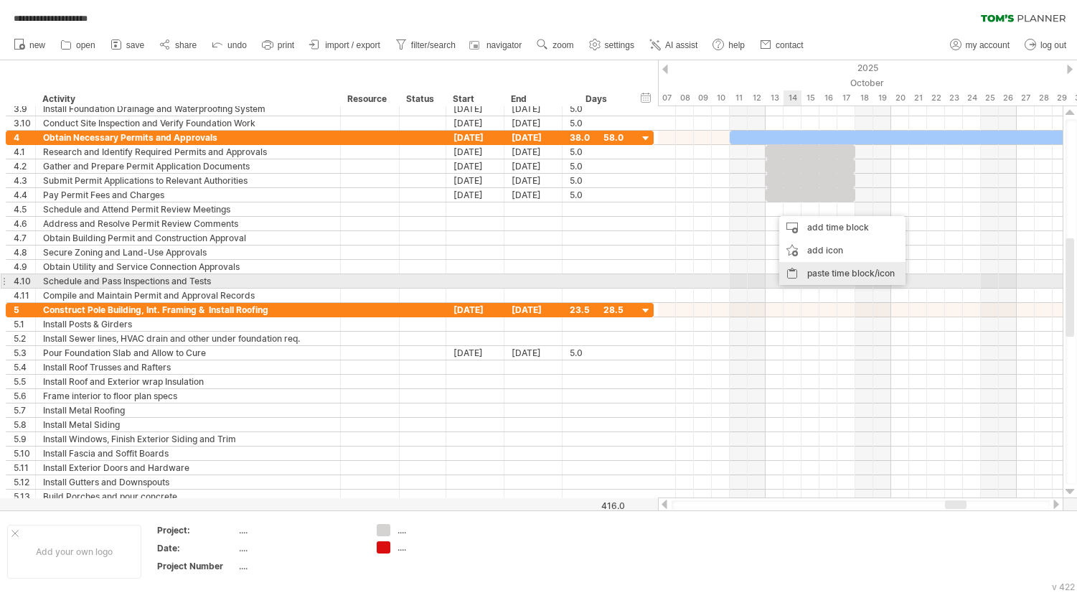
click at [826, 276] on div "paste time block/icon" at bounding box center [843, 273] width 126 height 23
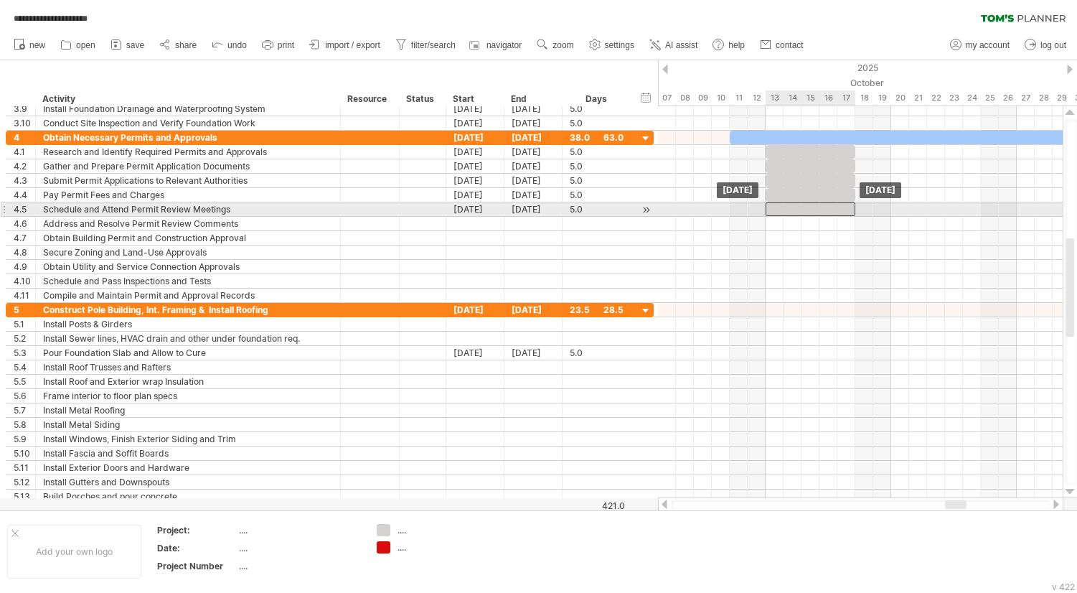
click at [810, 215] on div at bounding box center [811, 209] width 90 height 14
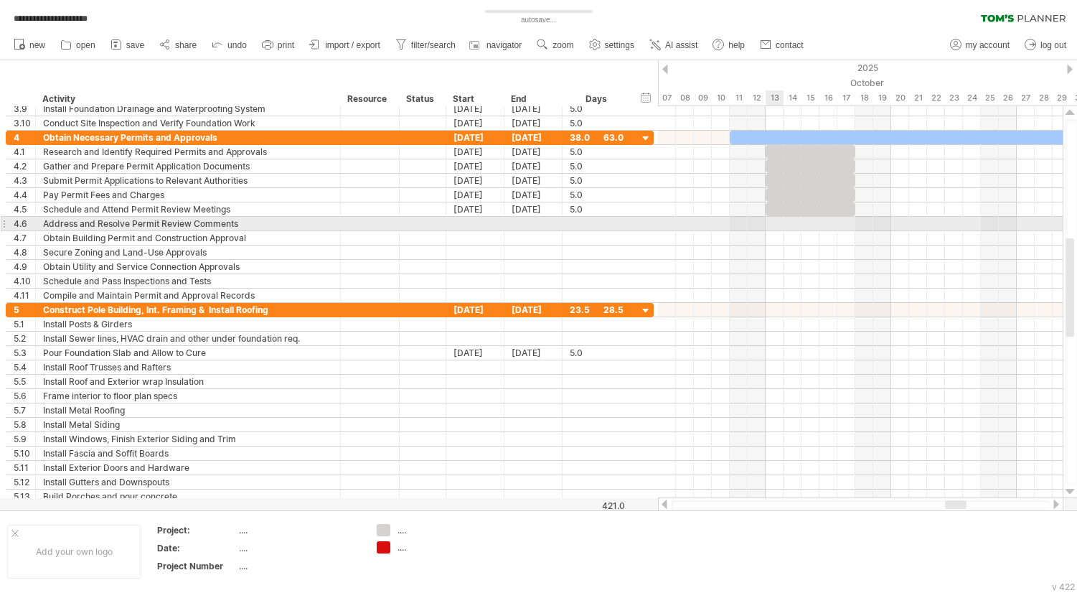
click at [777, 222] on div at bounding box center [860, 224] width 405 height 14
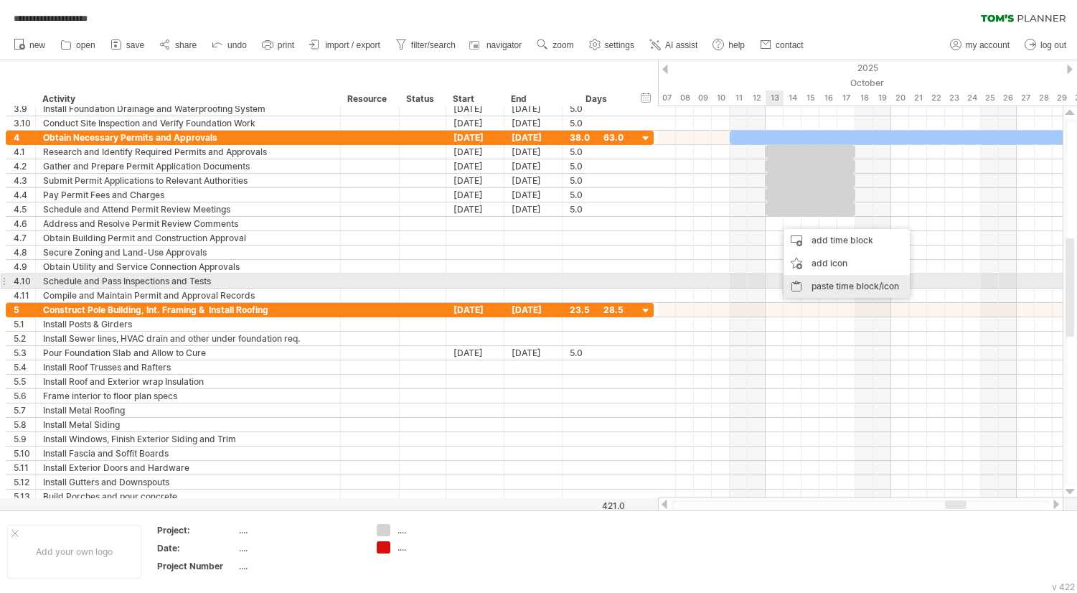
click at [828, 288] on div "paste time block/icon" at bounding box center [847, 286] width 126 height 23
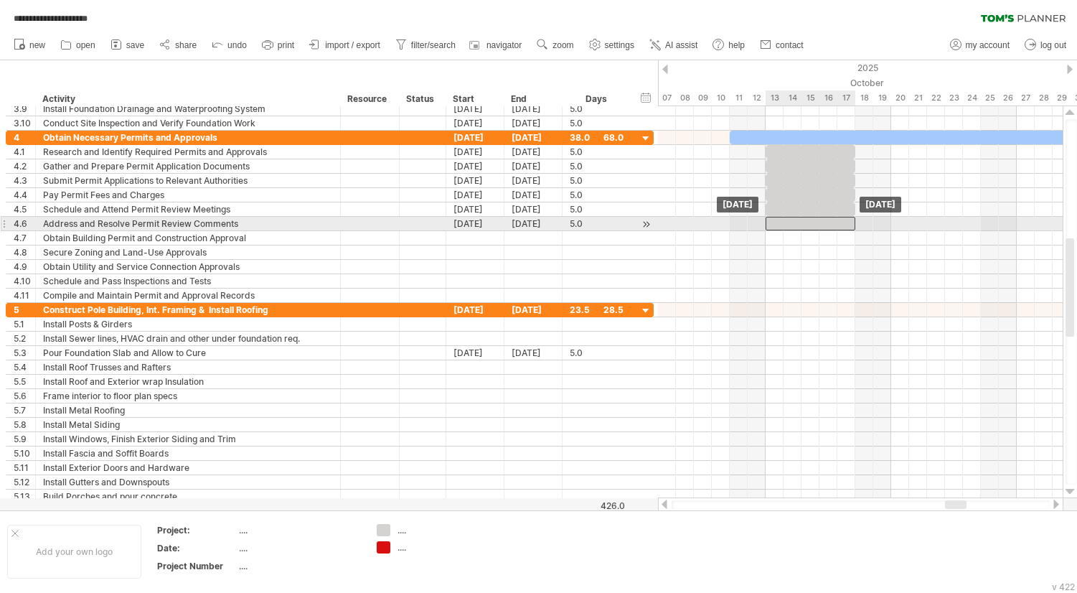
drag, startPoint x: 811, startPoint y: 225, endPoint x: 800, endPoint y: 225, distance: 11.5
click at [800, 225] on div at bounding box center [811, 224] width 90 height 14
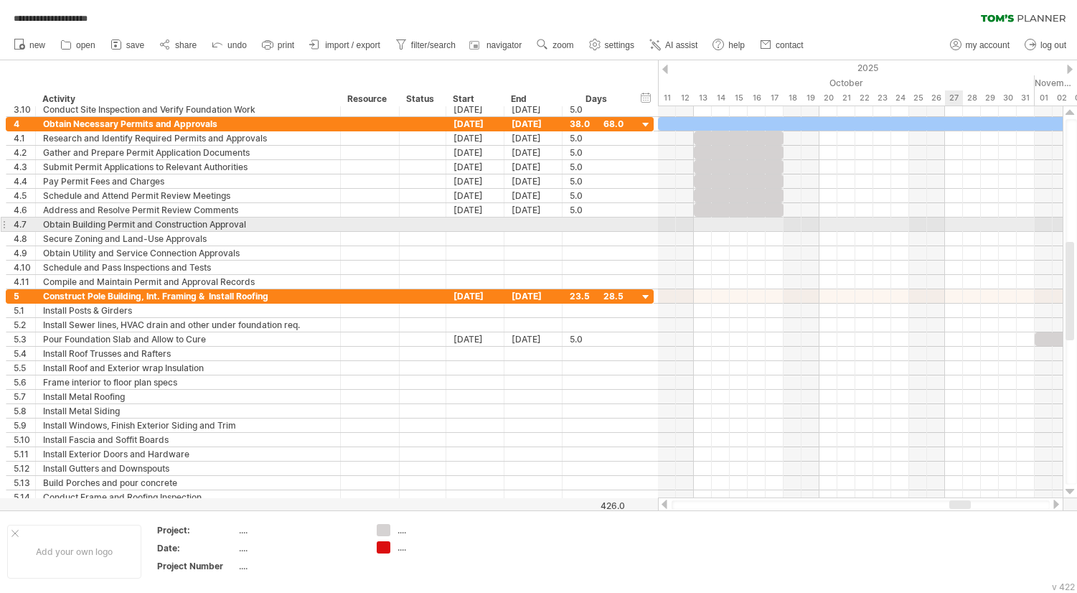
click at [952, 222] on div at bounding box center [860, 225] width 405 height 14
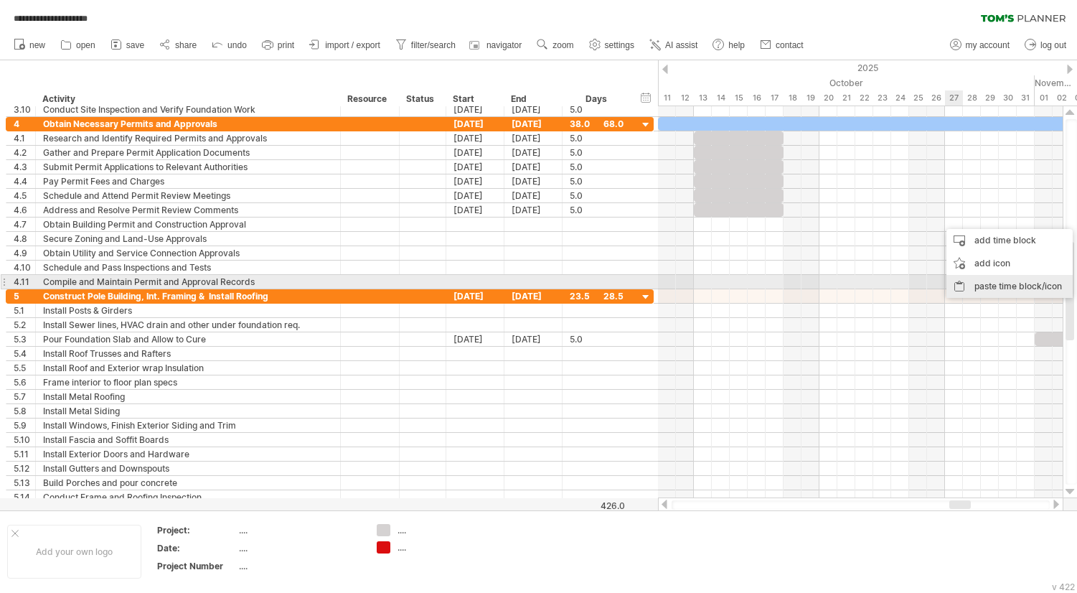
click at [992, 288] on div "paste time block/icon" at bounding box center [1010, 286] width 126 height 23
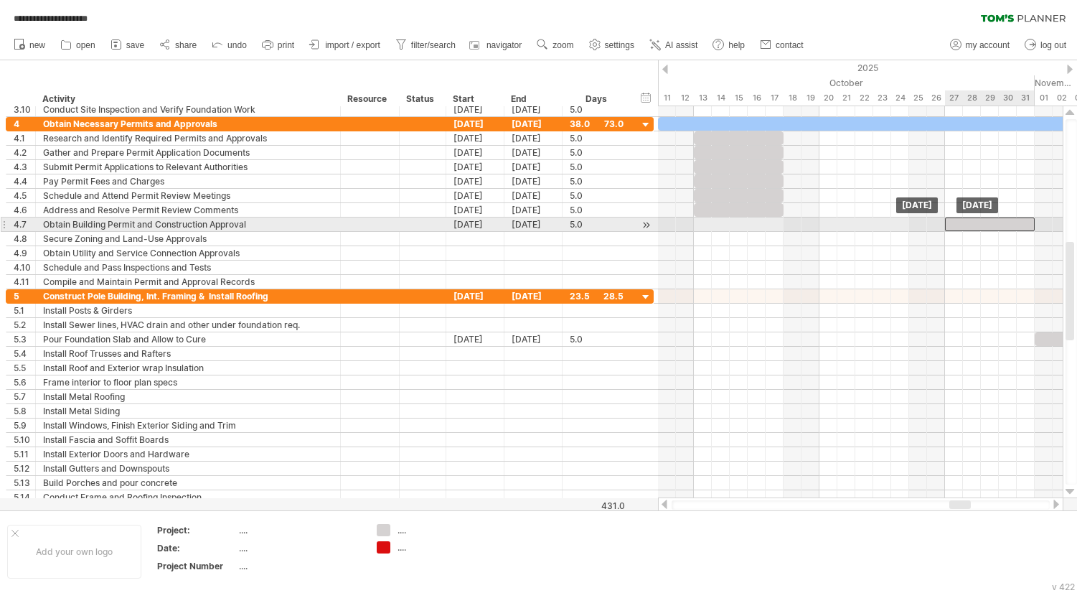
drag, startPoint x: 981, startPoint y: 220, endPoint x: 971, endPoint y: 226, distance: 12.2
click at [971, 226] on div at bounding box center [990, 225] width 90 height 14
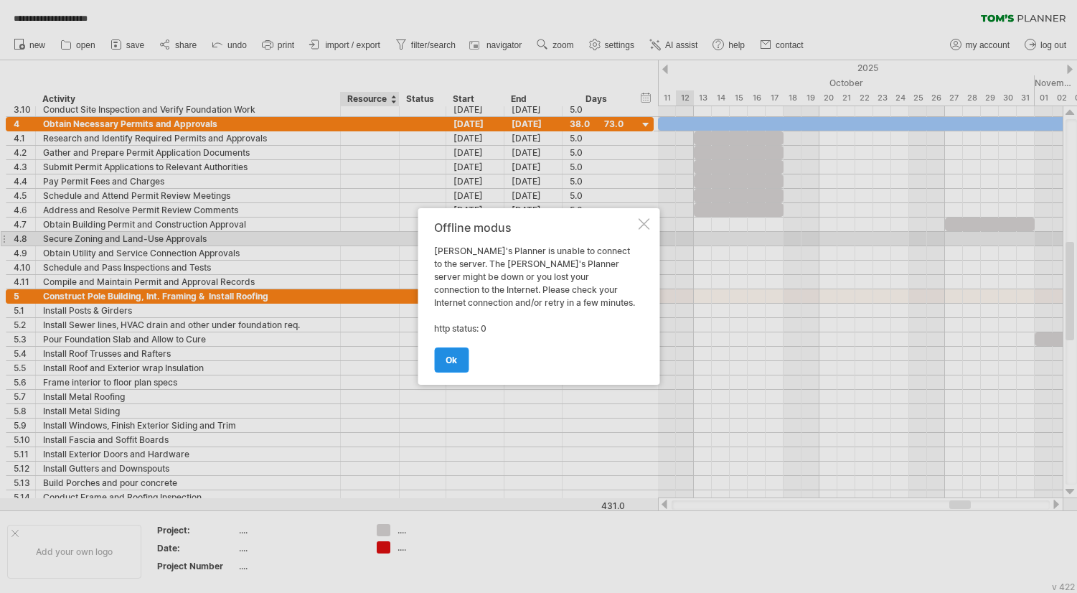
click at [452, 357] on span "ok" at bounding box center [451, 360] width 11 height 11
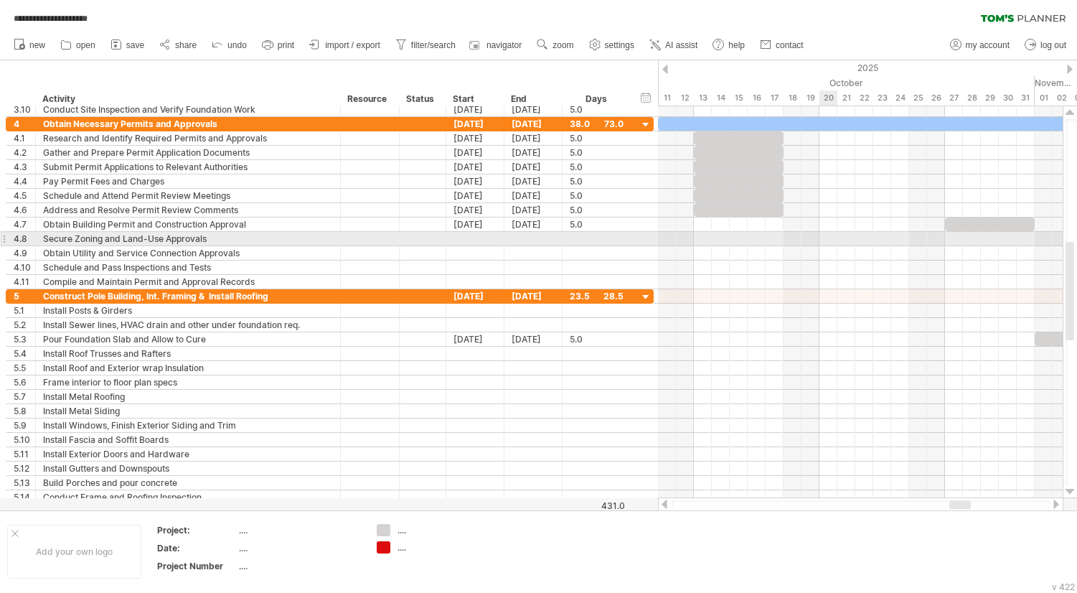
click at [827, 238] on div at bounding box center [860, 239] width 405 height 14
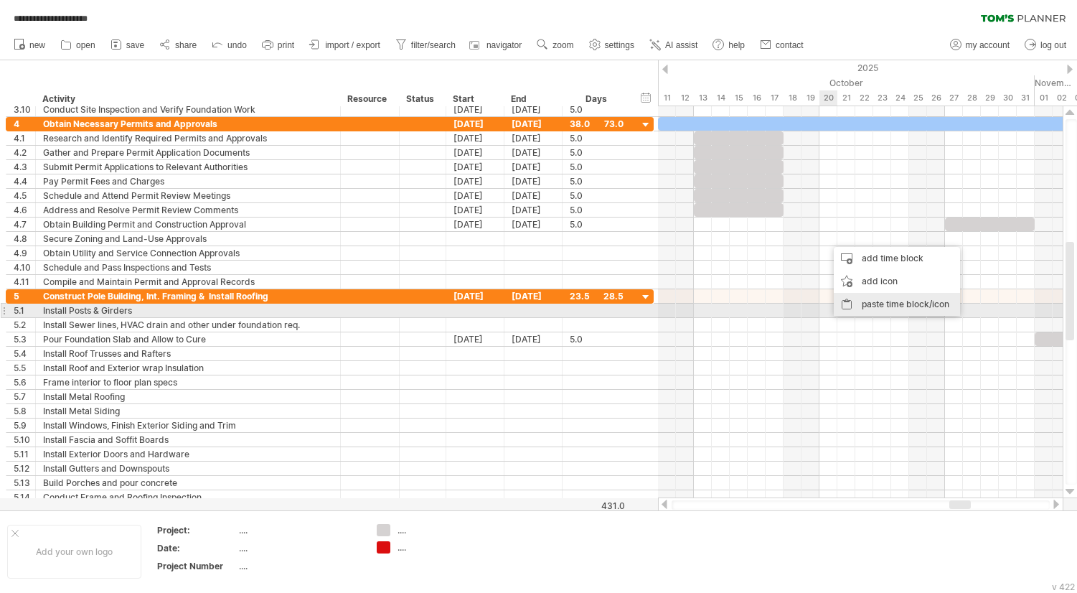
click at [870, 306] on div "paste time block/icon" at bounding box center [897, 304] width 126 height 23
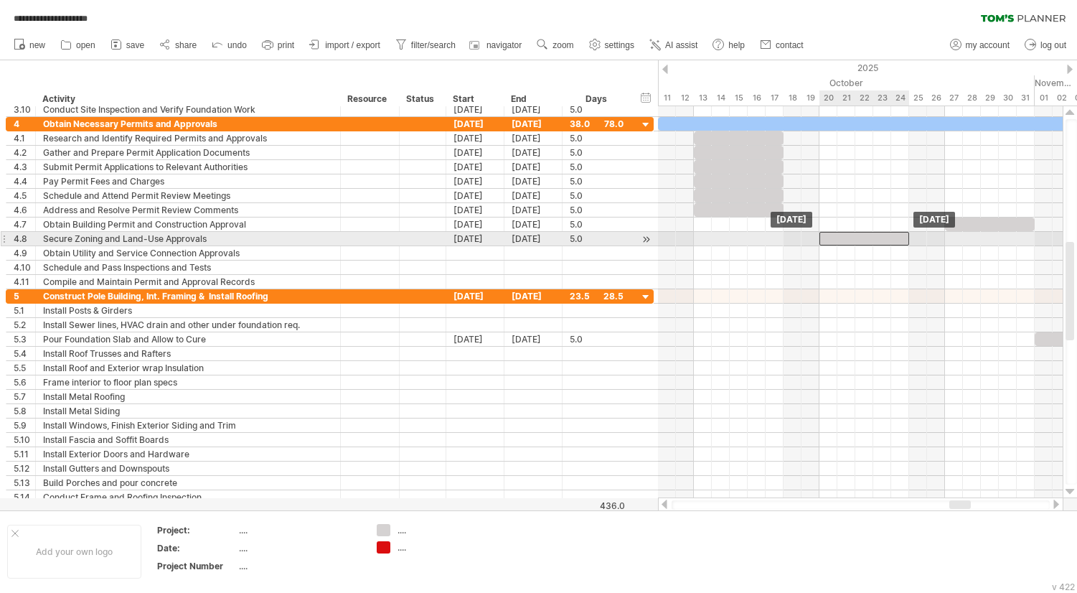
drag, startPoint x: 885, startPoint y: 242, endPoint x: 874, endPoint y: 242, distance: 10.8
click at [874, 242] on div at bounding box center [865, 239] width 90 height 14
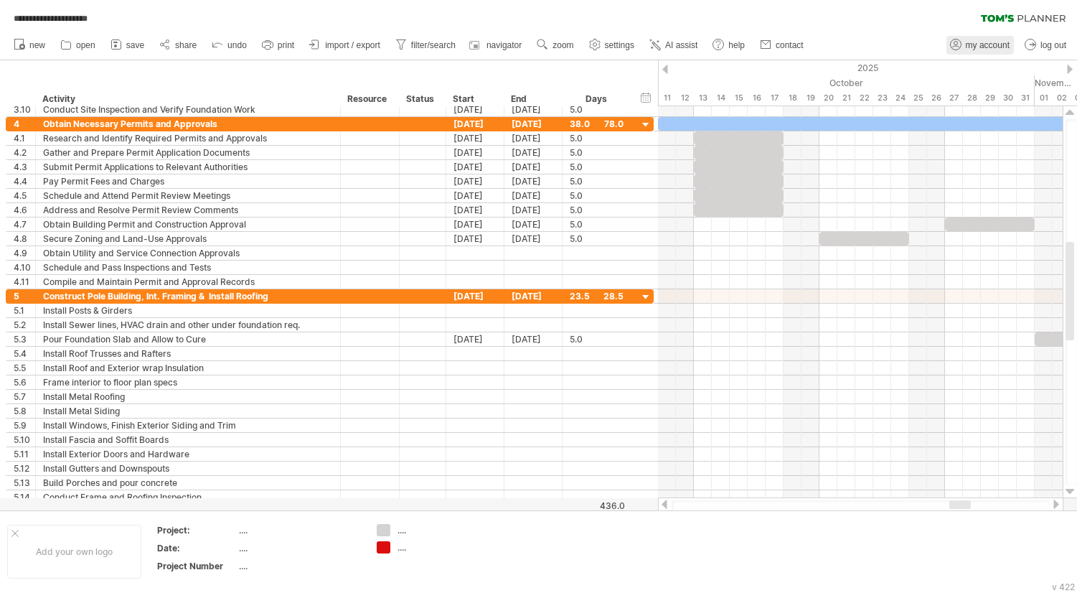
click at [983, 43] on span "my account" at bounding box center [988, 45] width 44 height 10
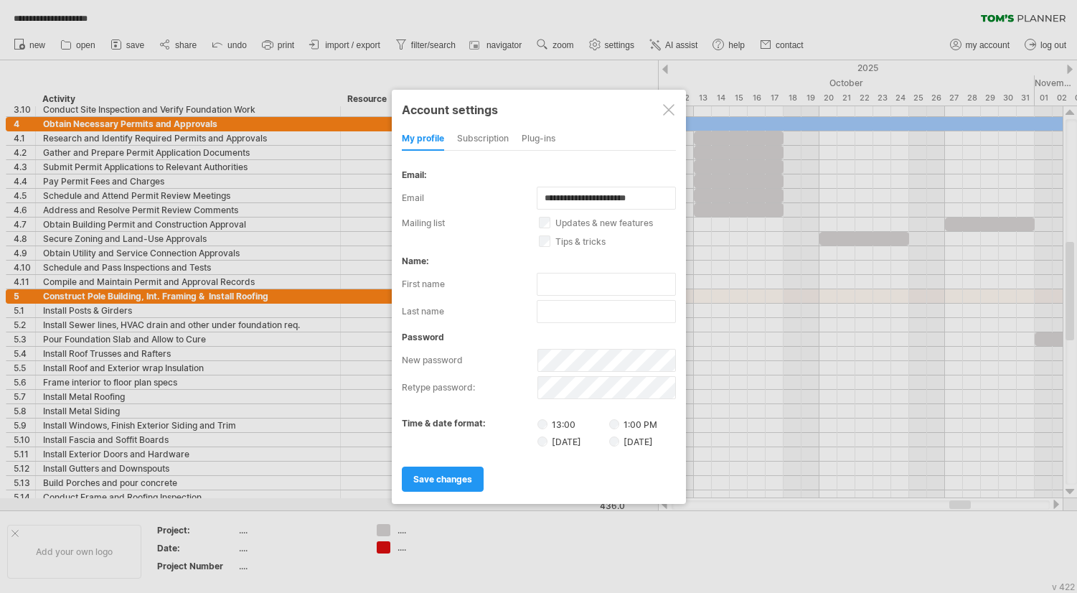
click at [481, 140] on div "subscription" at bounding box center [483, 139] width 52 height 23
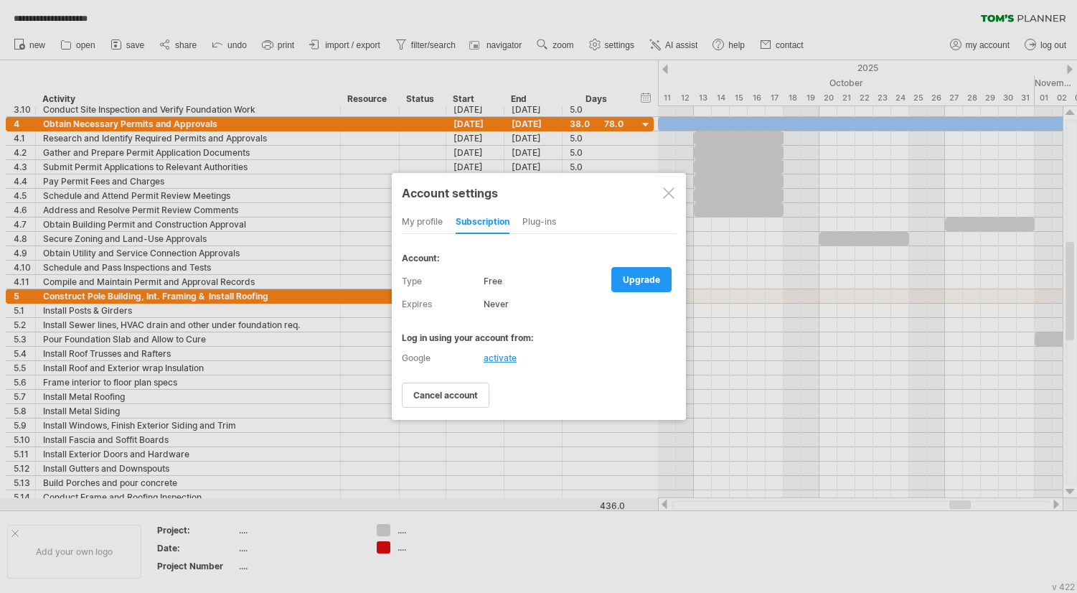
click at [668, 198] on div at bounding box center [668, 192] width 11 height 11
